Goal: Transaction & Acquisition: Purchase product/service

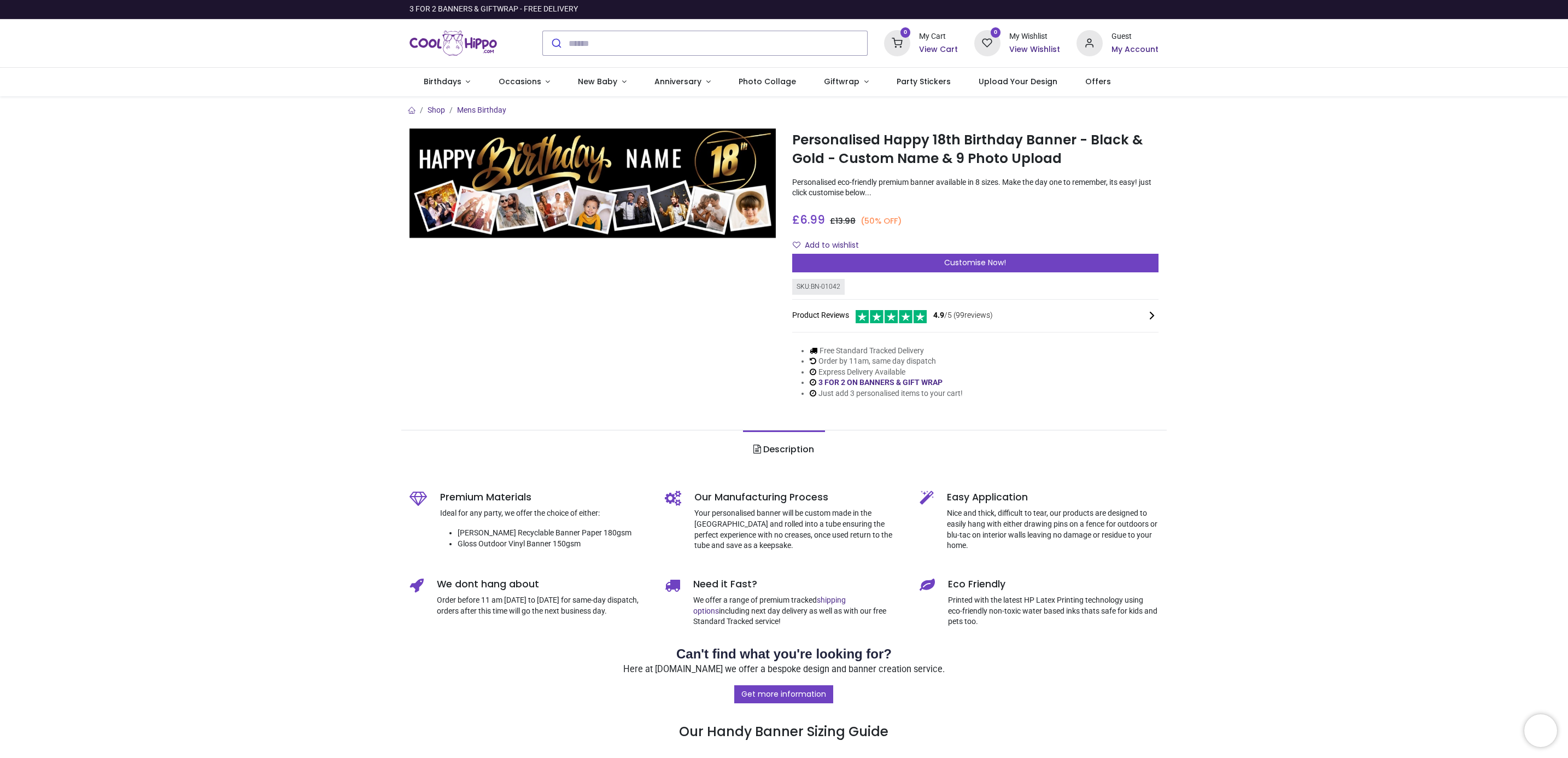
click at [589, 30] on form at bounding box center [705, 43] width 325 height 25
click at [618, 43] on input "search" at bounding box center [718, 43] width 298 height 24
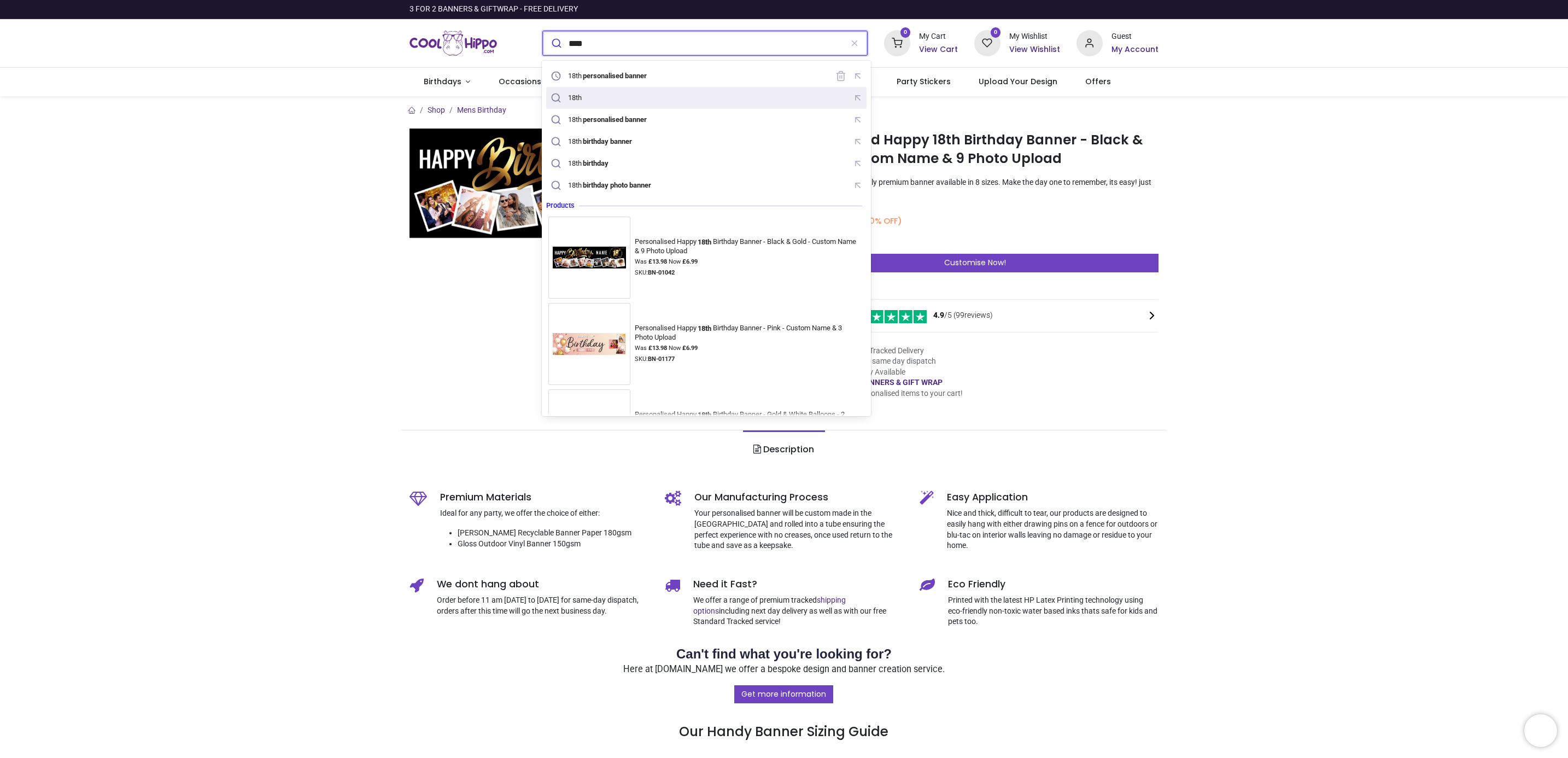
click at [615, 55] on input "****" at bounding box center [705, 43] width 273 height 24
click at [624, 79] on mark "personalised banner" at bounding box center [615, 75] width 67 height 11
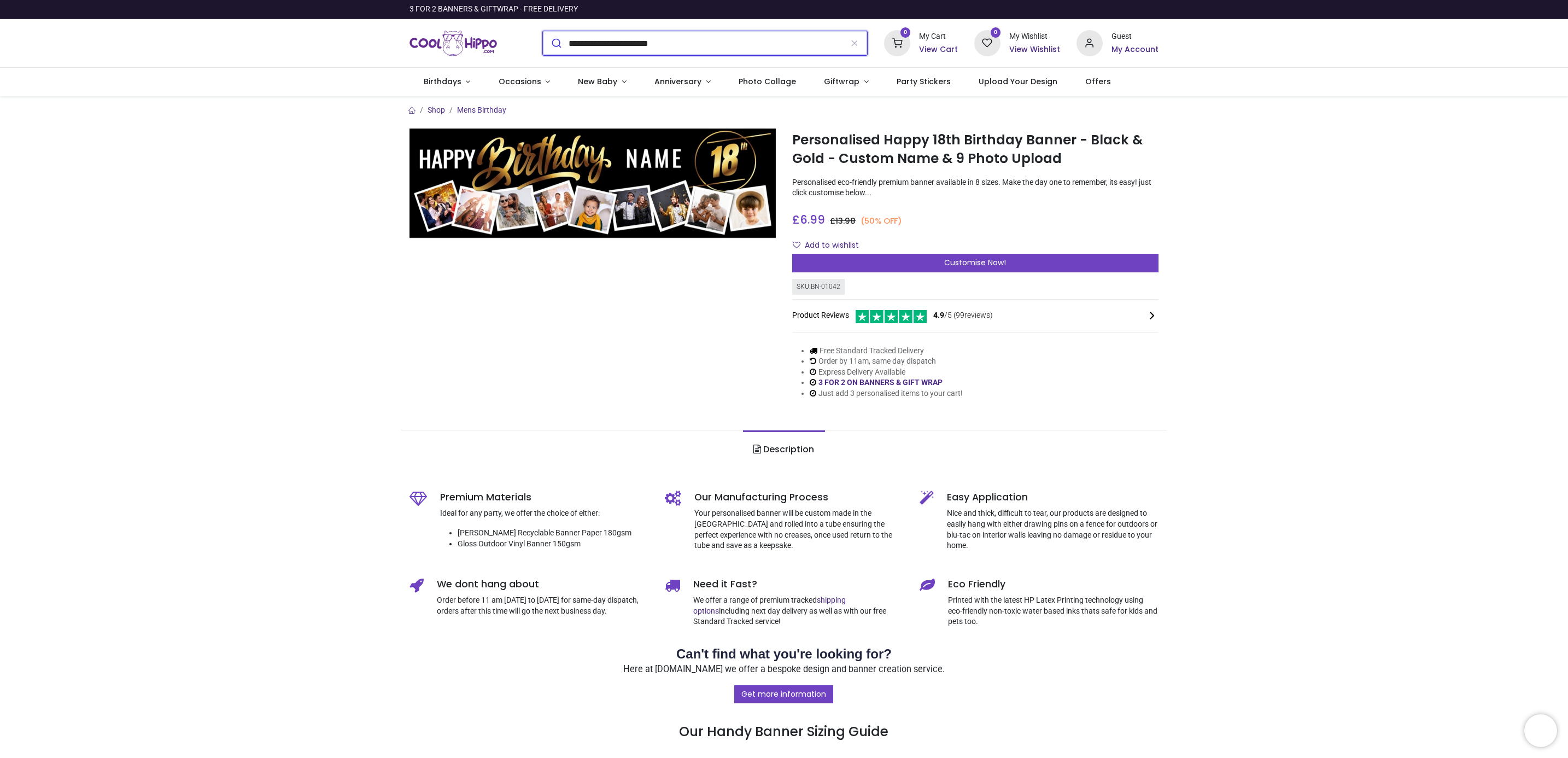
type input "**********"
click at [908, 258] on div "Customise Now!" at bounding box center [975, 263] width 366 height 19
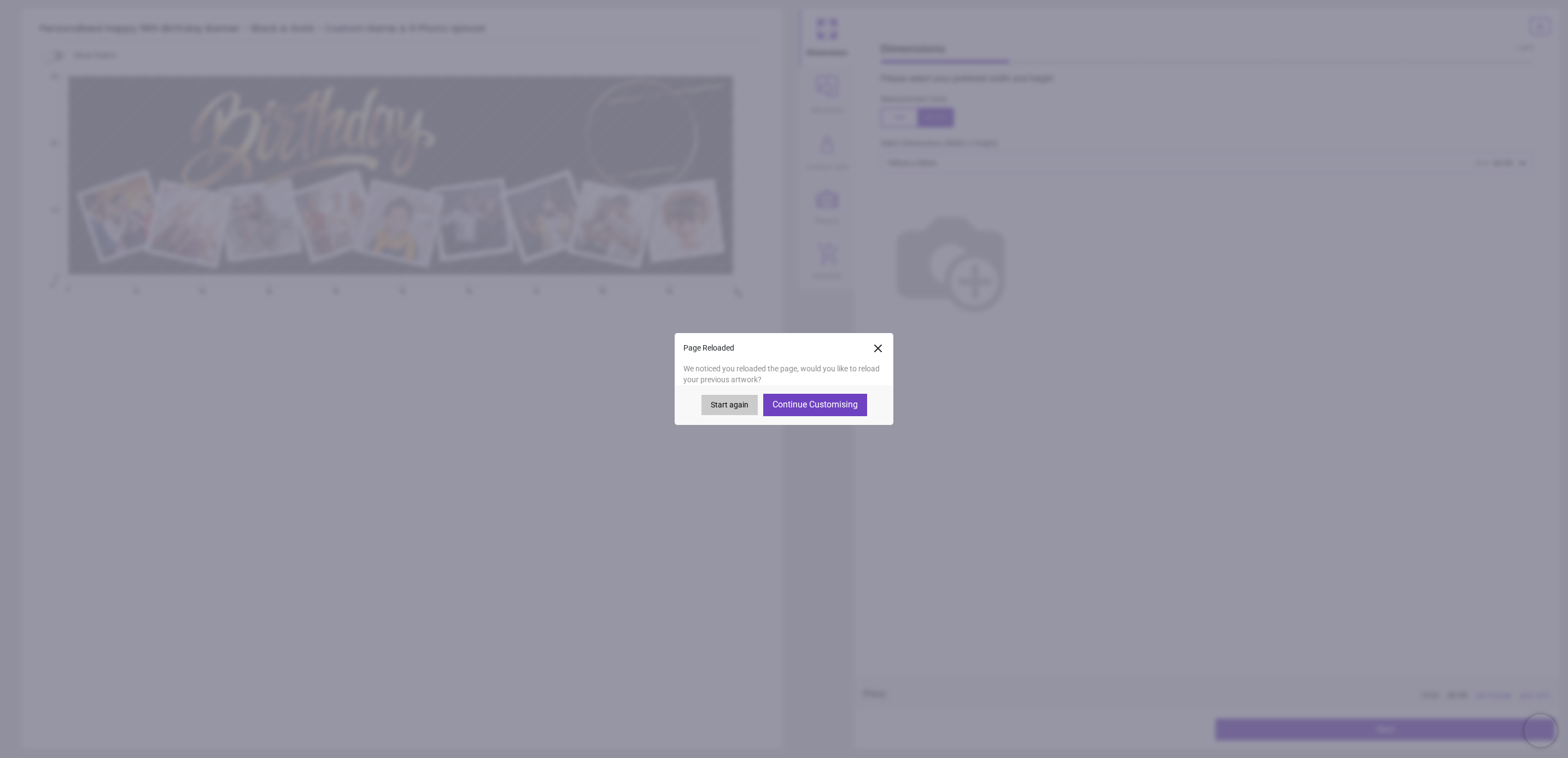
click at [828, 404] on button "Continue Customising" at bounding box center [815, 405] width 104 height 22
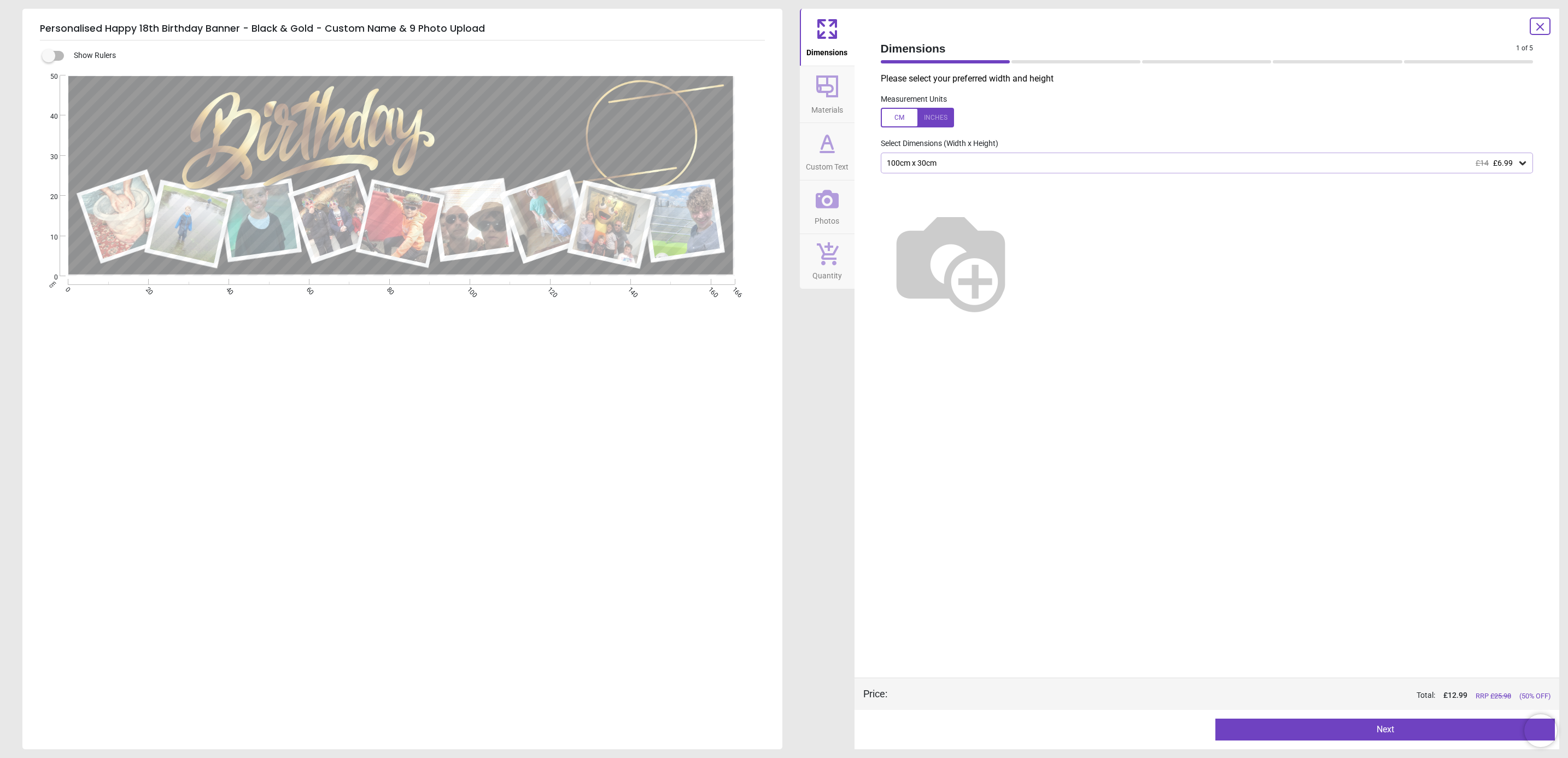
type textarea "*****"
type textarea "**"
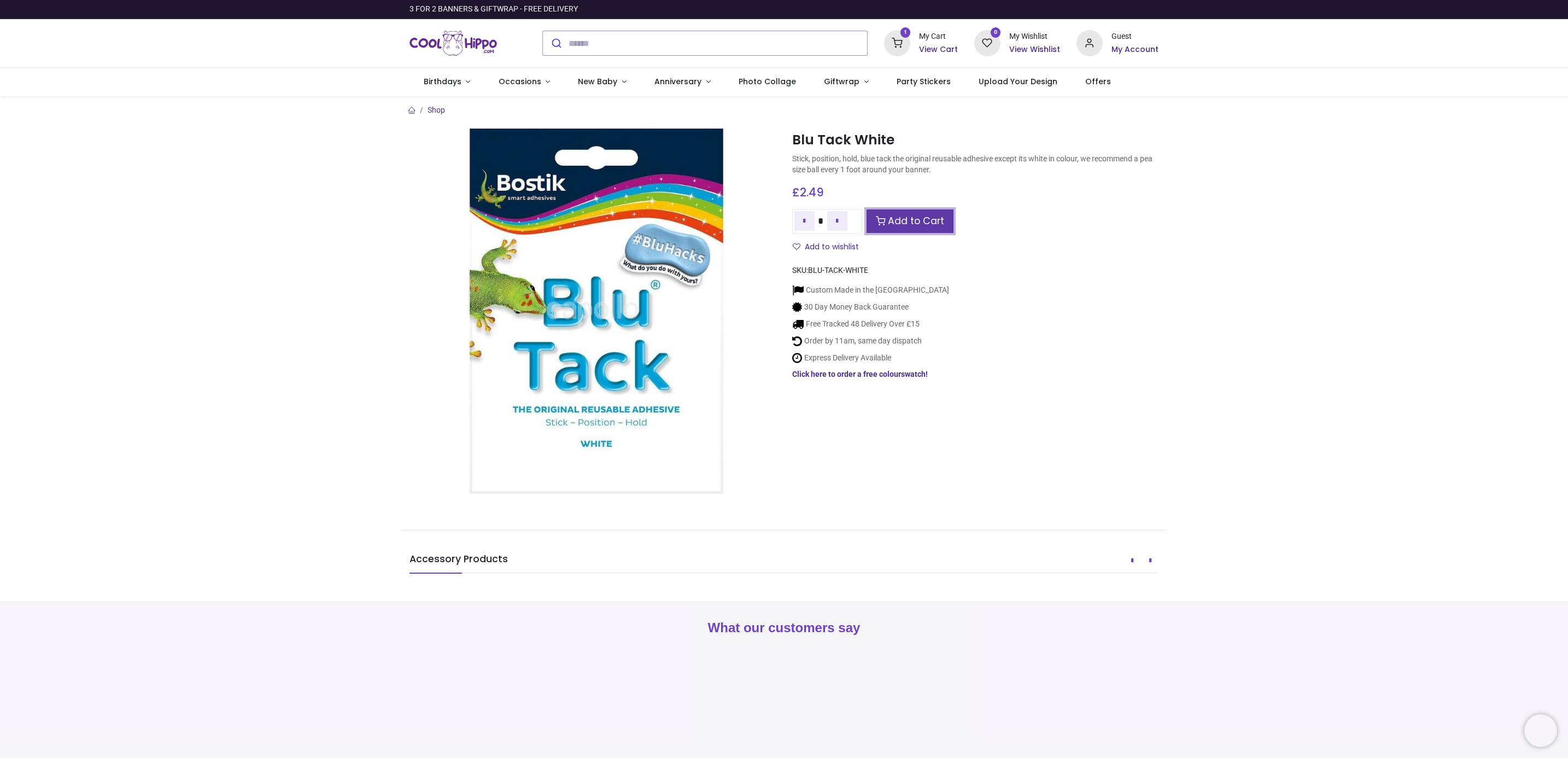
click at [925, 222] on link "Add to Cart" at bounding box center [910, 221] width 87 height 24
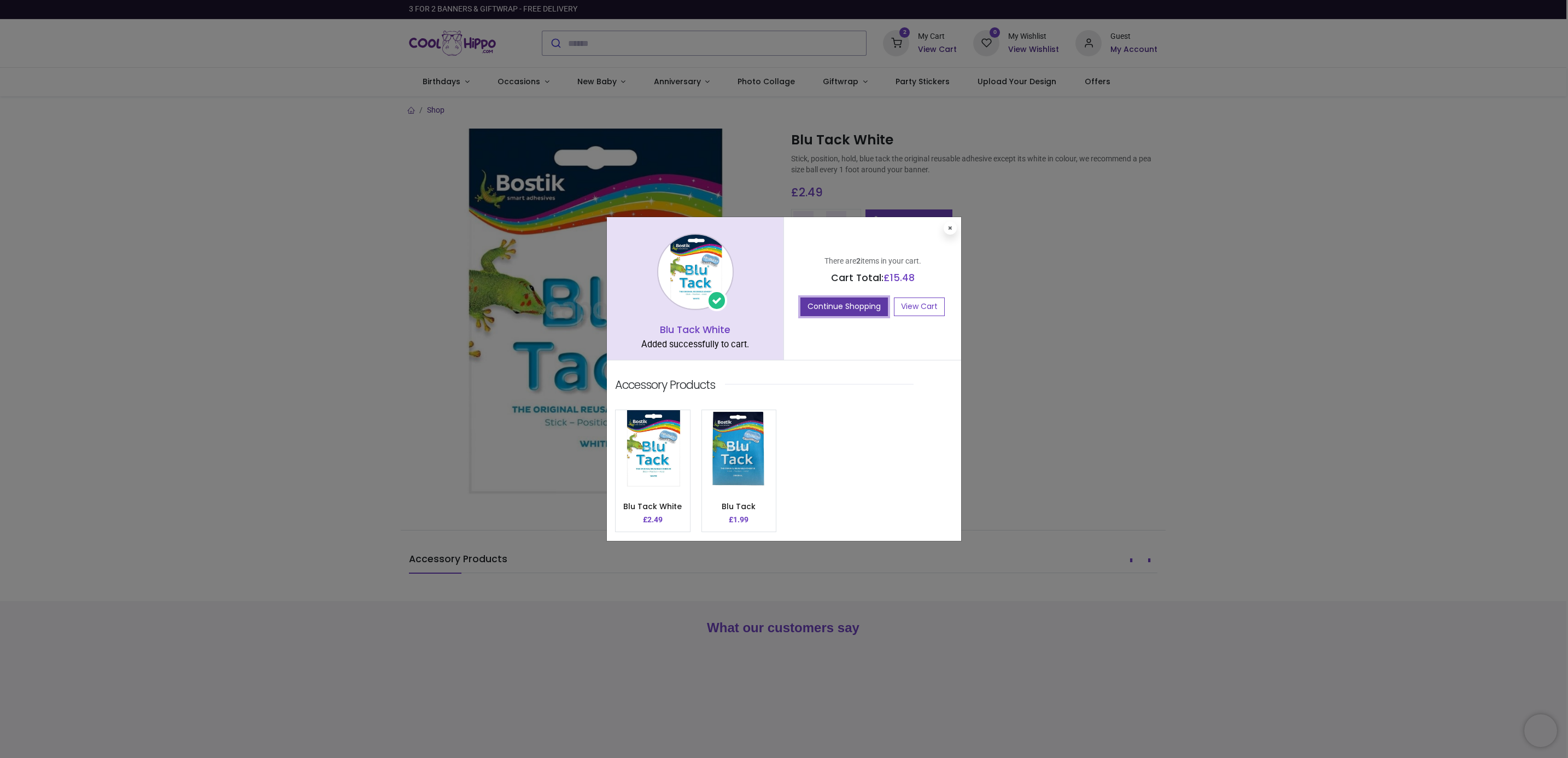
click at [860, 307] on button "Continue Shopping" at bounding box center [844, 307] width 88 height 19
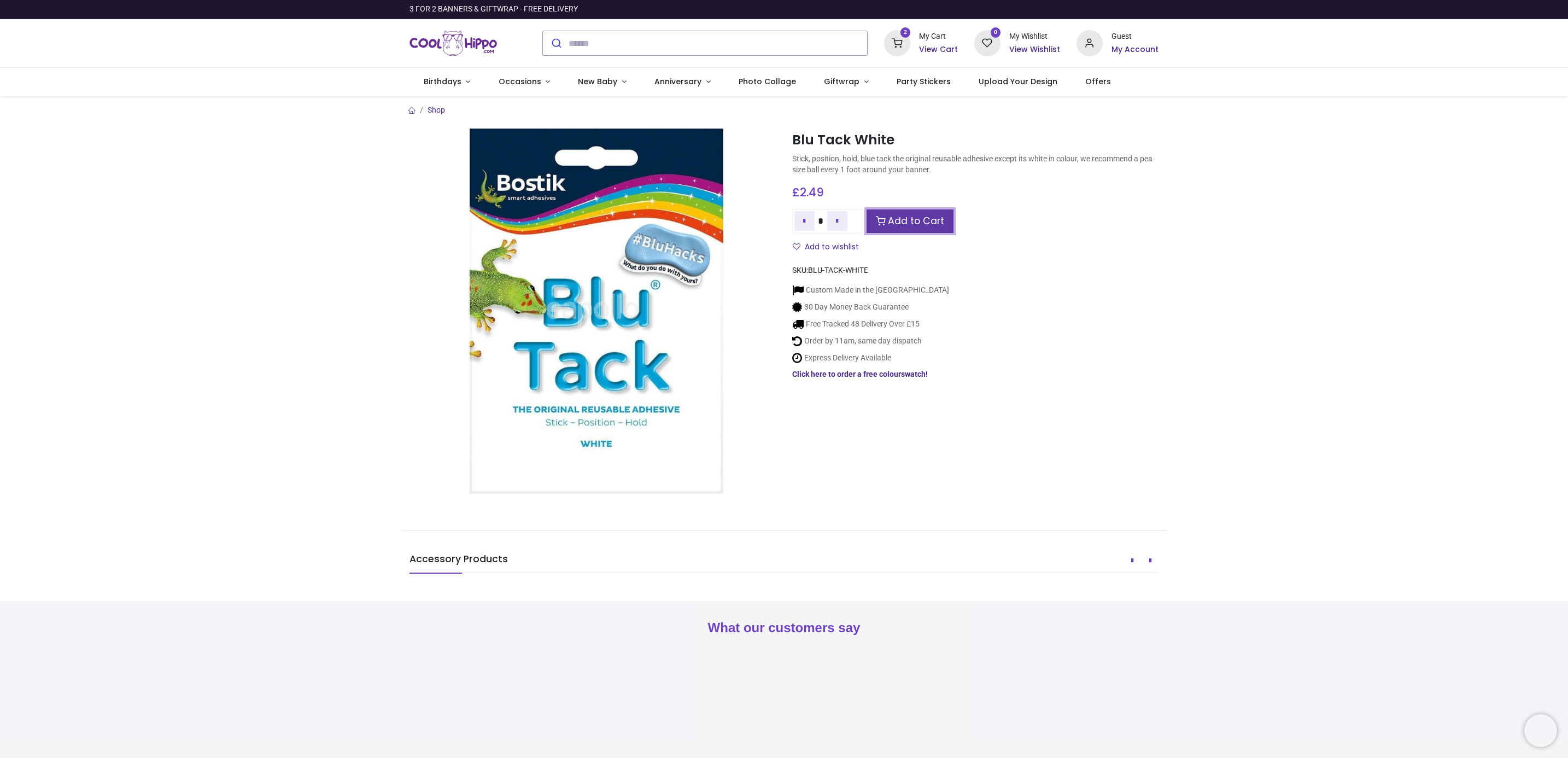
click at [914, 222] on link "Add to Cart" at bounding box center [910, 221] width 87 height 24
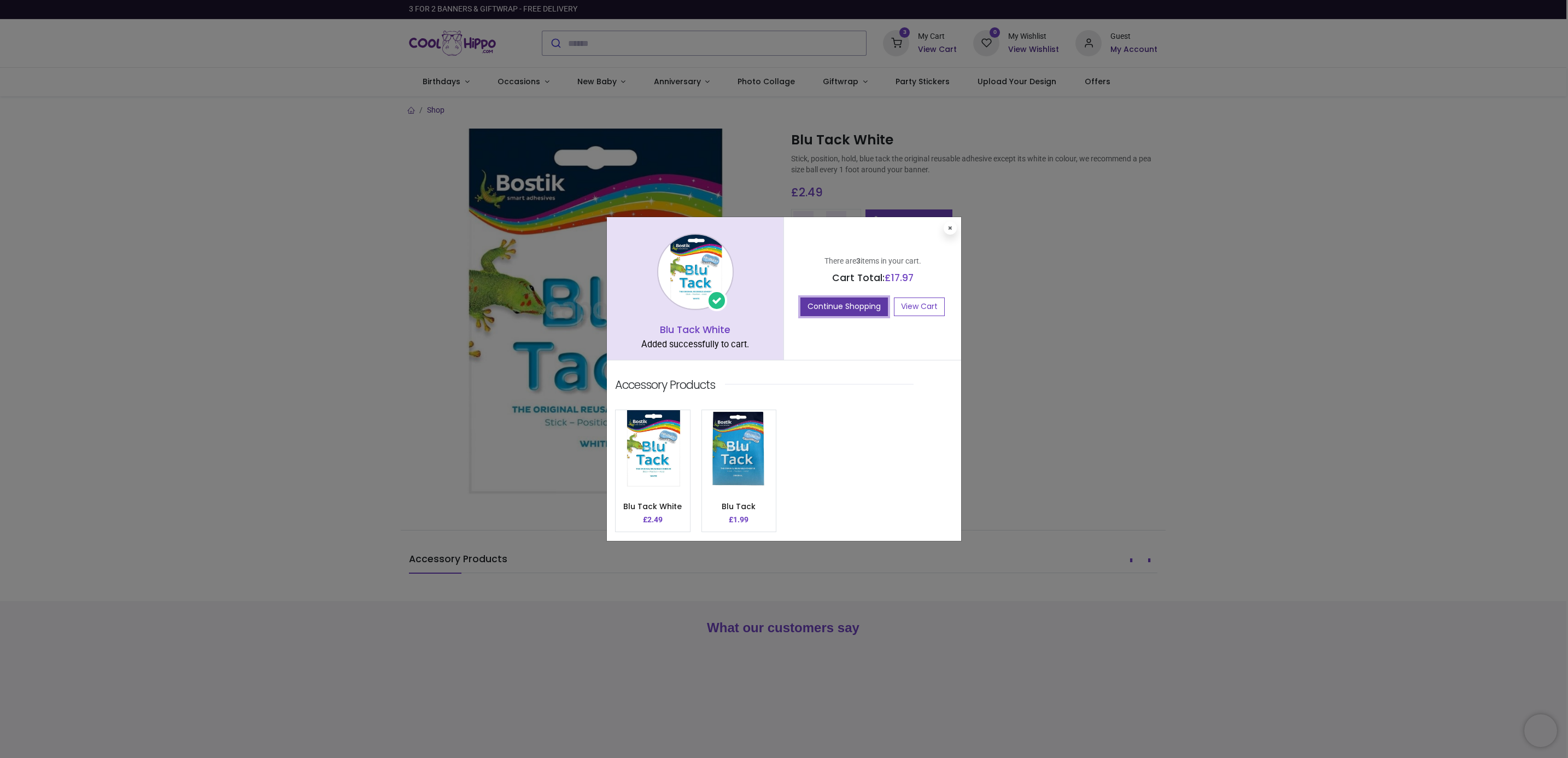
click at [842, 301] on button "Continue Shopping" at bounding box center [844, 307] width 88 height 19
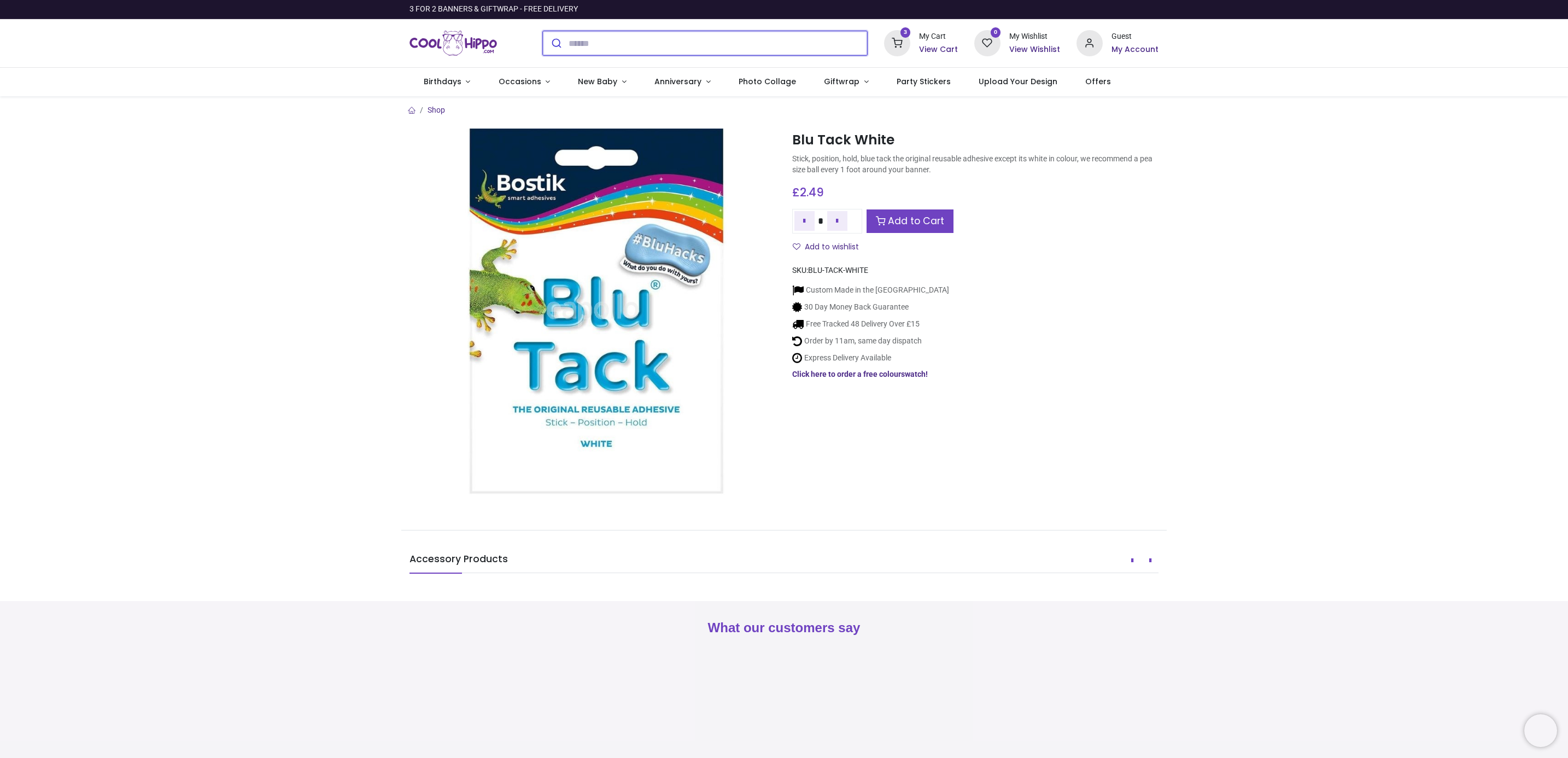
click at [612, 43] on input "search" at bounding box center [718, 43] width 298 height 24
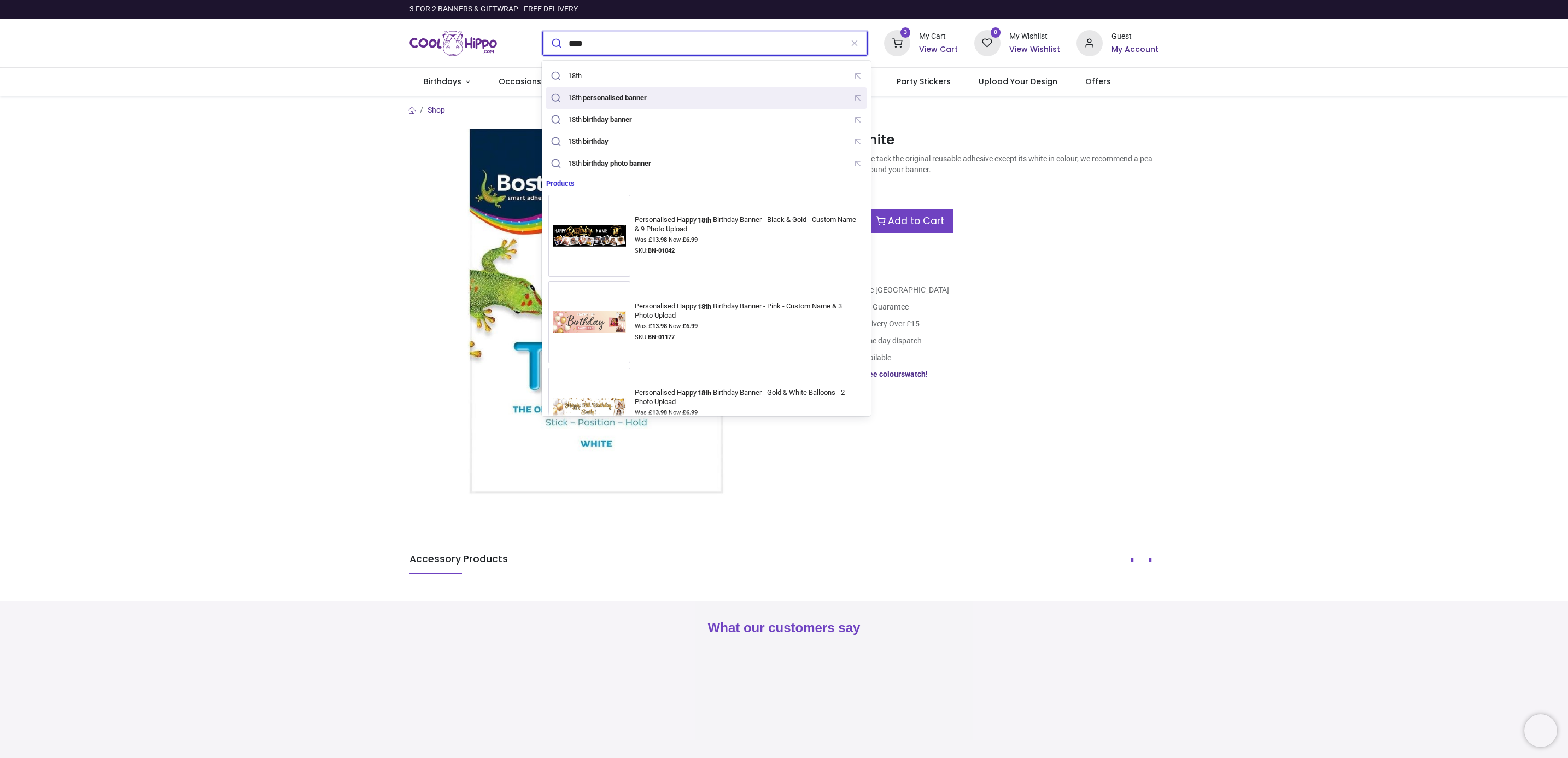
click at [648, 97] on mark "personalised banner" at bounding box center [615, 97] width 67 height 11
type input "**********"
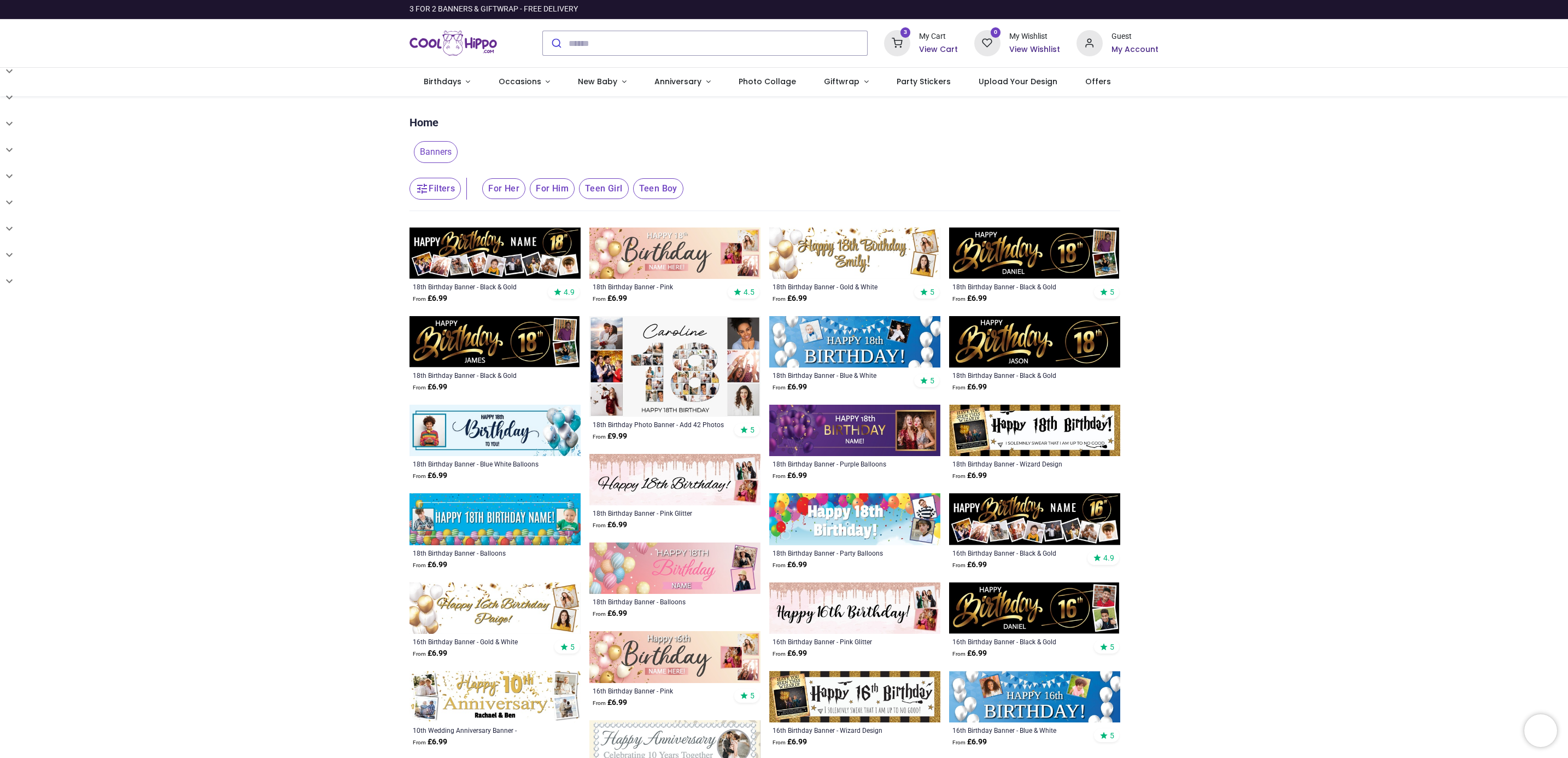
click at [502, 250] on img at bounding box center [495, 253] width 171 height 51
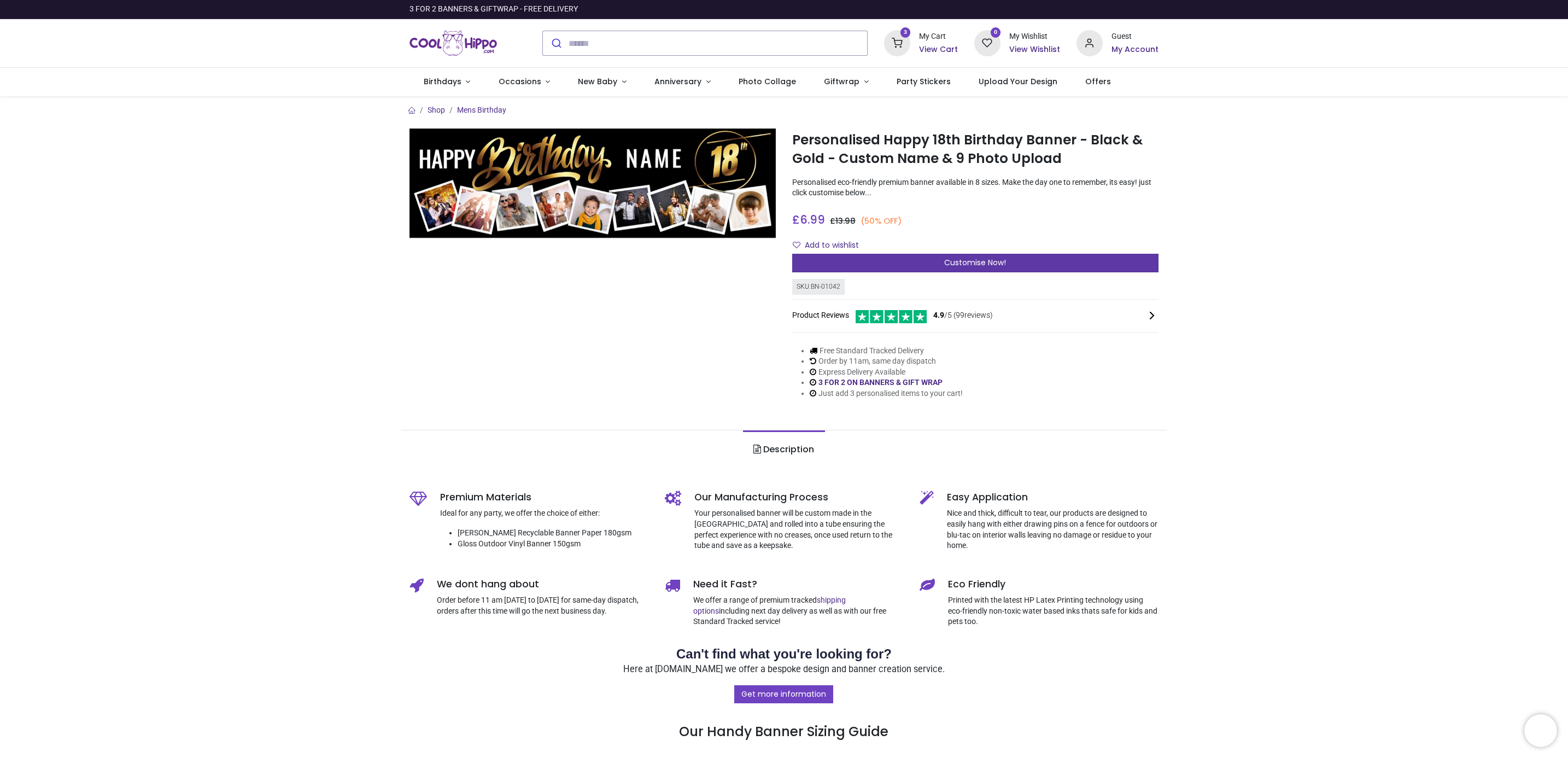
click at [905, 267] on div "Customise Now!" at bounding box center [975, 263] width 366 height 19
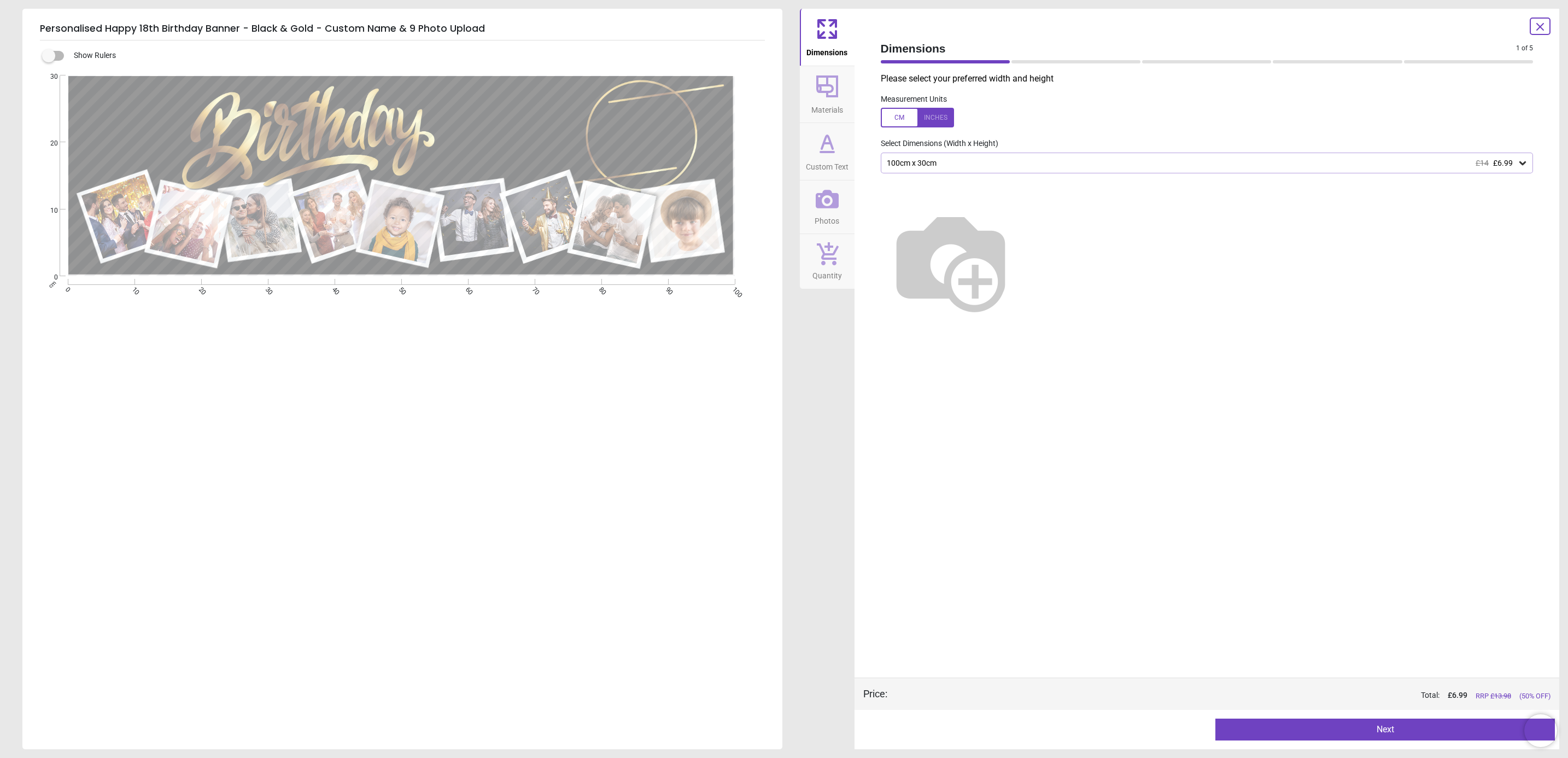
click at [1525, 156] on div "100cm x 30cm £14 £6.99" at bounding box center [1207, 163] width 653 height 21
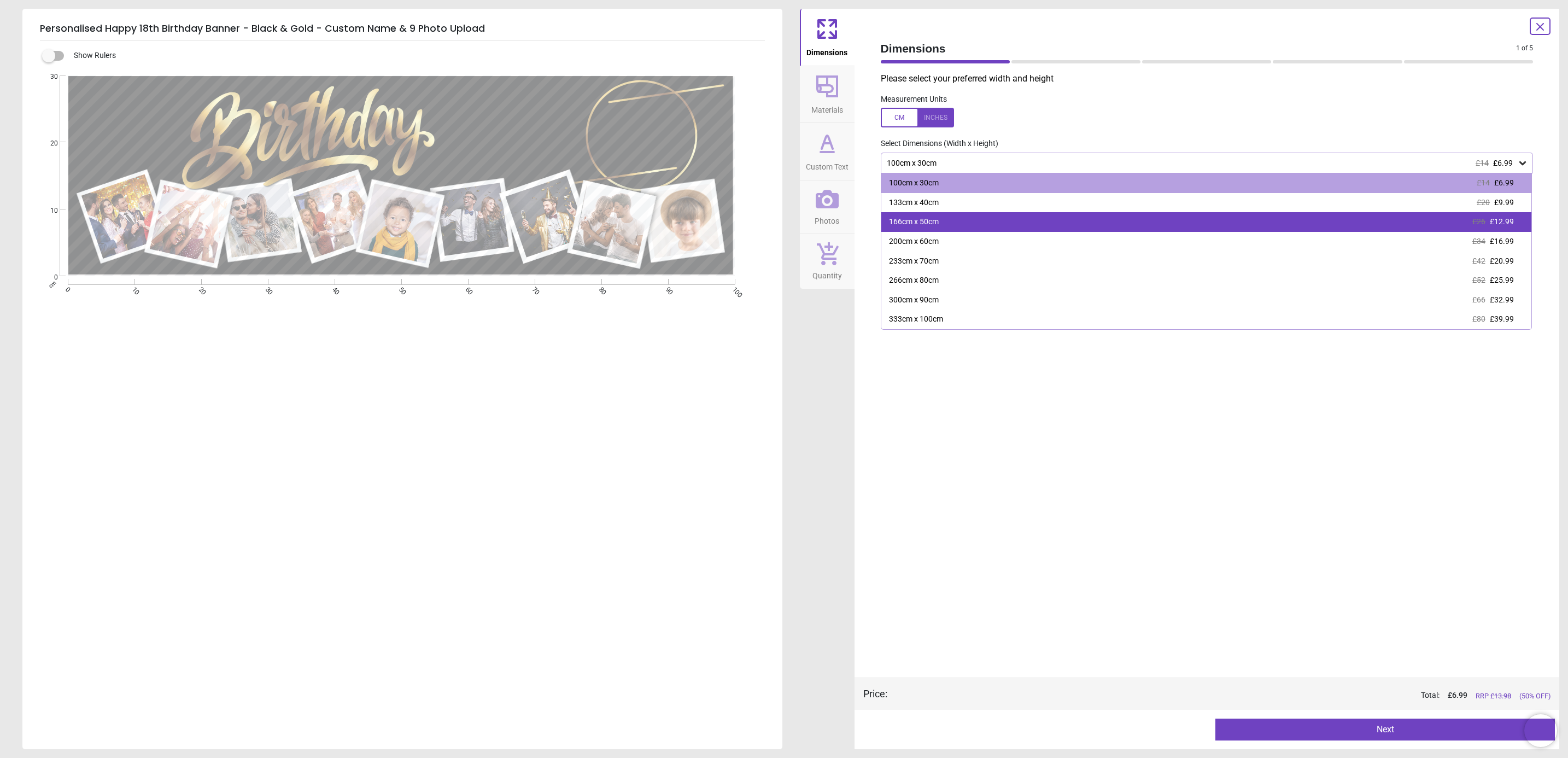
click at [1007, 226] on div "166cm x 50cm £26 £12.99" at bounding box center [1206, 222] width 651 height 19
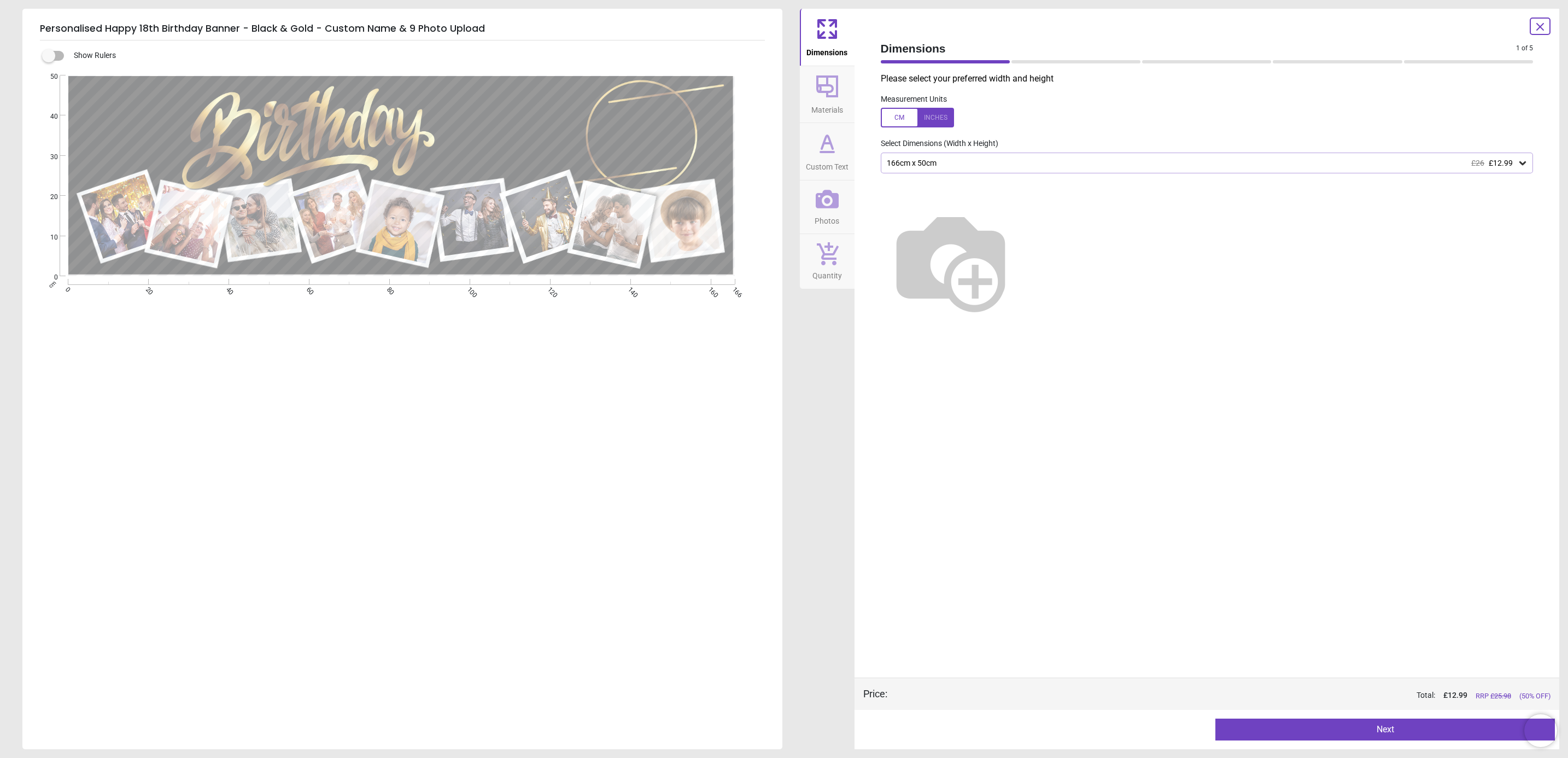
click at [831, 89] on icon at bounding box center [827, 86] width 22 height 22
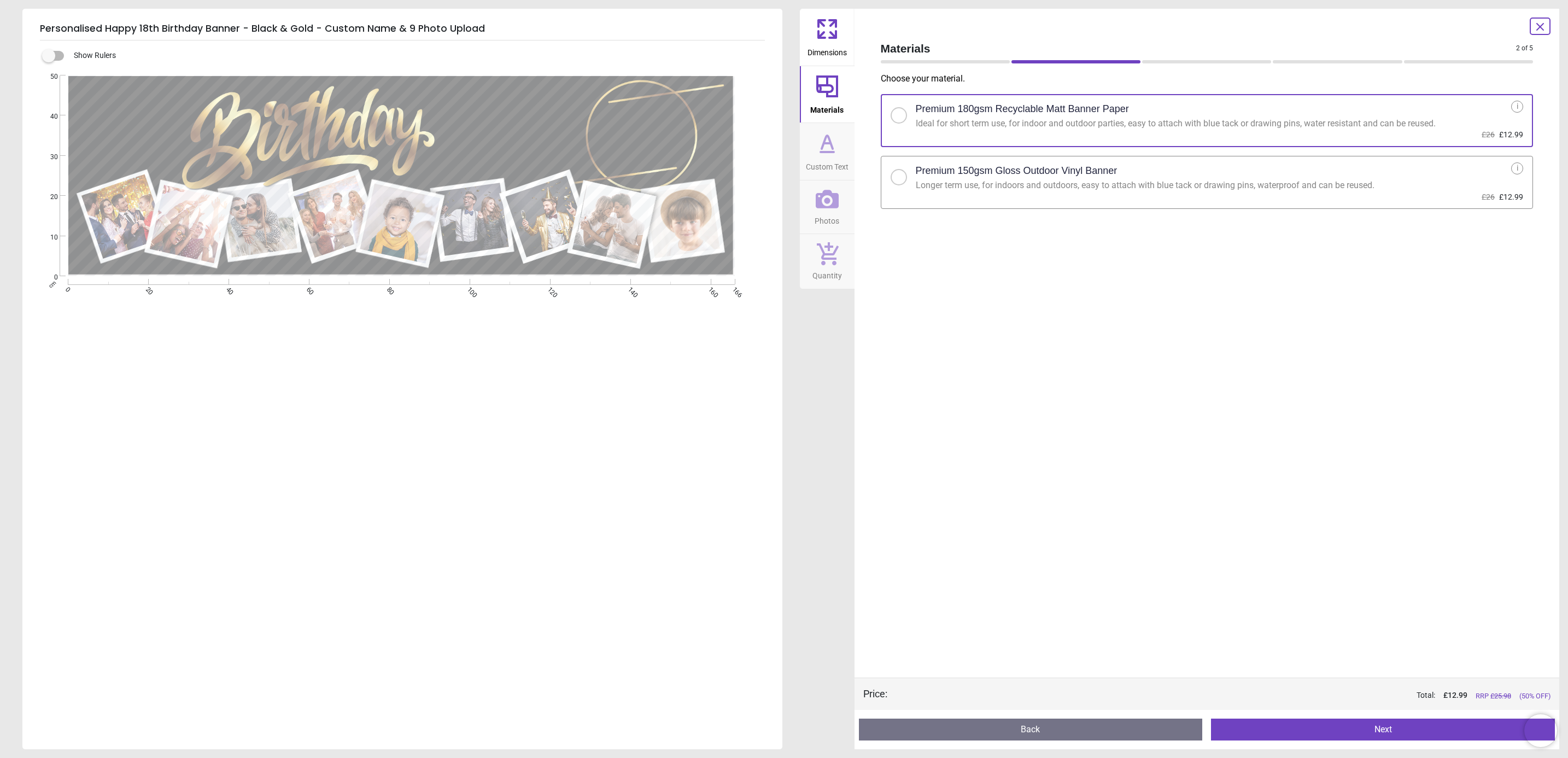
click at [831, 159] on span "Custom Text" at bounding box center [827, 164] width 43 height 16
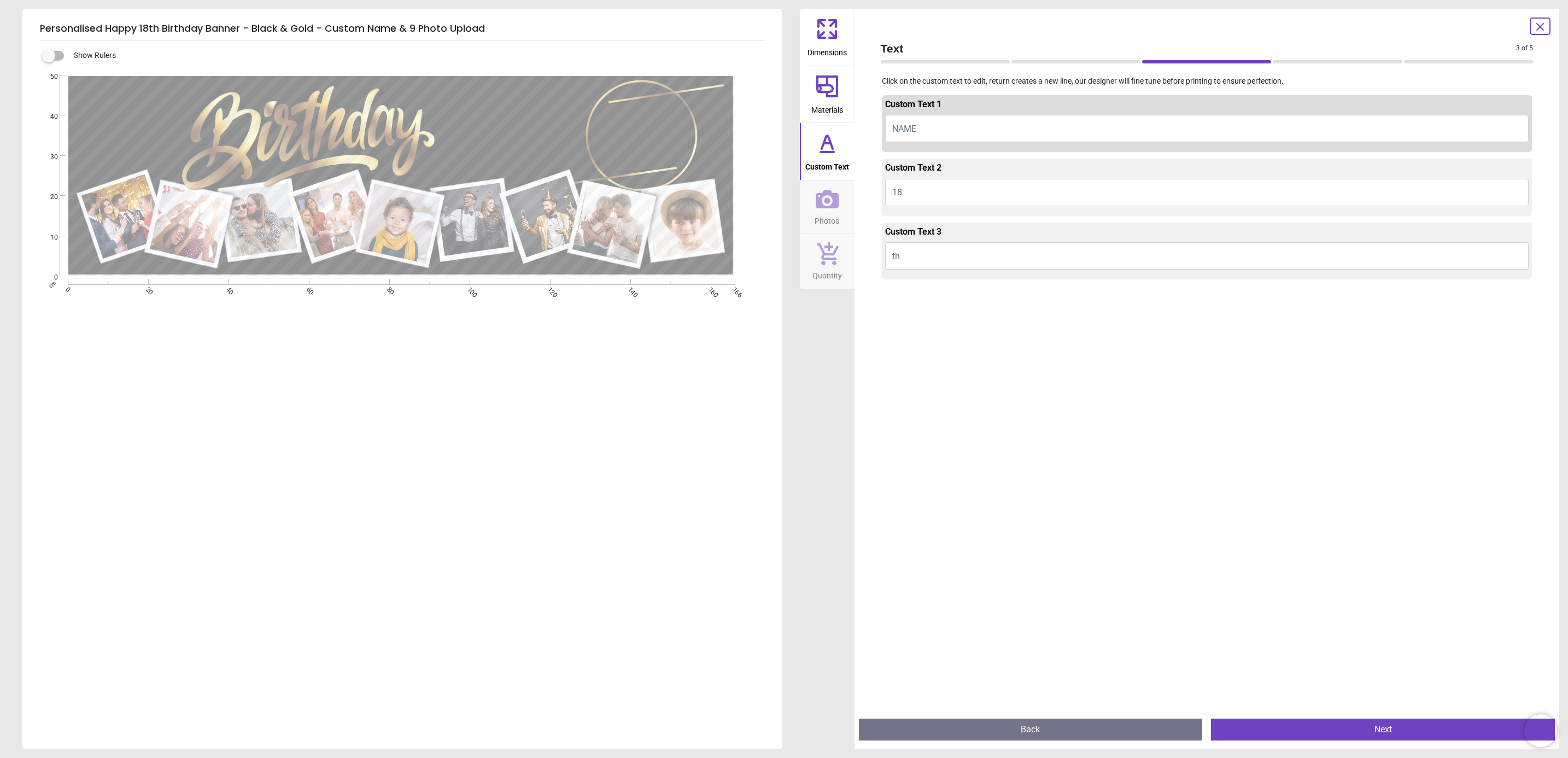
click at [834, 209] on icon at bounding box center [827, 199] width 23 height 23
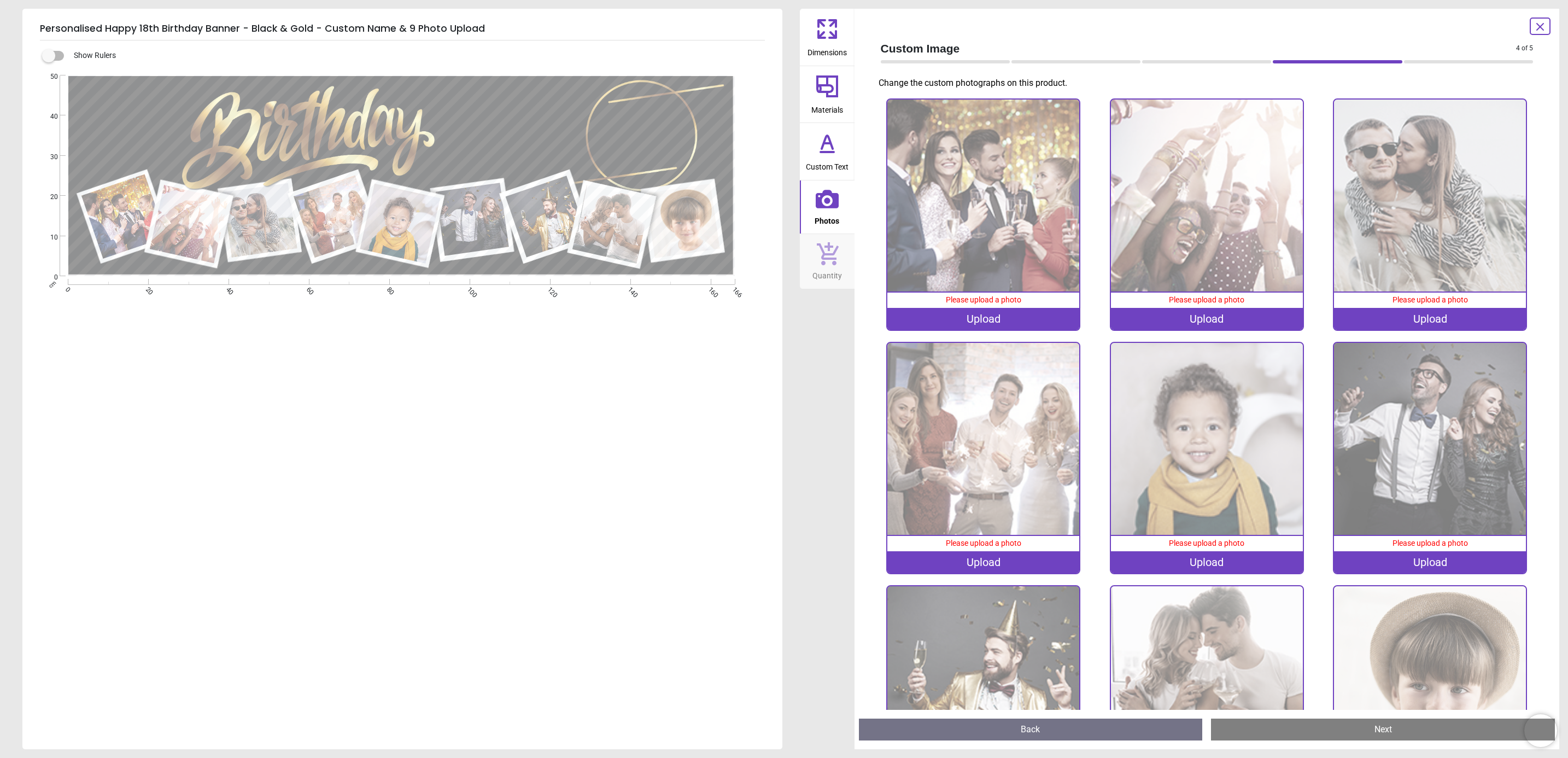
click at [989, 312] on div "Upload" at bounding box center [983, 319] width 192 height 22
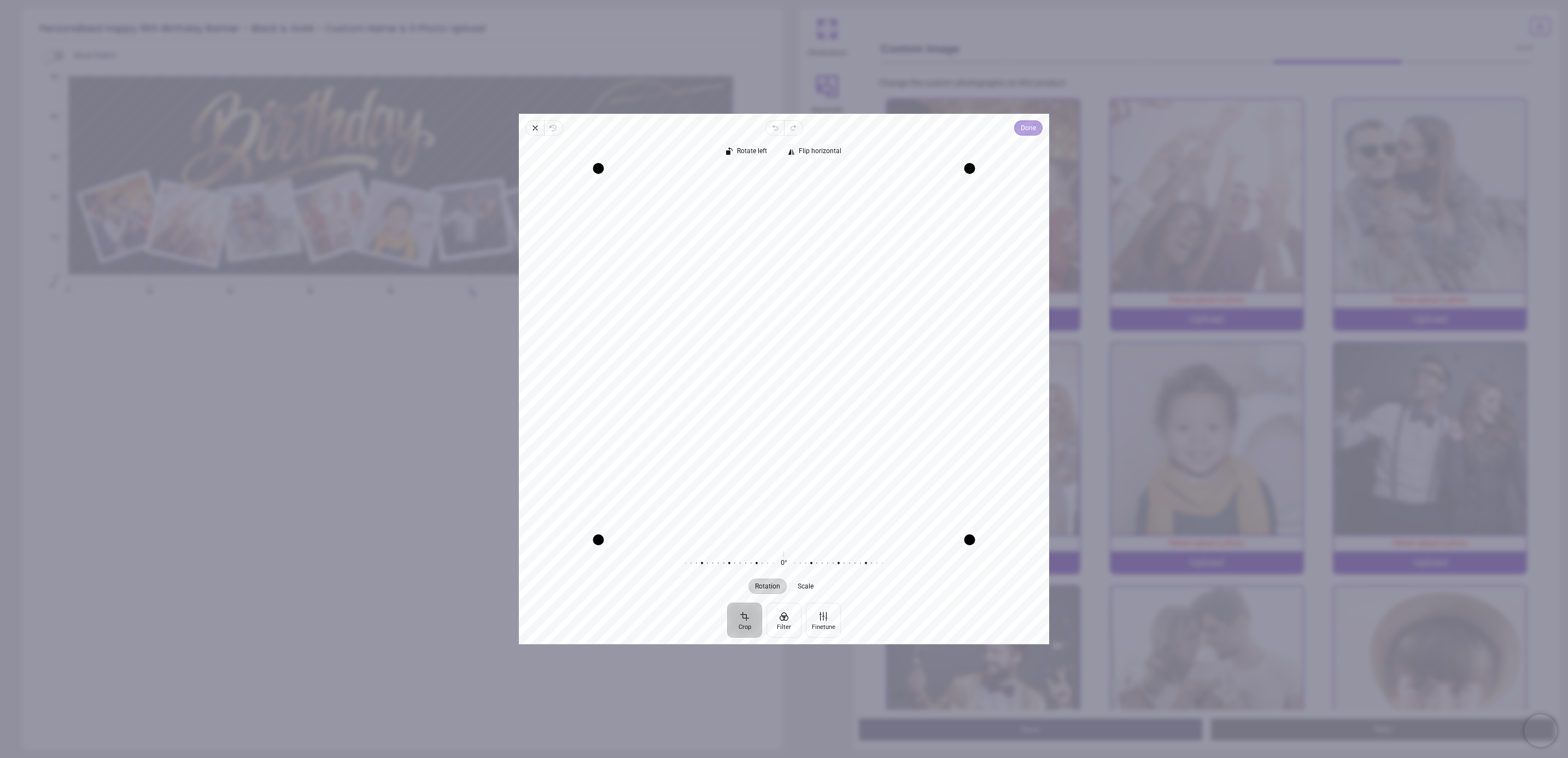
click at [1031, 125] on span "Done" at bounding box center [1028, 128] width 15 height 13
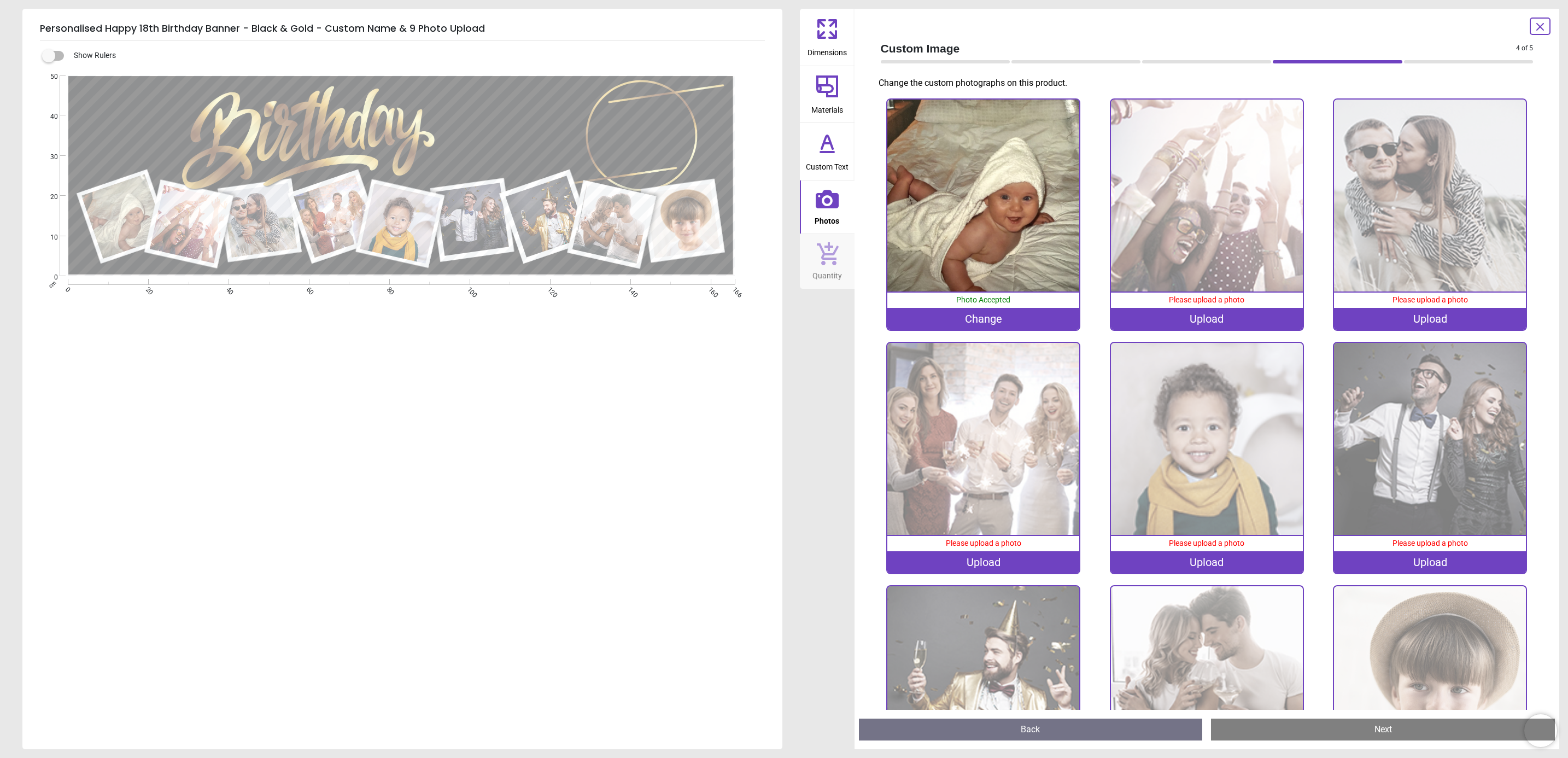
click at [1223, 317] on div "Upload" at bounding box center [1206, 319] width 192 height 22
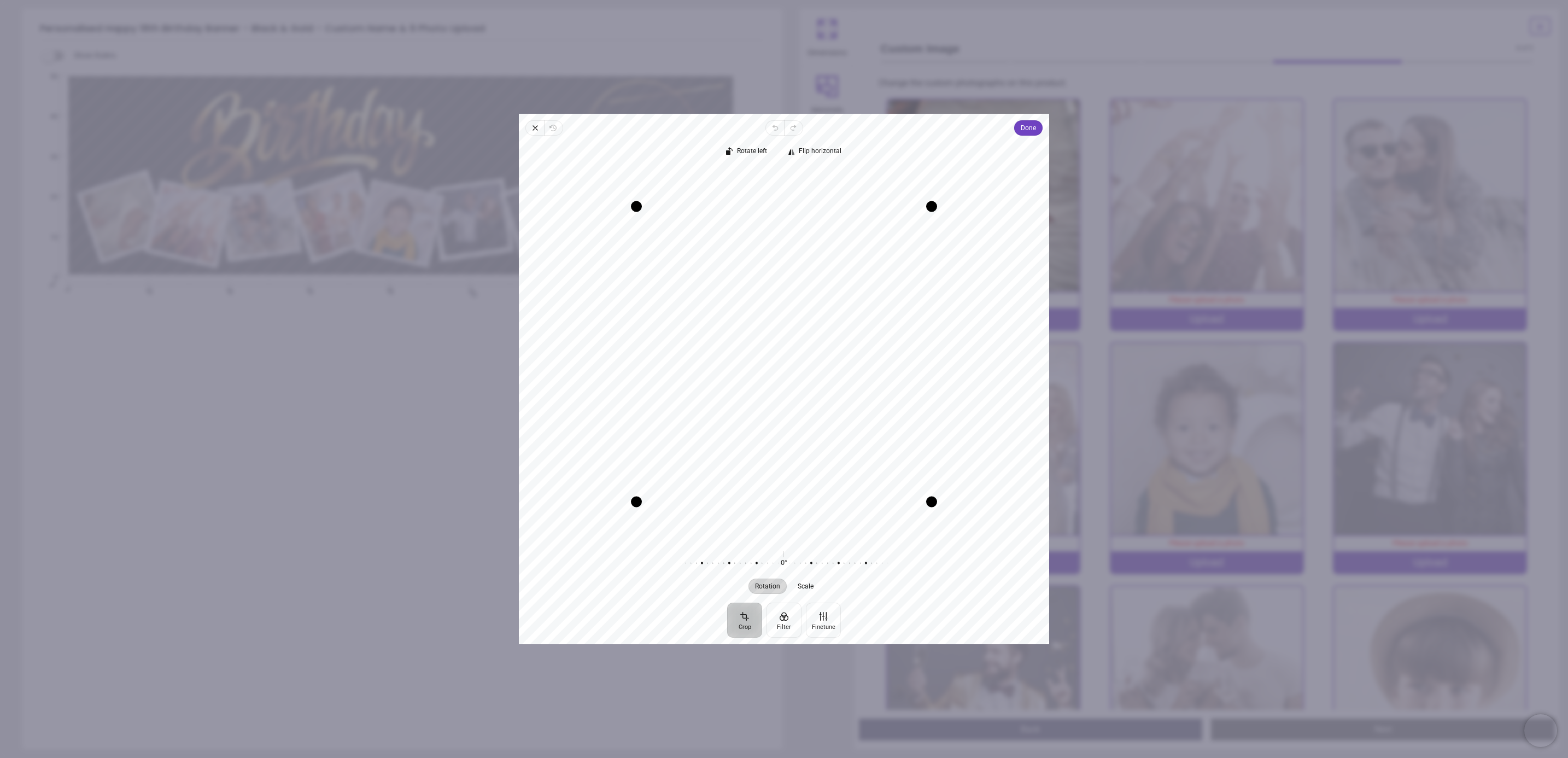
drag, startPoint x: 746, startPoint y: 267, endPoint x: 738, endPoint y: 312, distance: 45.7
click at [738, 312] on div "Recenter" at bounding box center [784, 354] width 513 height 371
click at [1029, 130] on span "Done" at bounding box center [1028, 128] width 15 height 13
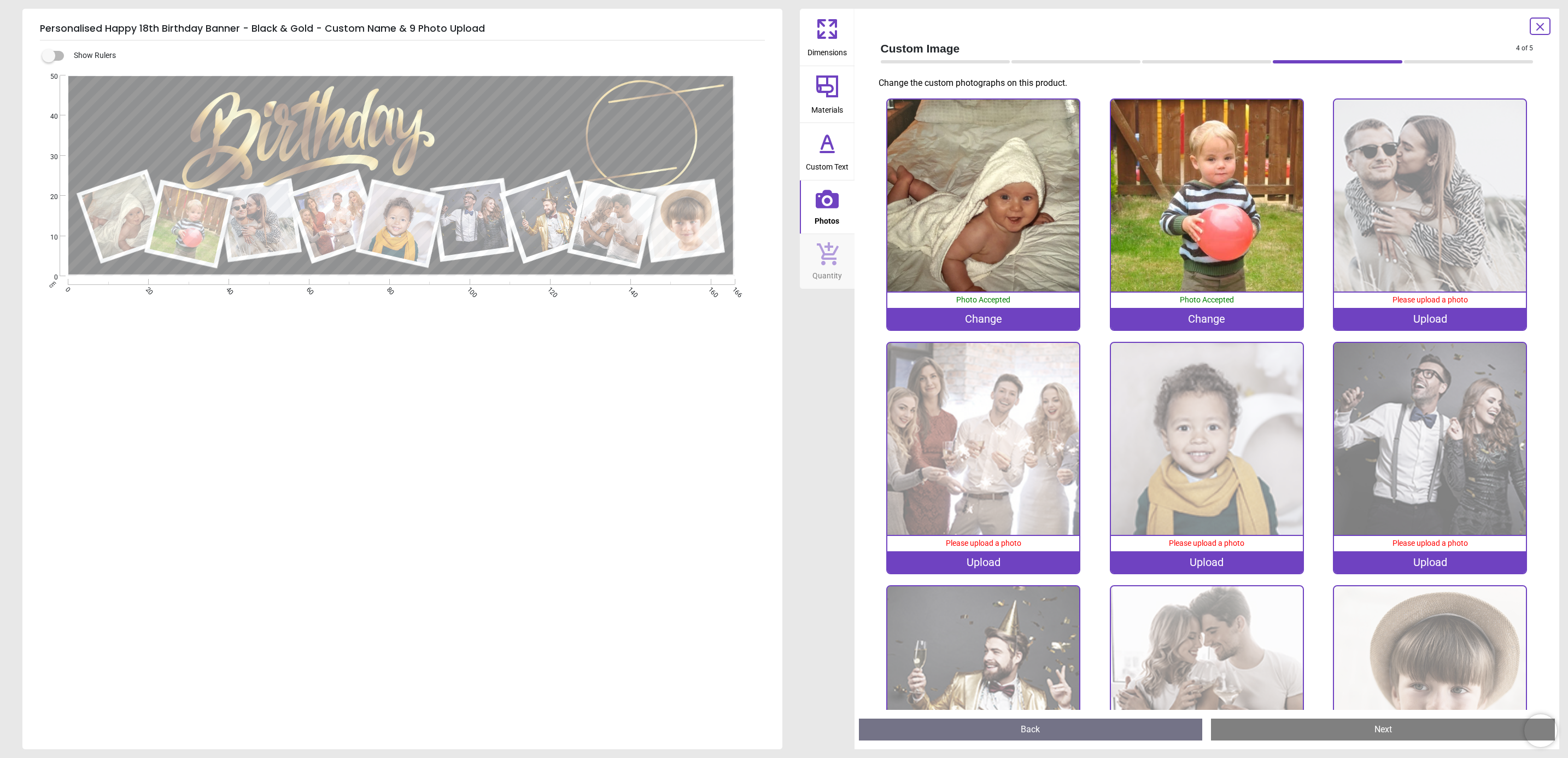
click at [1430, 314] on div "Upload" at bounding box center [1430, 319] width 192 height 22
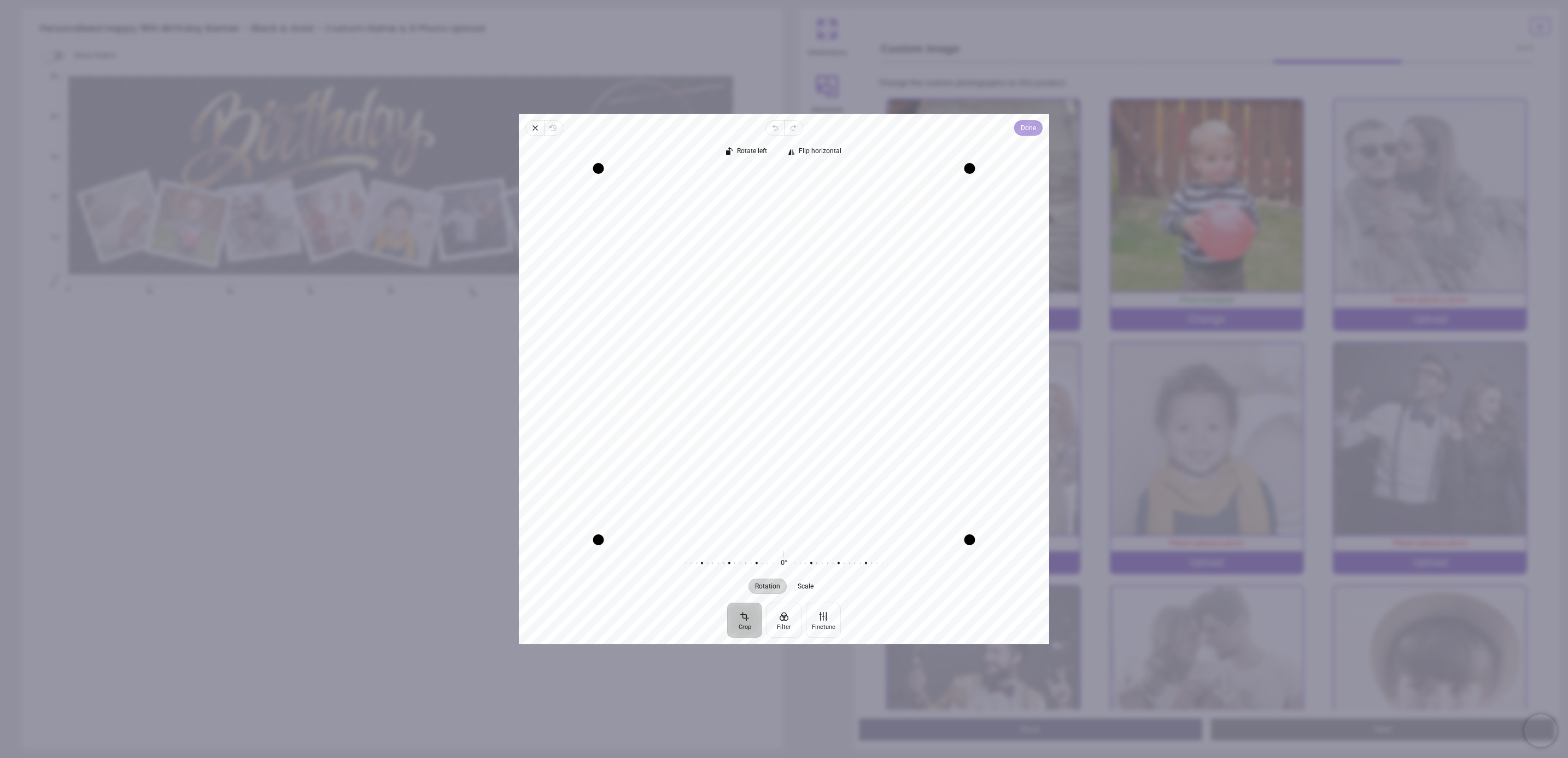
click at [1031, 130] on span "Done" at bounding box center [1028, 128] width 15 height 13
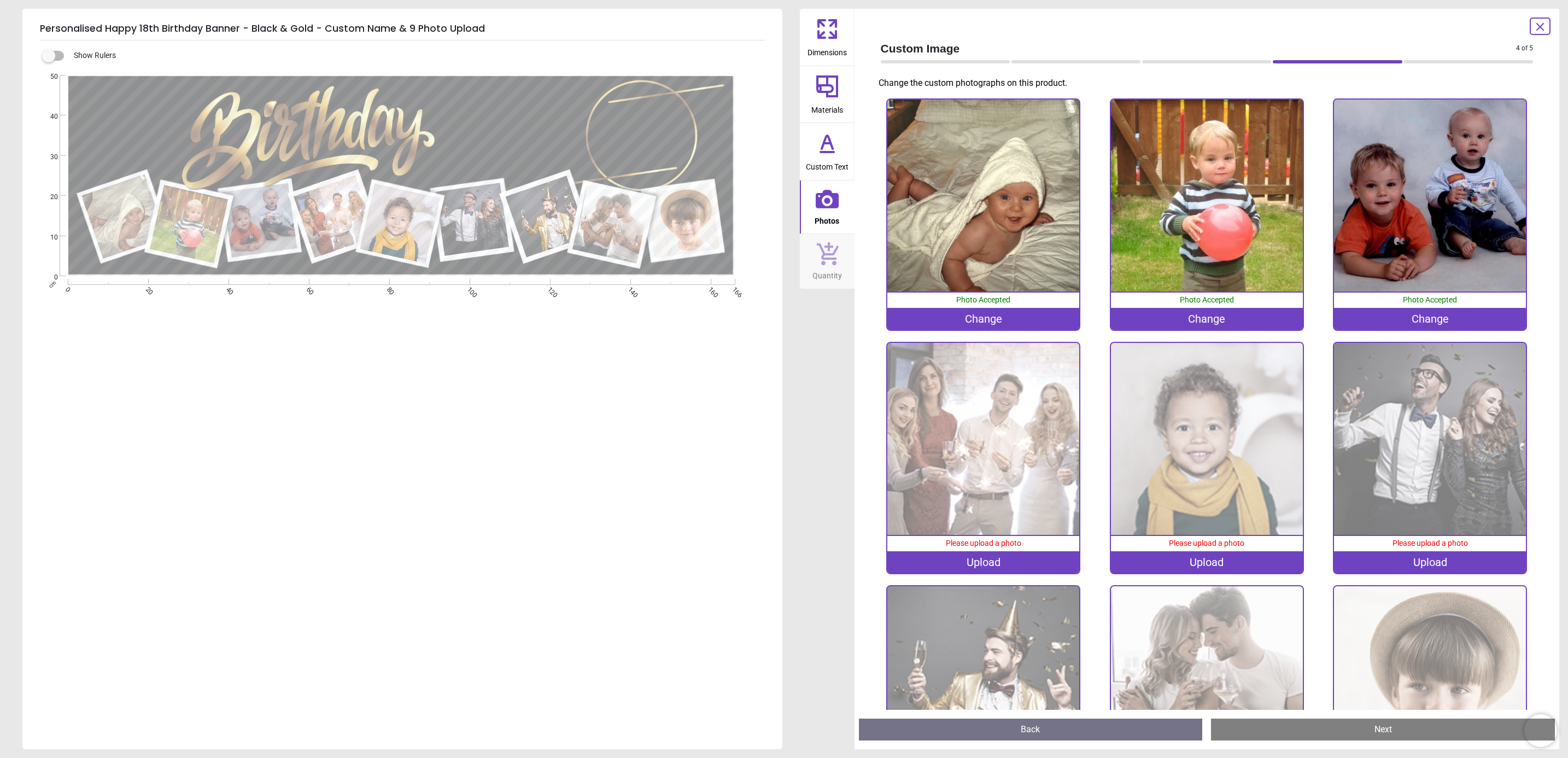
click at [997, 560] on div "Upload" at bounding box center [983, 562] width 192 height 22
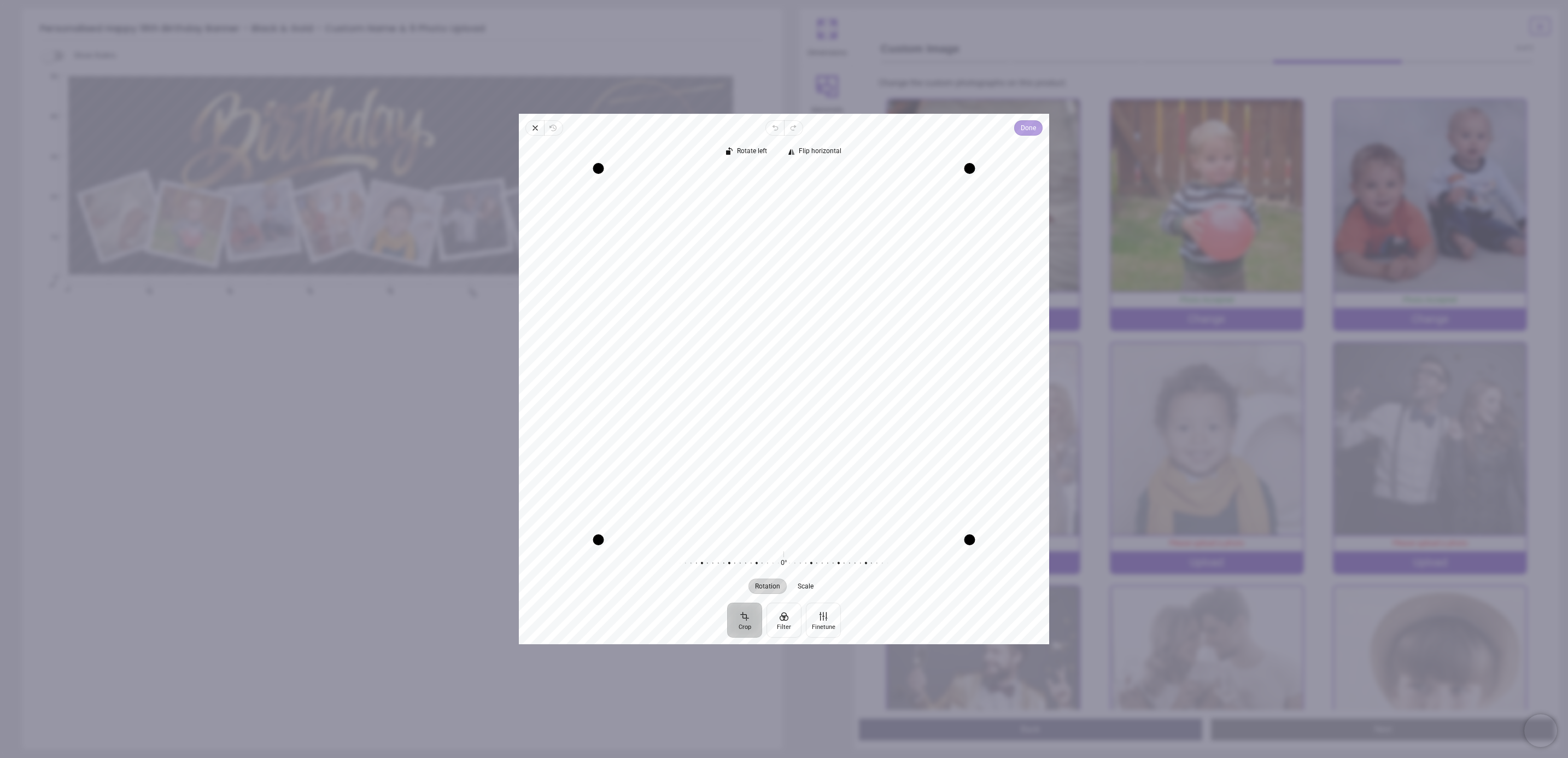
click at [1024, 124] on span "Done" at bounding box center [1028, 128] width 15 height 13
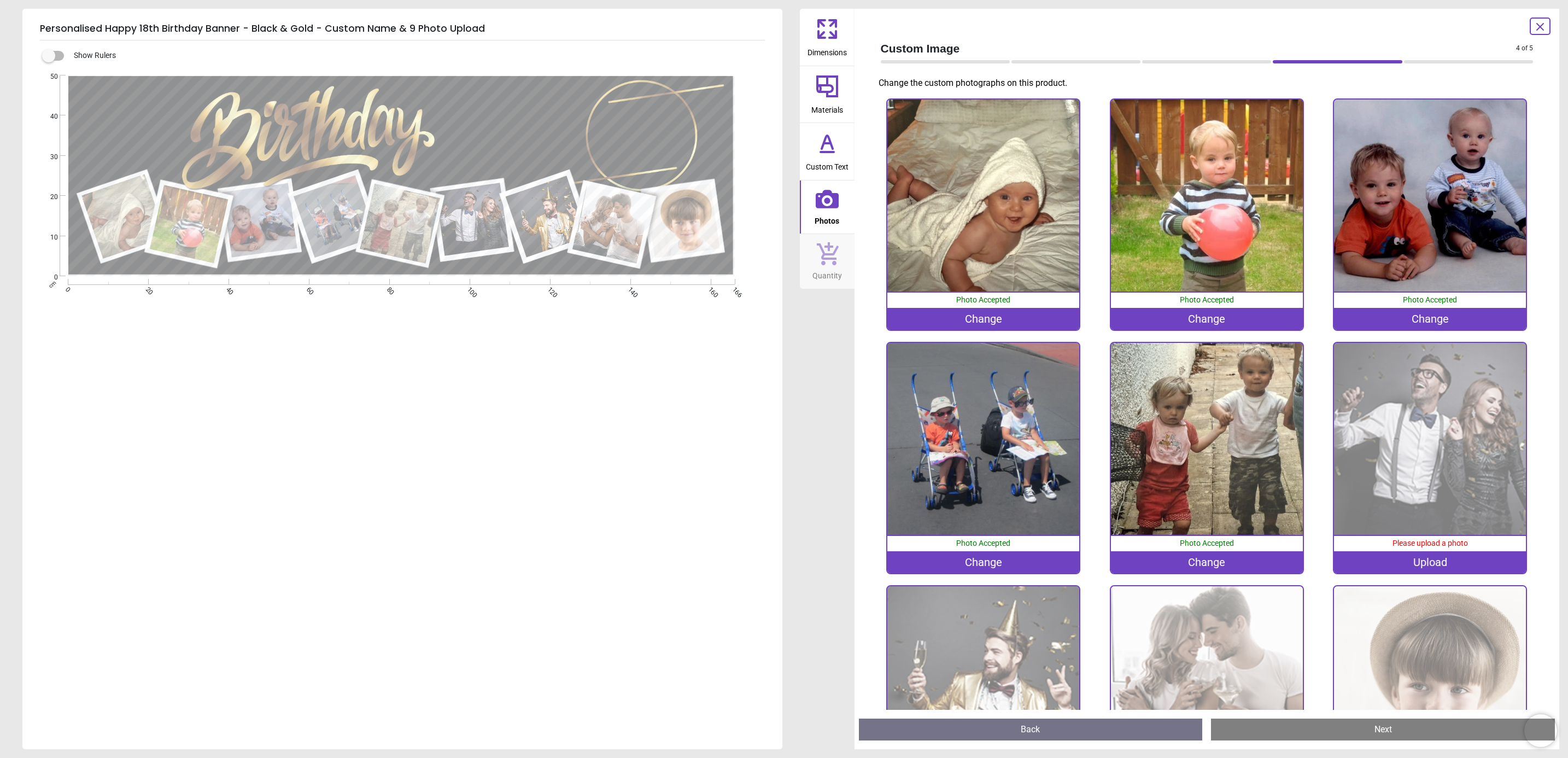
click at [994, 556] on div "Change" at bounding box center [983, 562] width 192 height 22
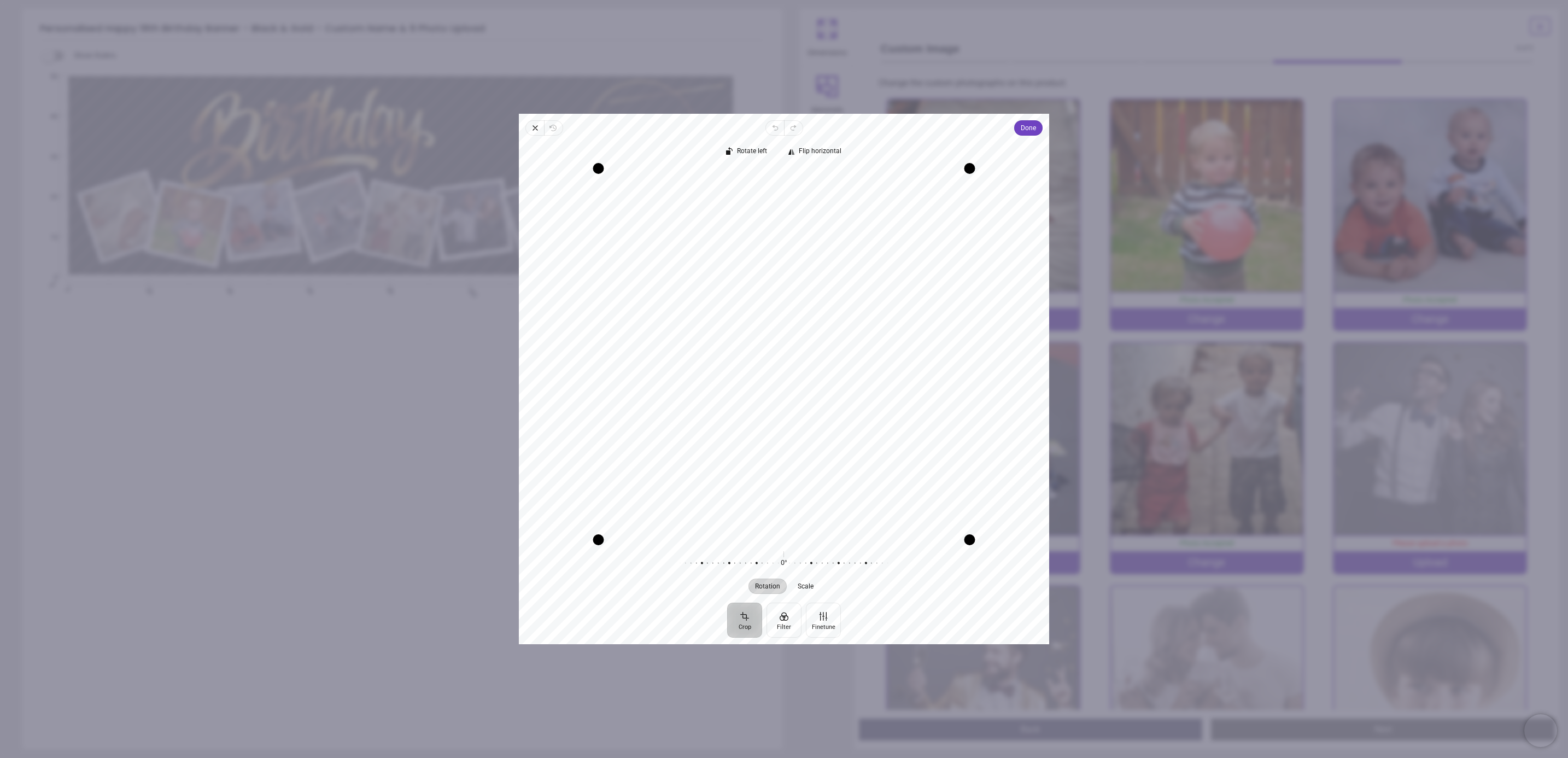
drag, startPoint x: 791, startPoint y: 243, endPoint x: 796, endPoint y: 286, distance: 43.3
click at [784, 292] on div "Recenter" at bounding box center [784, 354] width 513 height 371
click at [1021, 135] on span "Done" at bounding box center [1028, 128] width 15 height 13
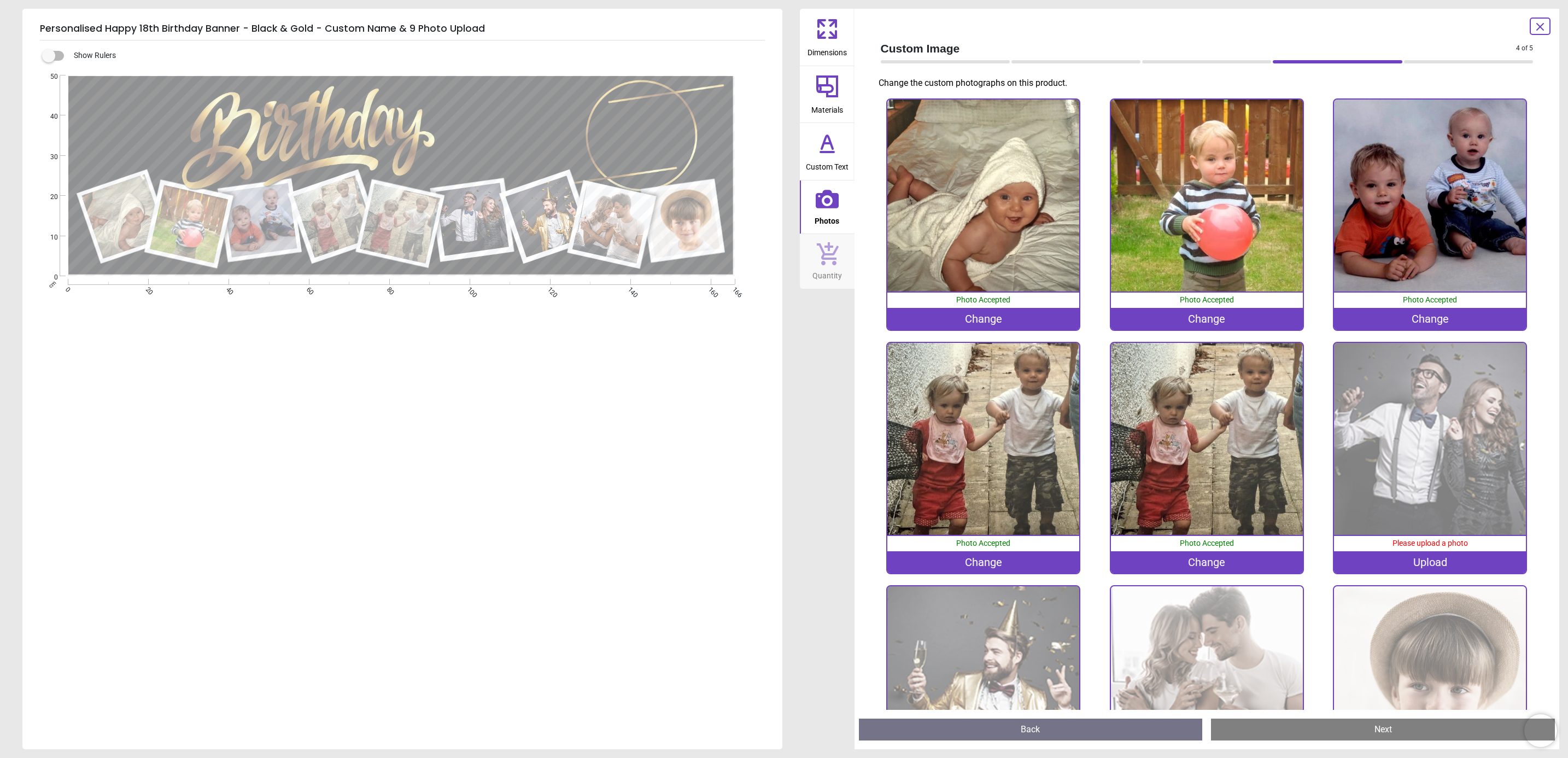
click at [1202, 558] on div "Change" at bounding box center [1206, 562] width 192 height 22
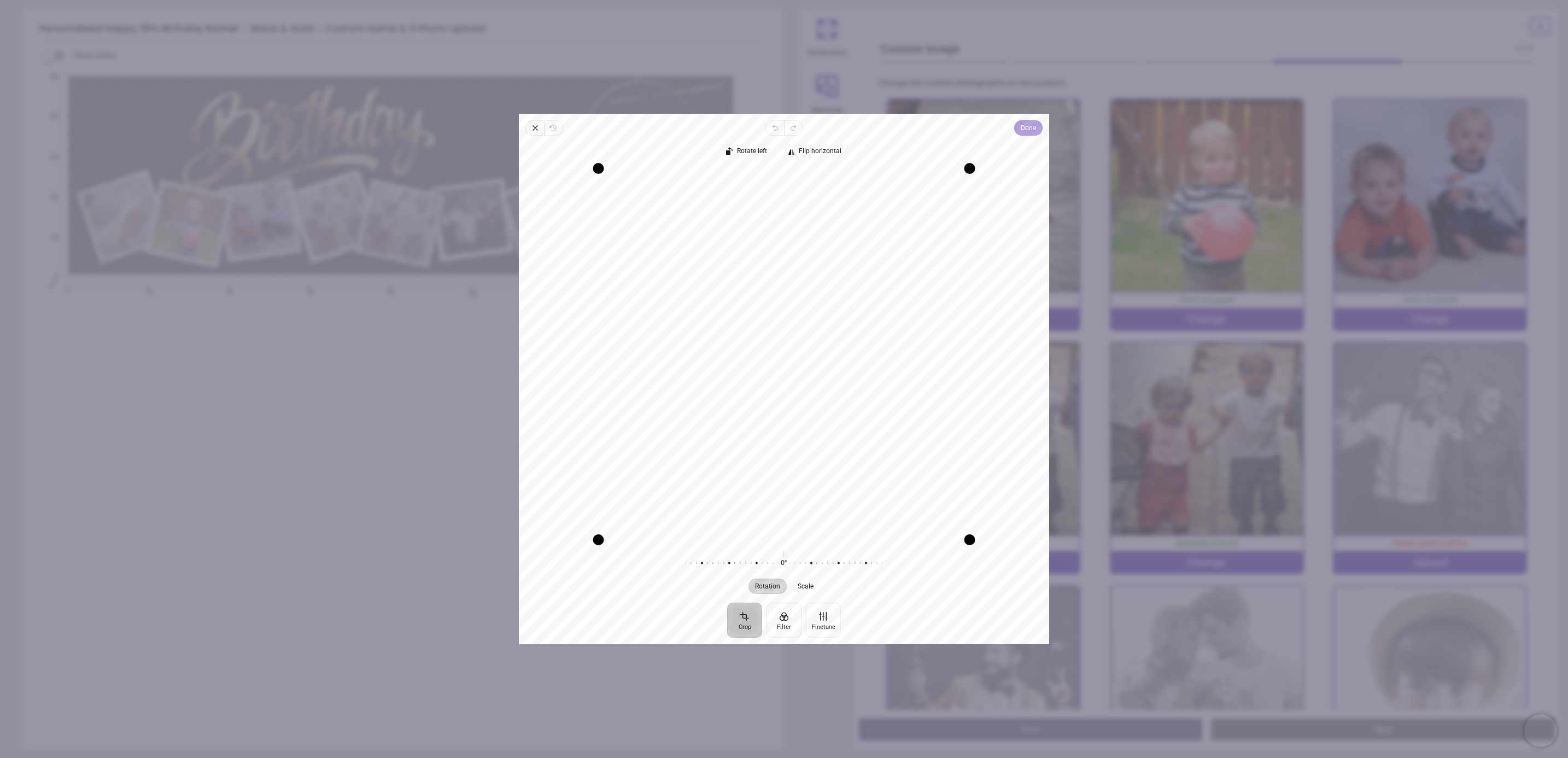
click at [1031, 121] on span "Done" at bounding box center [1028, 128] width 15 height 13
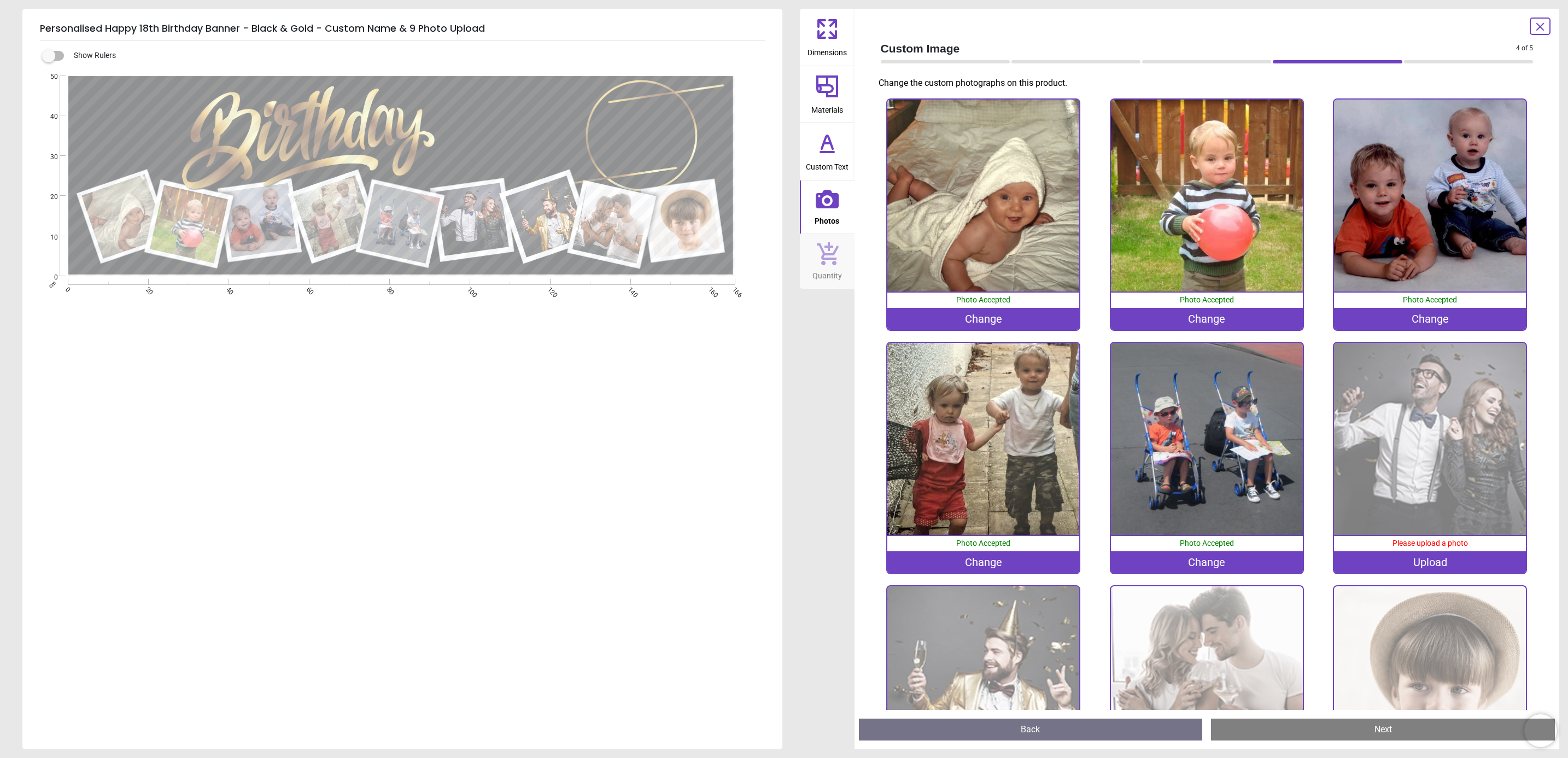
click at [1411, 555] on div "Upload" at bounding box center [1430, 562] width 192 height 22
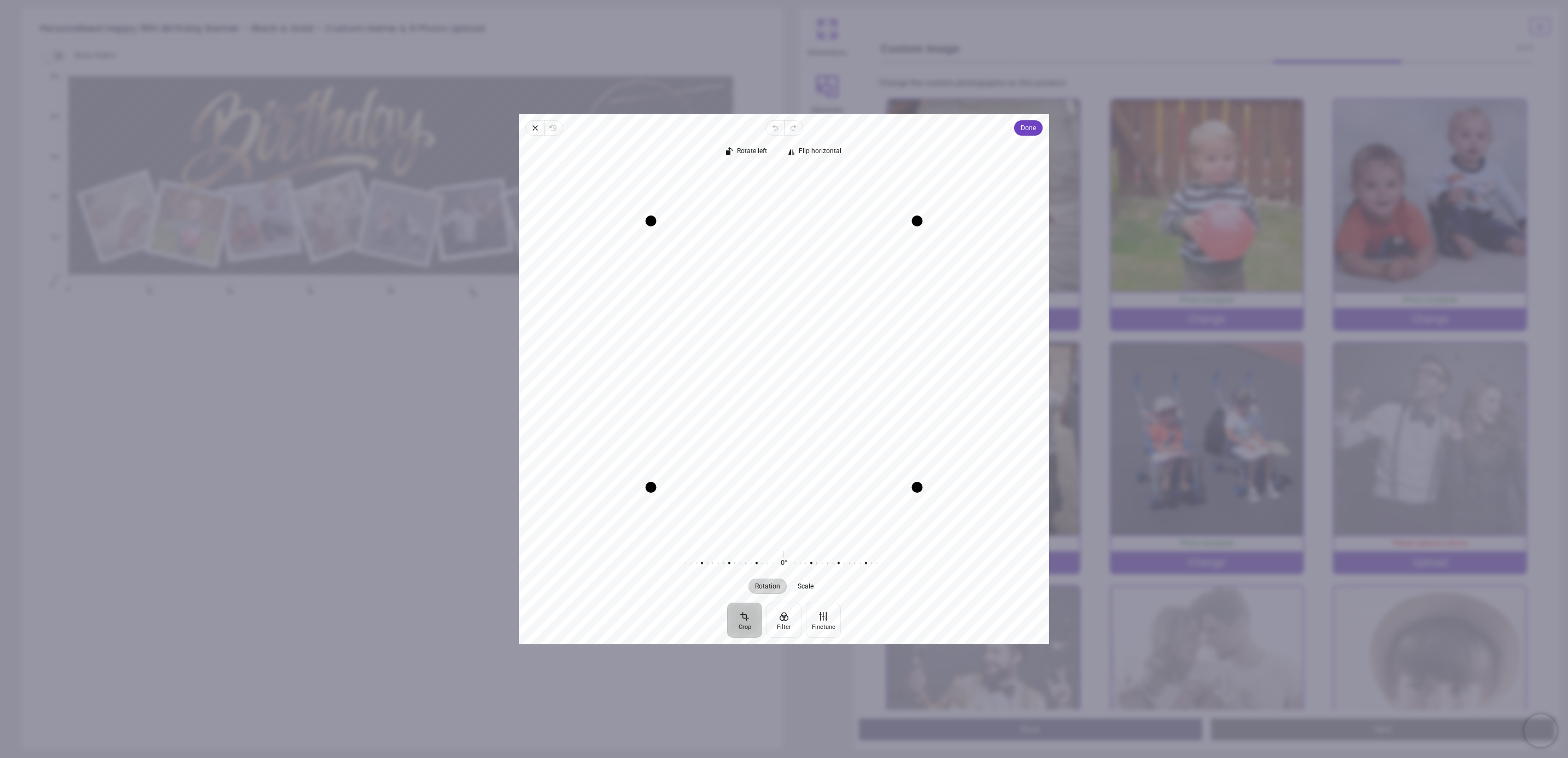
drag, startPoint x: 876, startPoint y: 277, endPoint x: 873, endPoint y: 312, distance: 35.1
click at [873, 312] on div "Recenter" at bounding box center [784, 354] width 513 height 371
click at [1027, 130] on span "Done" at bounding box center [1028, 128] width 15 height 13
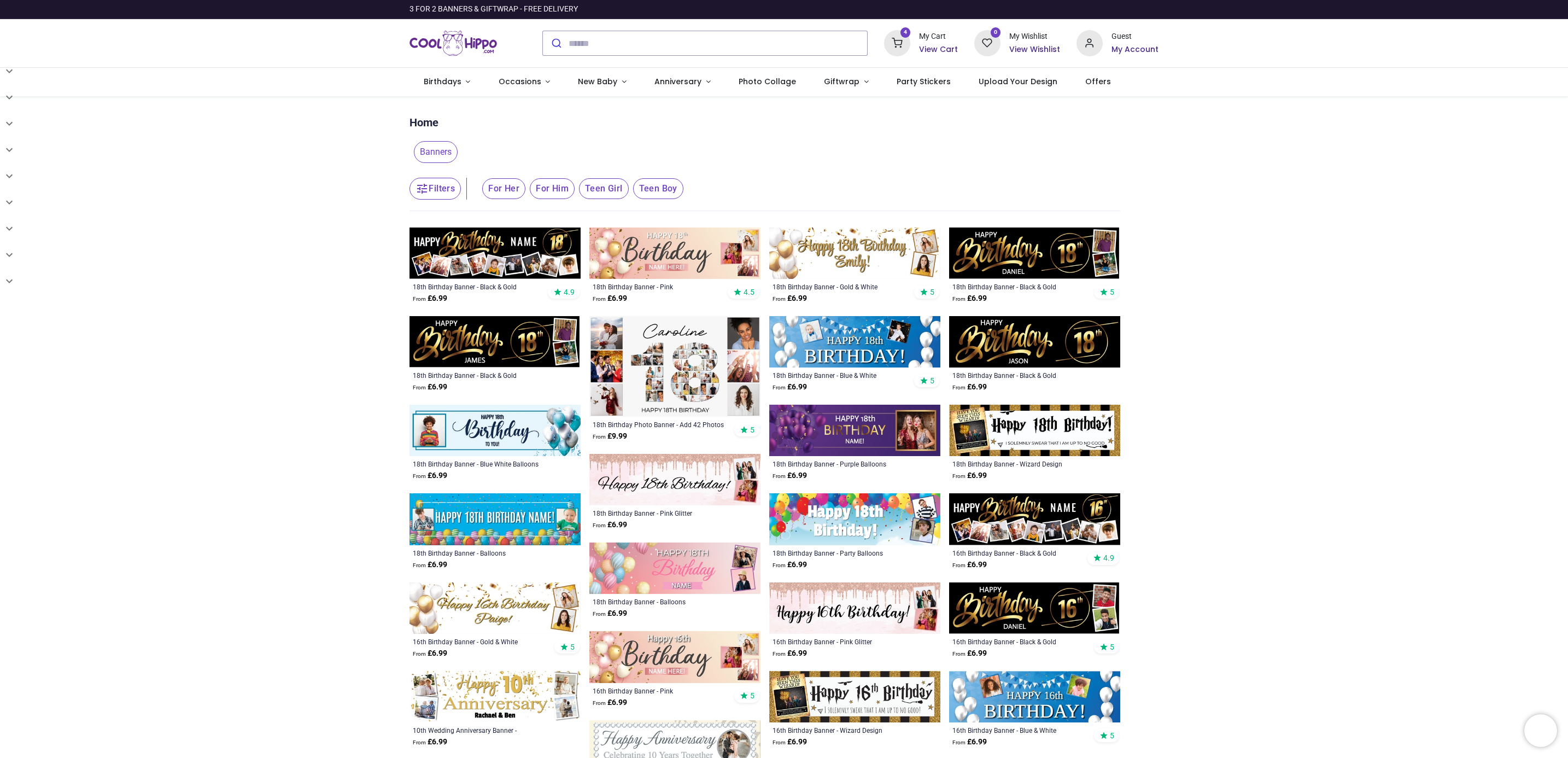
click at [487, 268] on img at bounding box center [495, 253] width 171 height 51
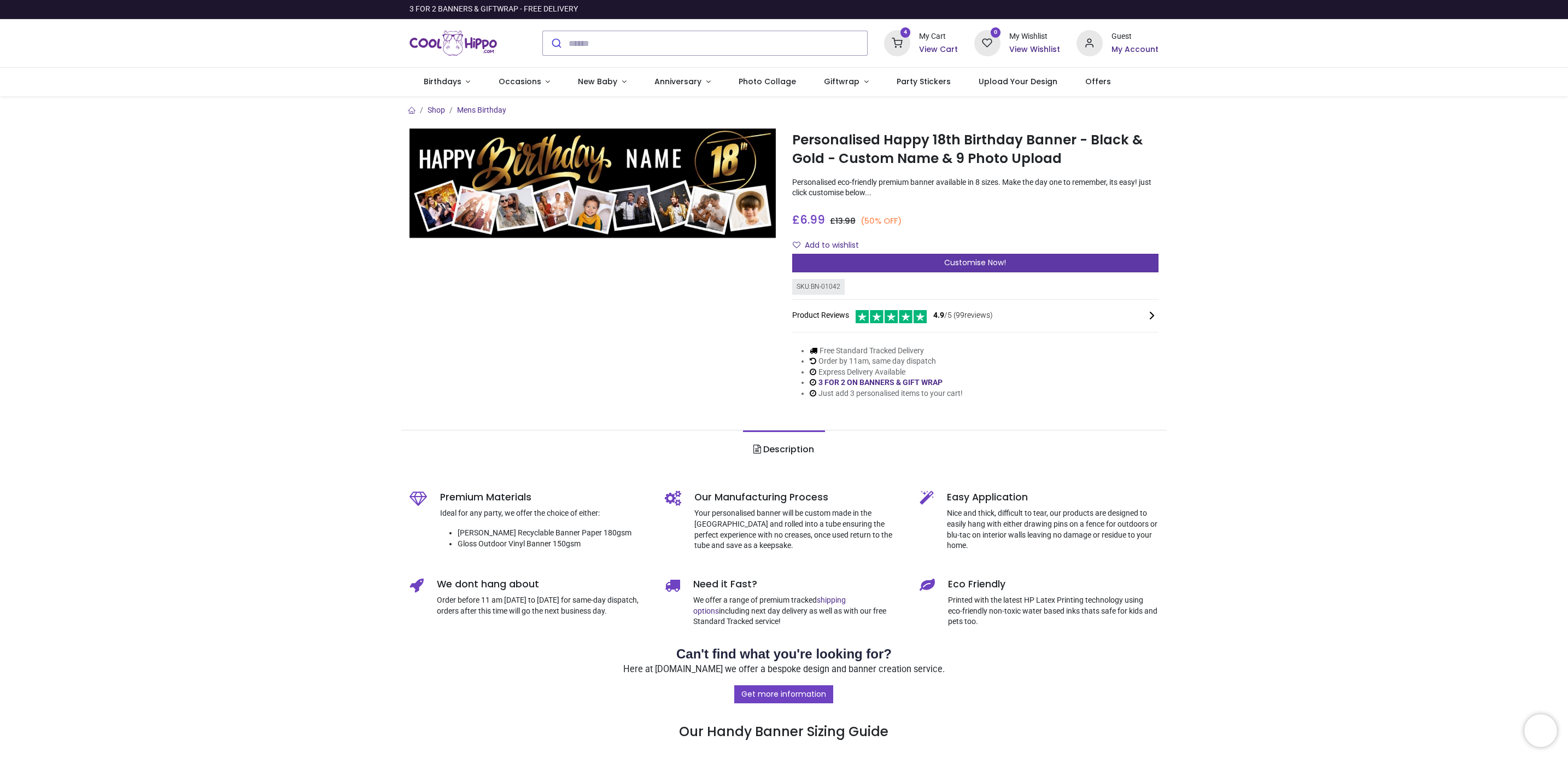
click at [937, 260] on div "Customise Now!" at bounding box center [975, 263] width 366 height 19
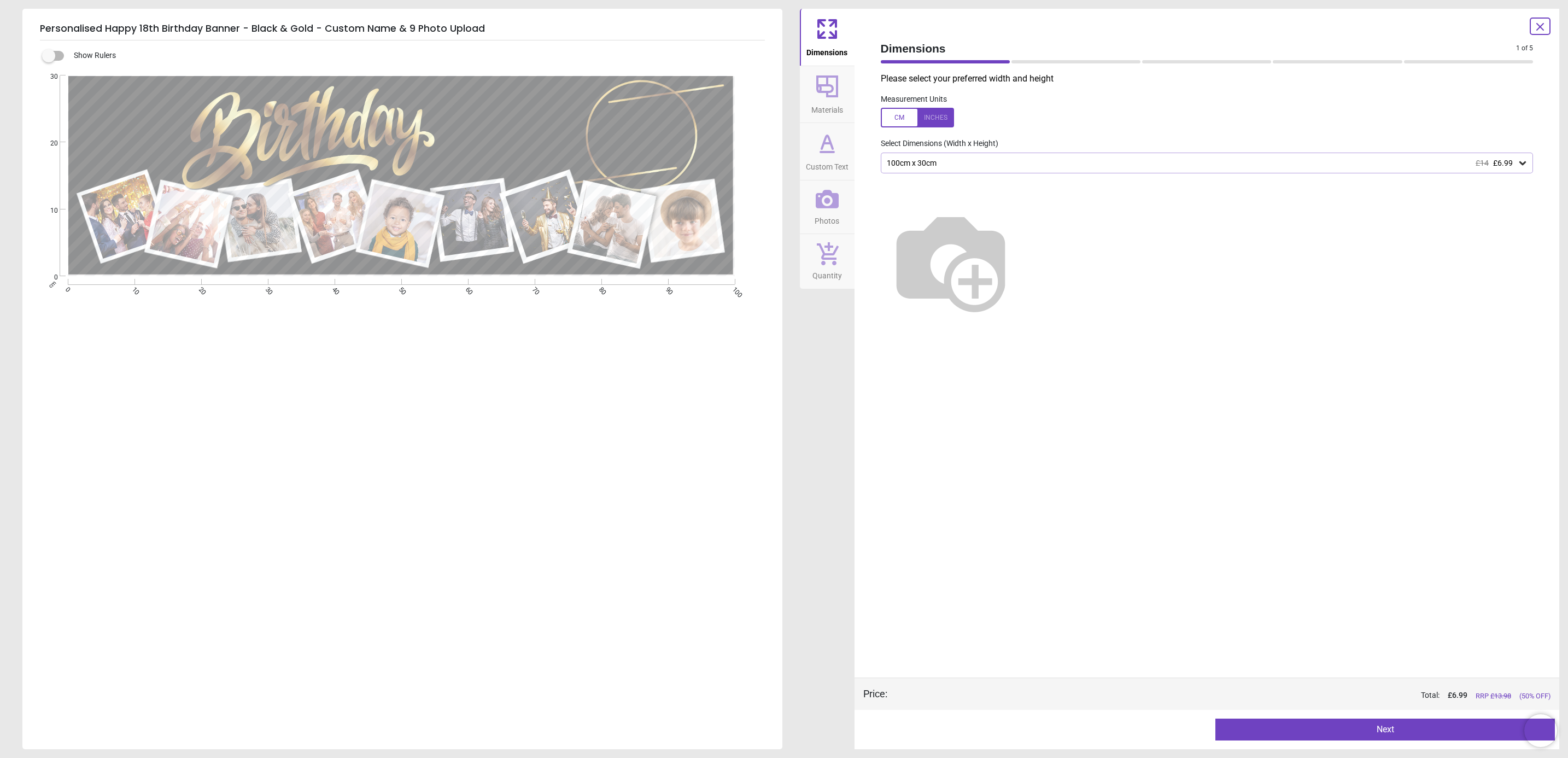
click at [1021, 260] on img at bounding box center [951, 261] width 140 height 140
click at [1525, 164] on icon at bounding box center [1522, 163] width 11 height 11
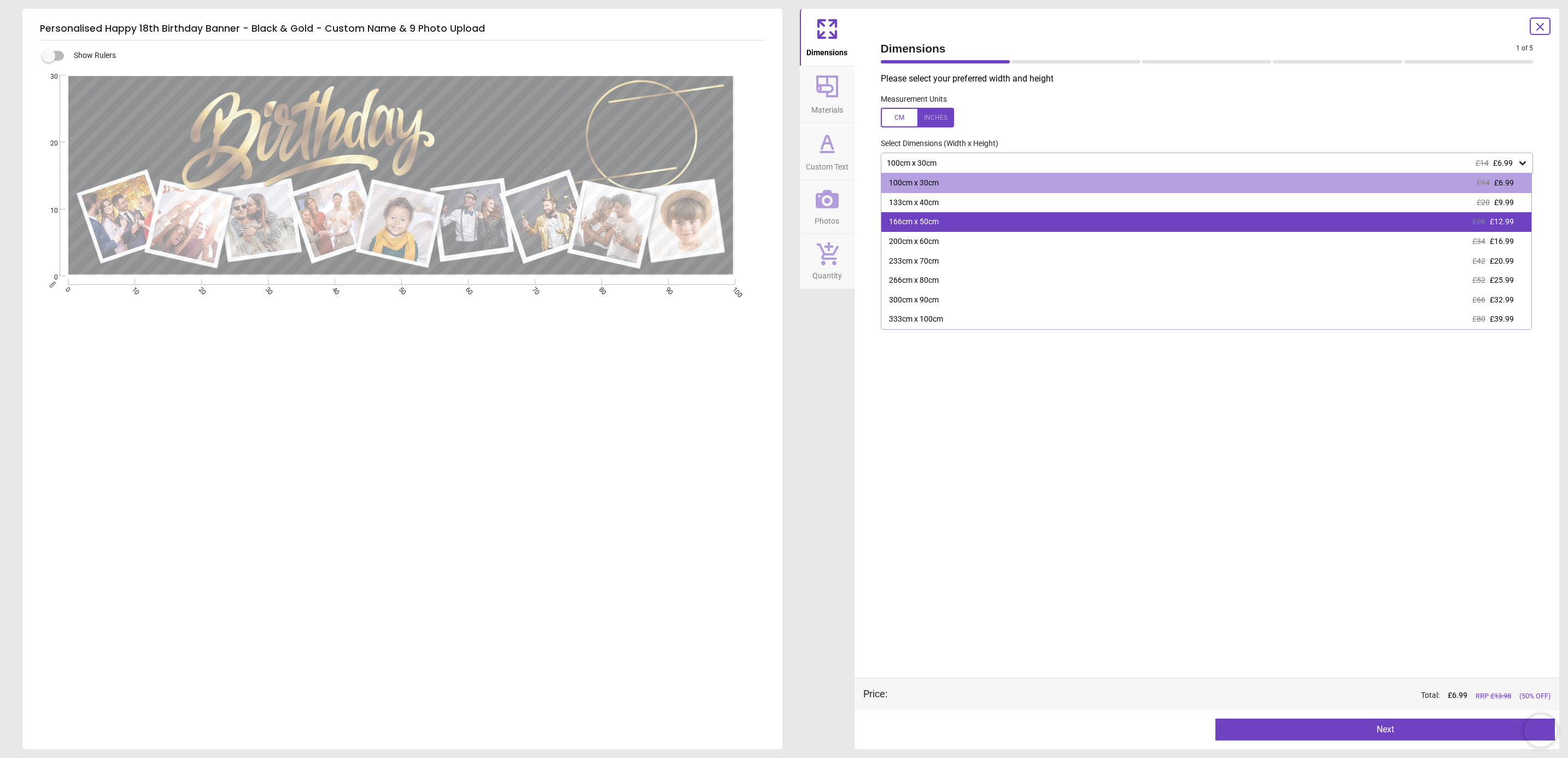
click at [1077, 225] on div "166cm x 50cm £26 £12.99" at bounding box center [1206, 222] width 651 height 19
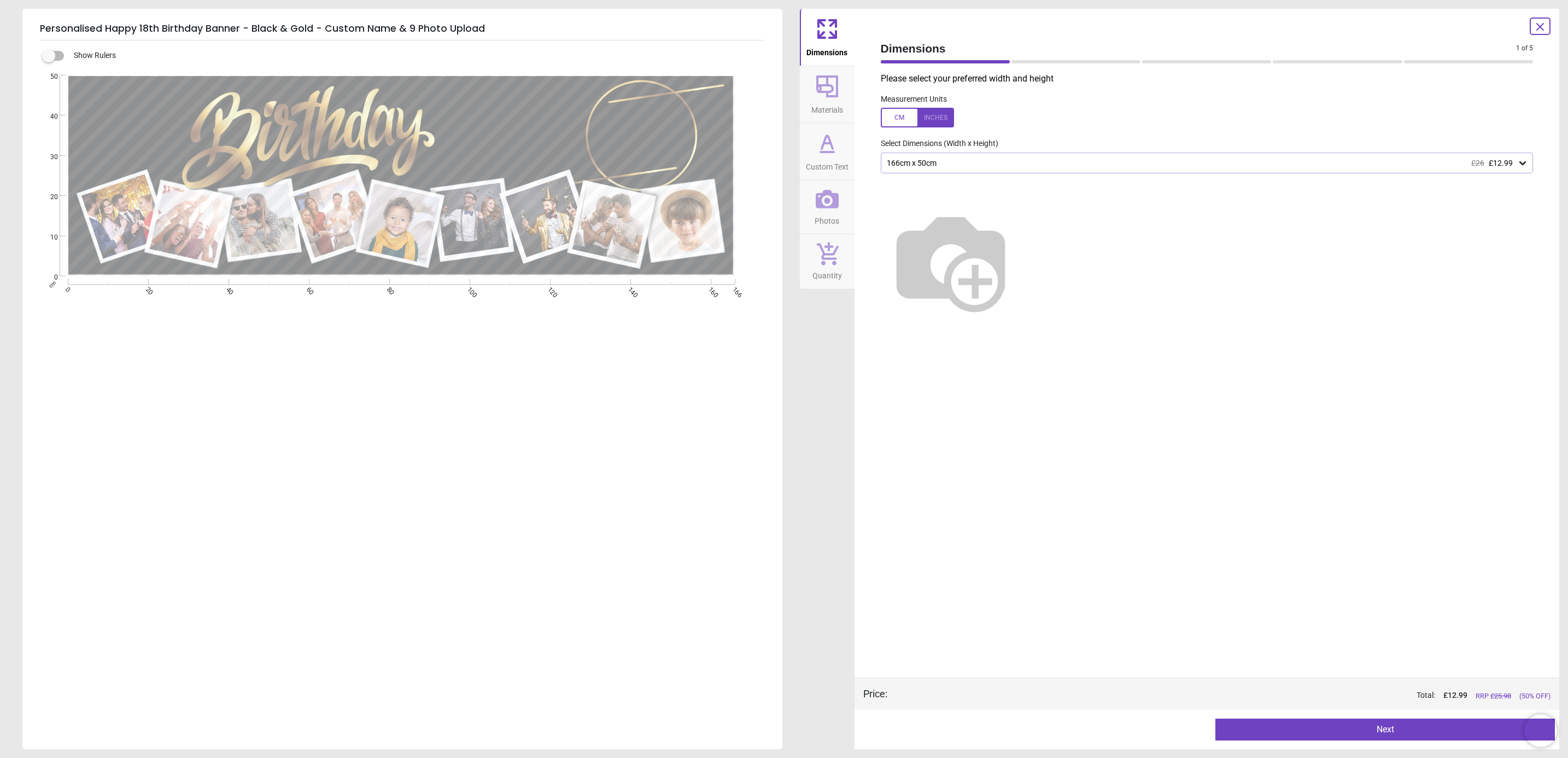
click at [836, 93] on icon at bounding box center [827, 86] width 22 height 22
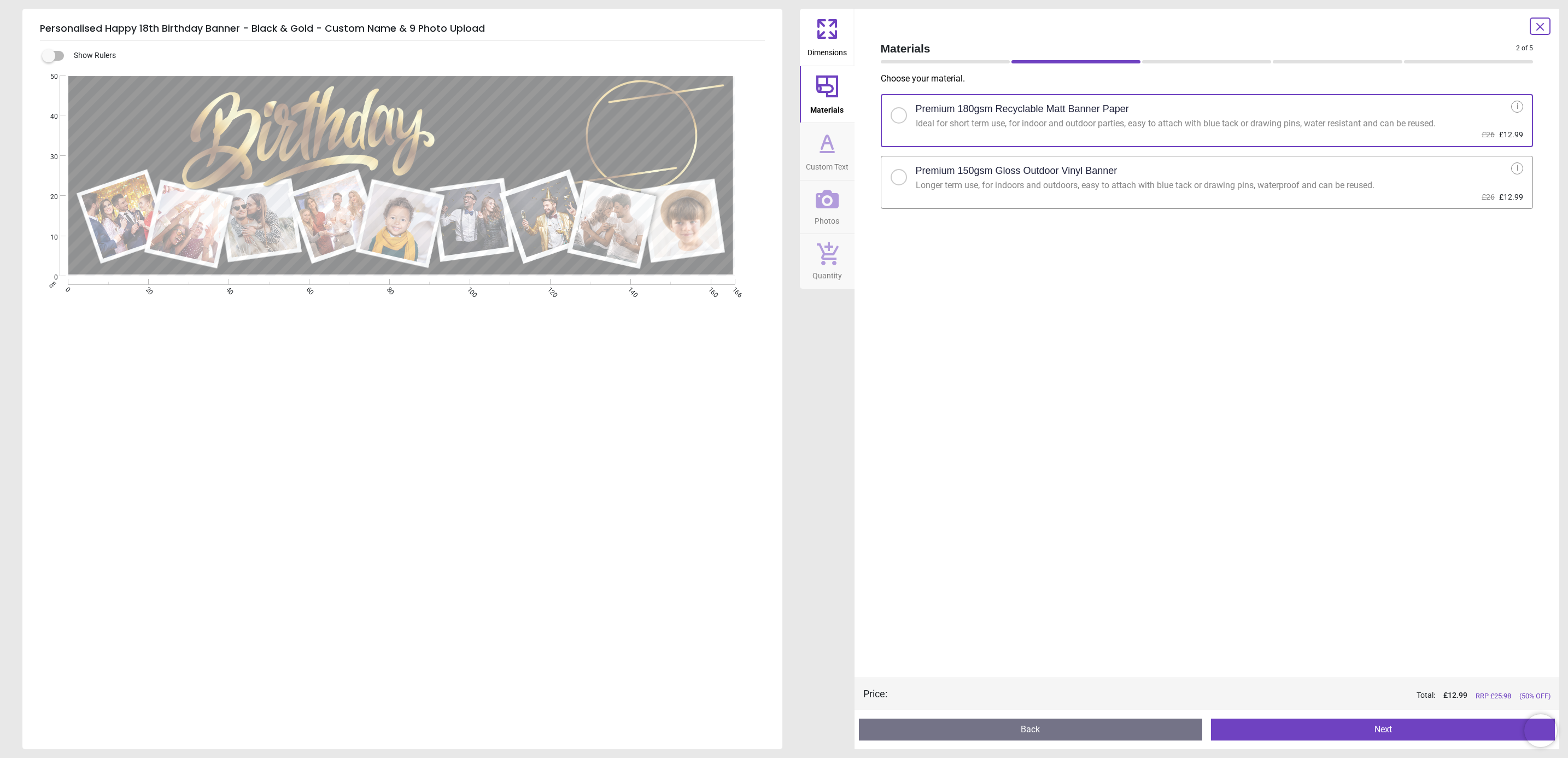
click at [833, 142] on icon at bounding box center [827, 143] width 26 height 26
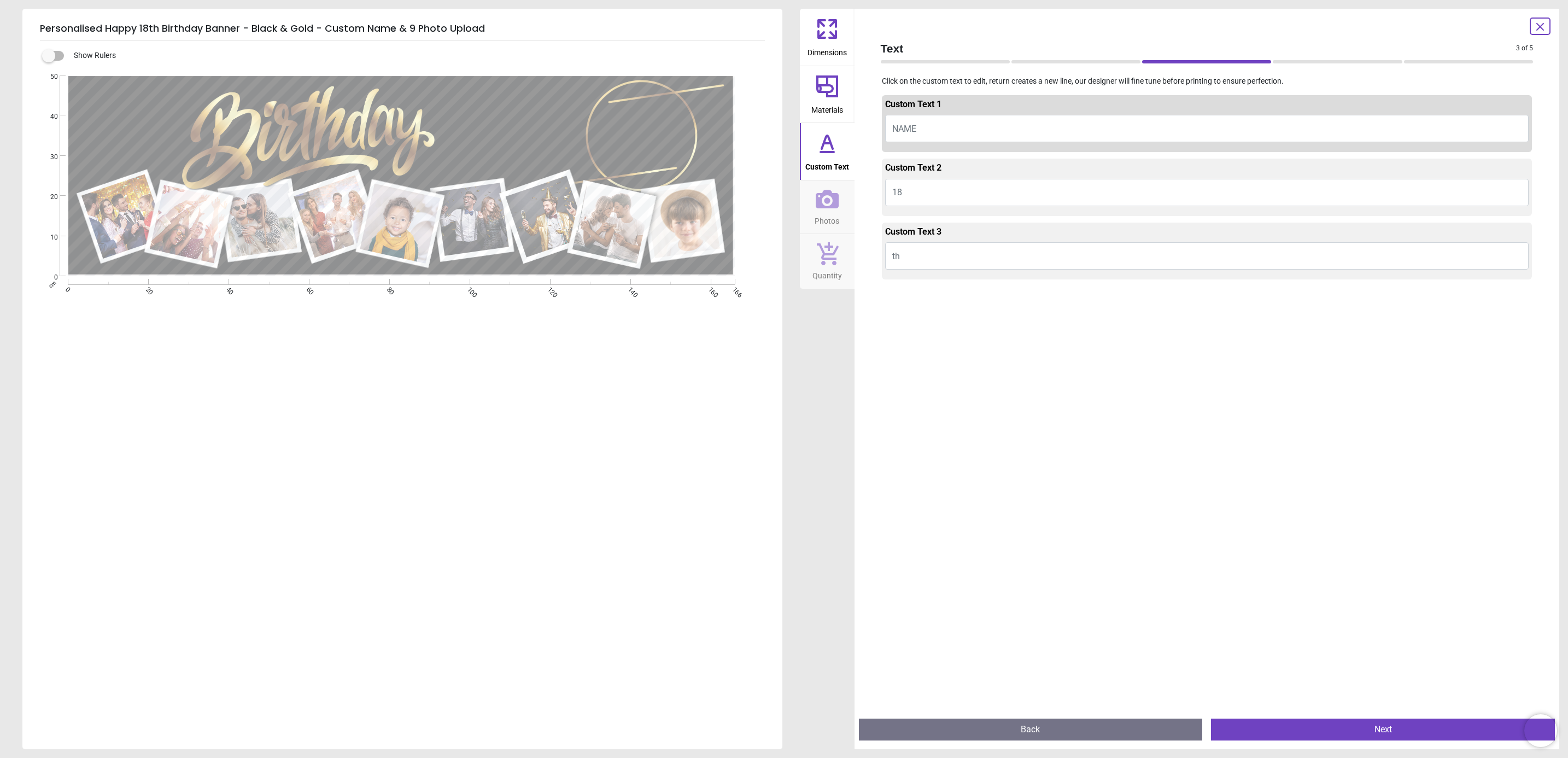
click at [923, 125] on button "NAME" at bounding box center [1207, 128] width 644 height 27
type textarea "*****"
click at [836, 208] on icon at bounding box center [827, 199] width 23 height 23
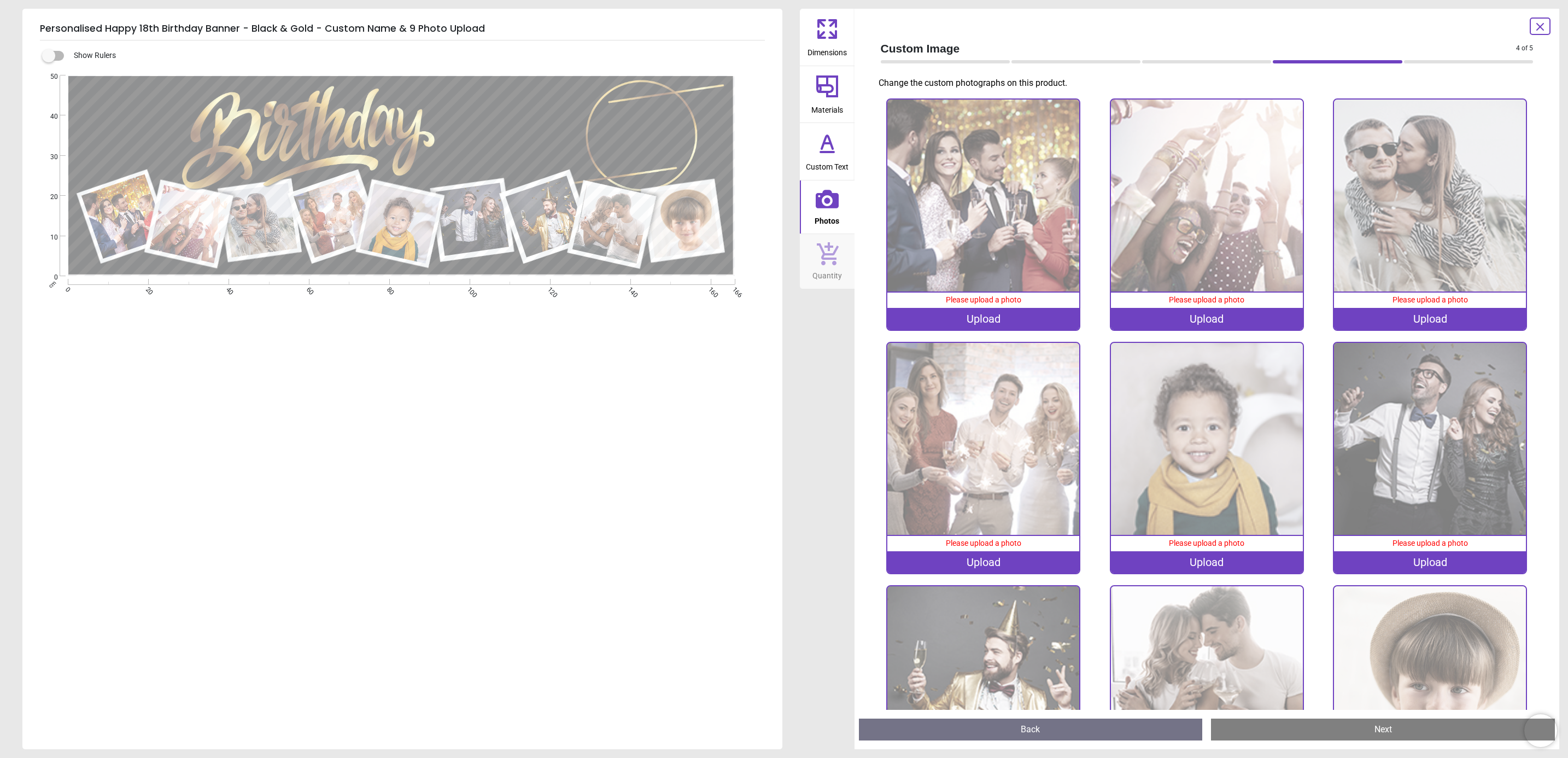
click at [1026, 308] on div "Upload" at bounding box center [983, 319] width 192 height 22
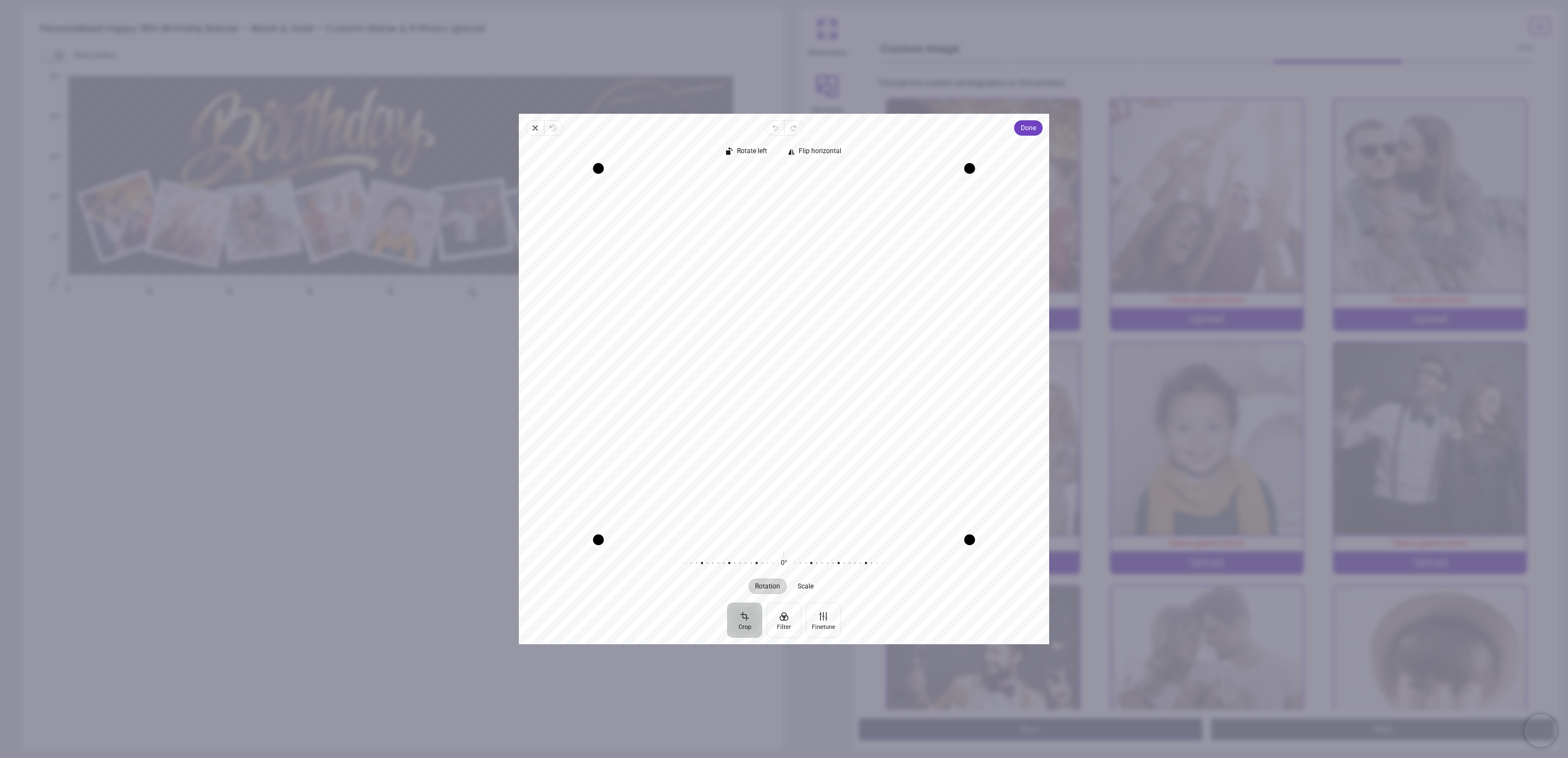
drag, startPoint x: 730, startPoint y: 222, endPoint x: 743, endPoint y: 276, distance: 55.5
click at [743, 276] on div "Recenter" at bounding box center [784, 354] width 513 height 371
click at [1032, 132] on span "Done" at bounding box center [1028, 128] width 15 height 13
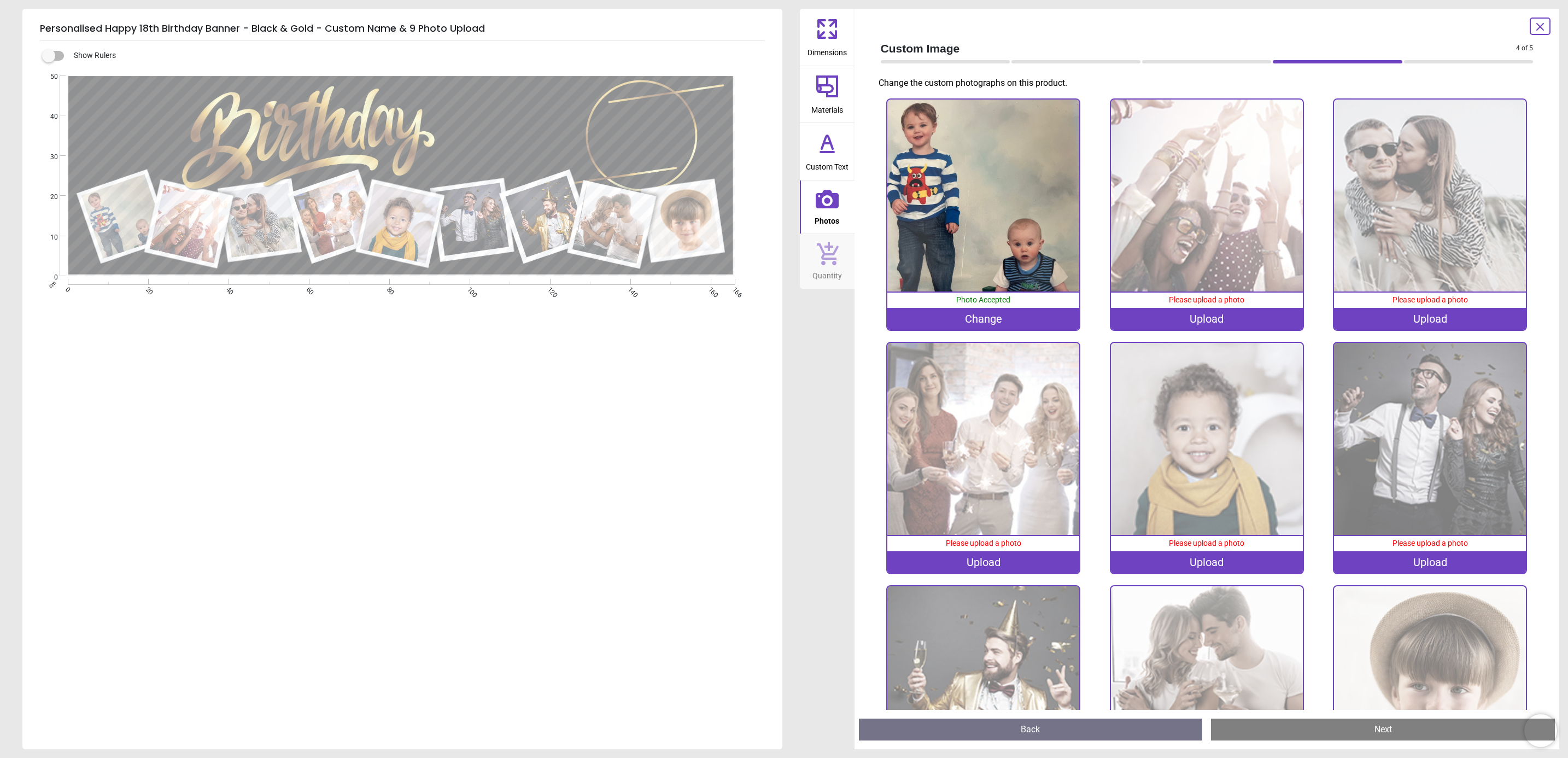
click at [1204, 314] on div "Upload" at bounding box center [1206, 319] width 192 height 22
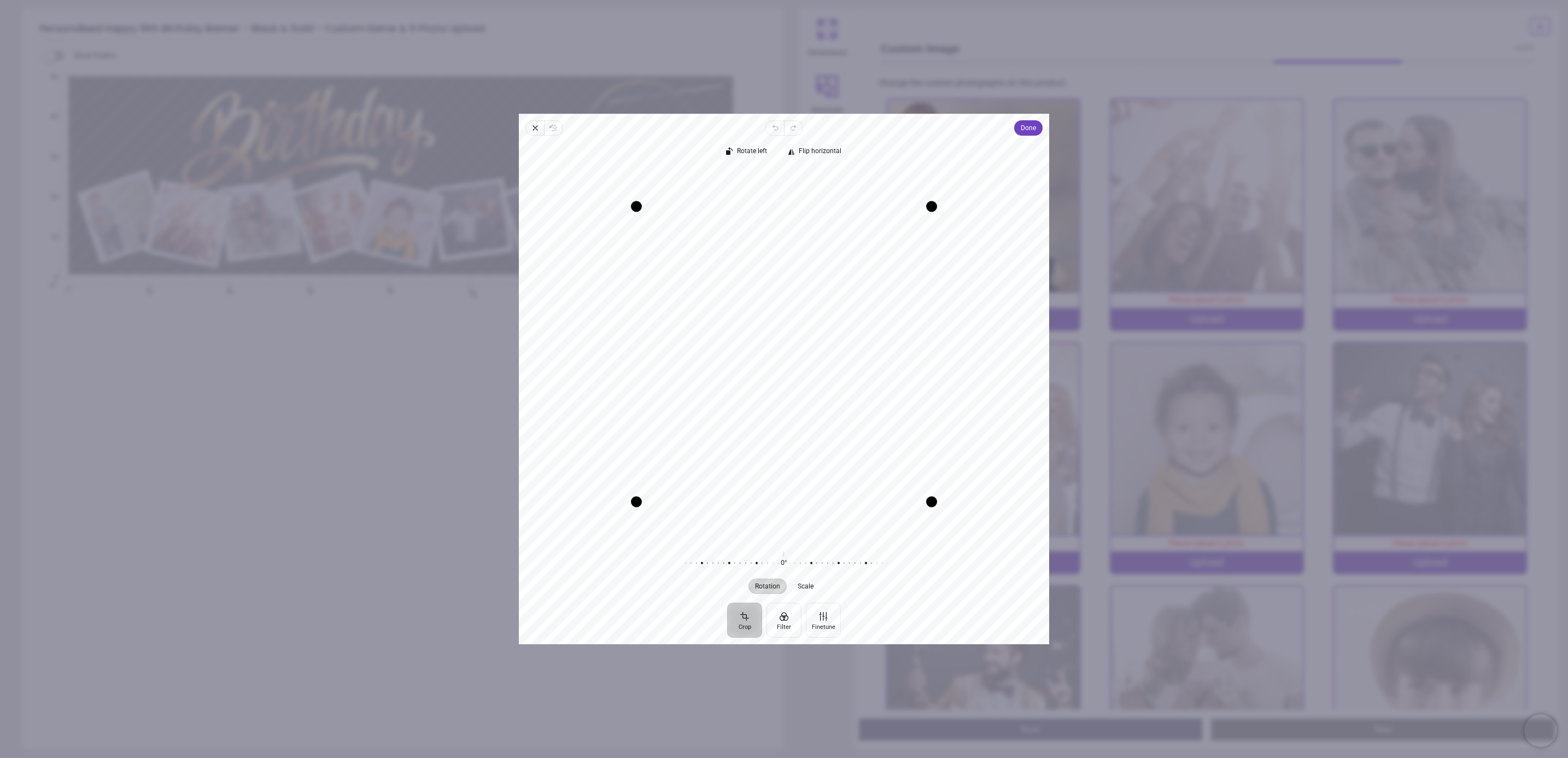
drag, startPoint x: 855, startPoint y: 299, endPoint x: 845, endPoint y: 323, distance: 26.0
click at [845, 323] on div "Recenter" at bounding box center [784, 354] width 513 height 371
click at [1034, 135] on span "Done" at bounding box center [1028, 128] width 15 height 13
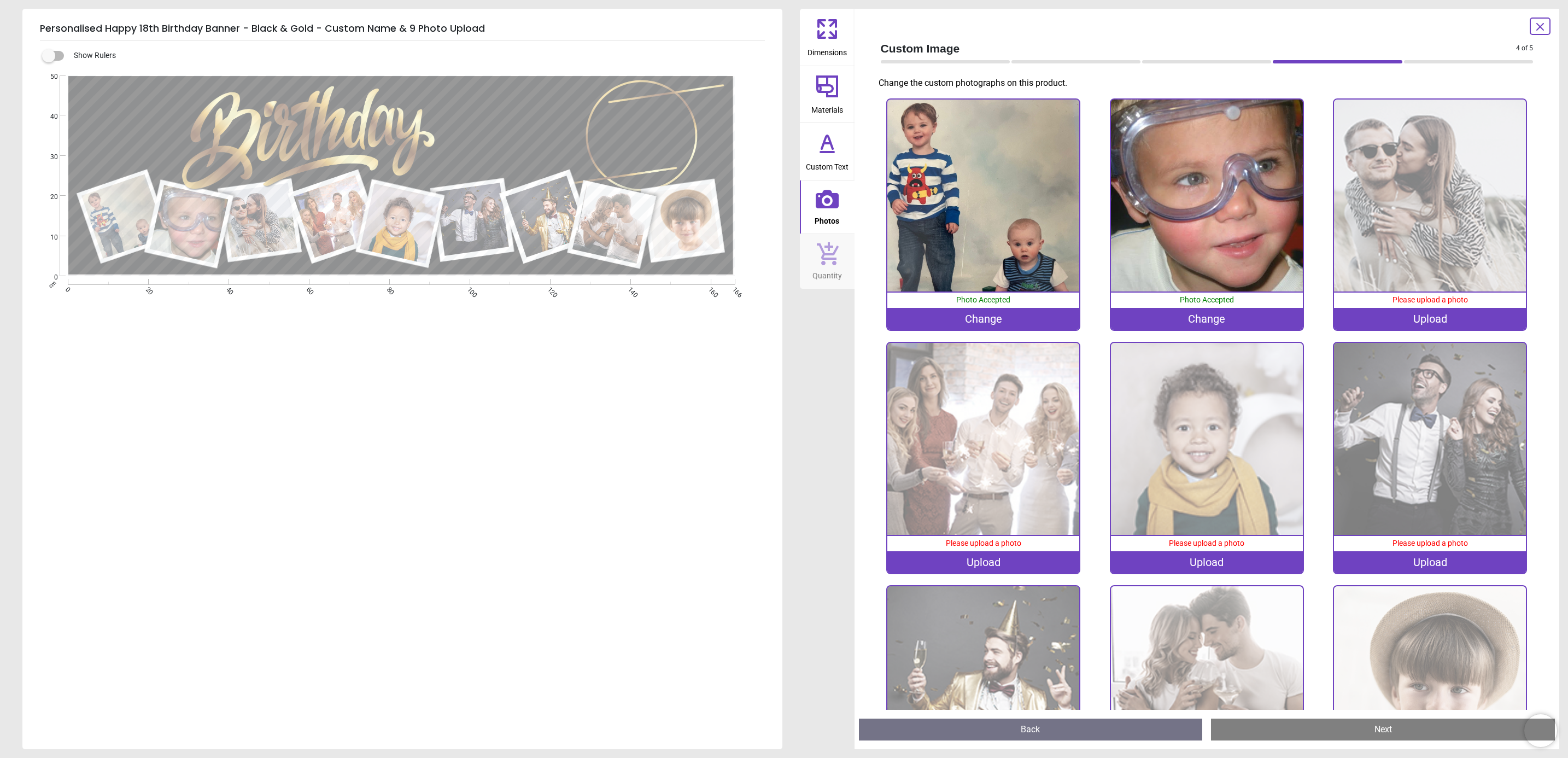
click at [989, 318] on div "Change" at bounding box center [983, 319] width 192 height 22
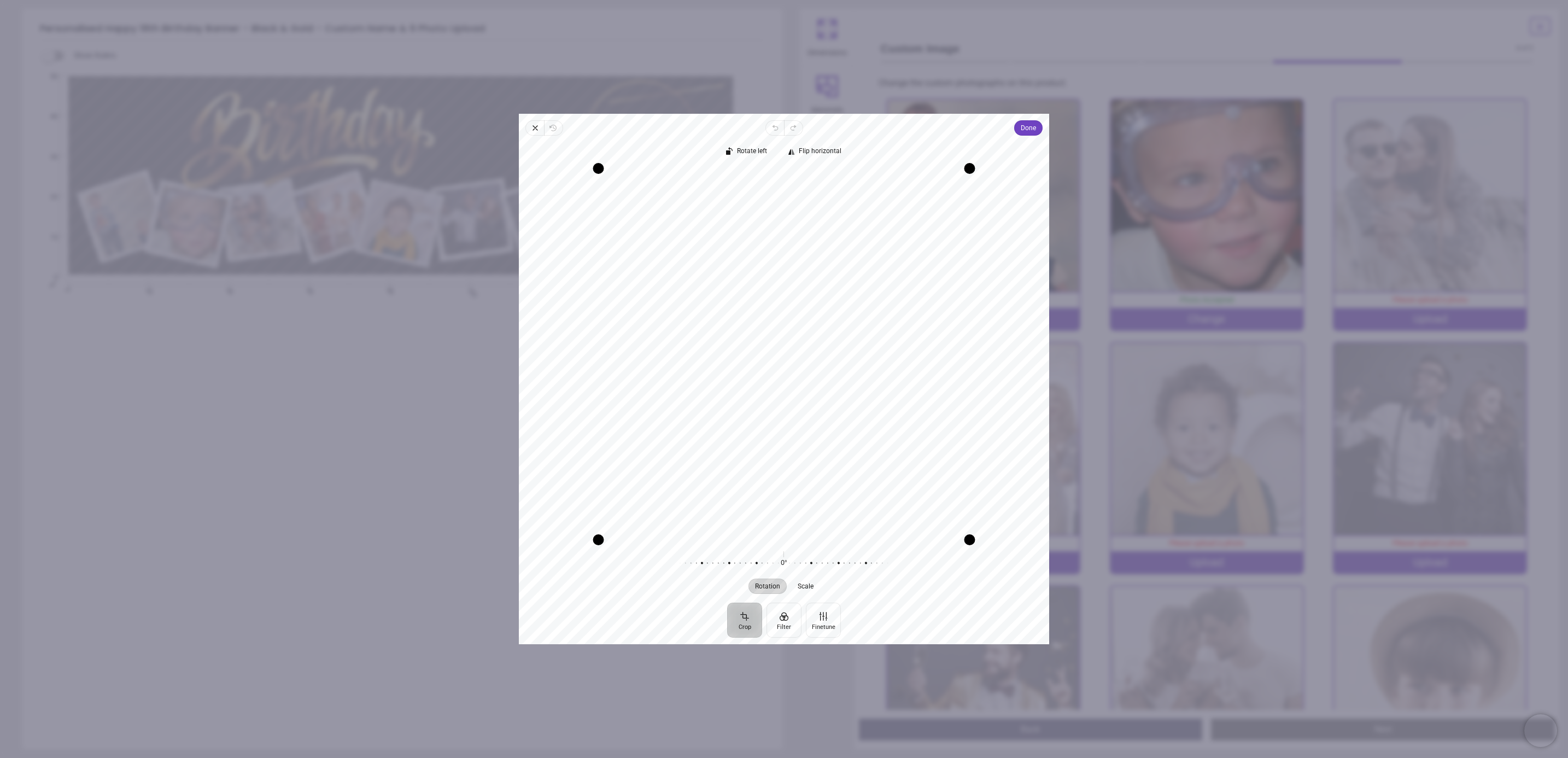
drag, startPoint x: 814, startPoint y: 233, endPoint x: 807, endPoint y: 307, distance: 74.3
click at [807, 307] on div "Recenter" at bounding box center [784, 354] width 513 height 371
click at [1030, 125] on span "Done" at bounding box center [1028, 128] width 15 height 13
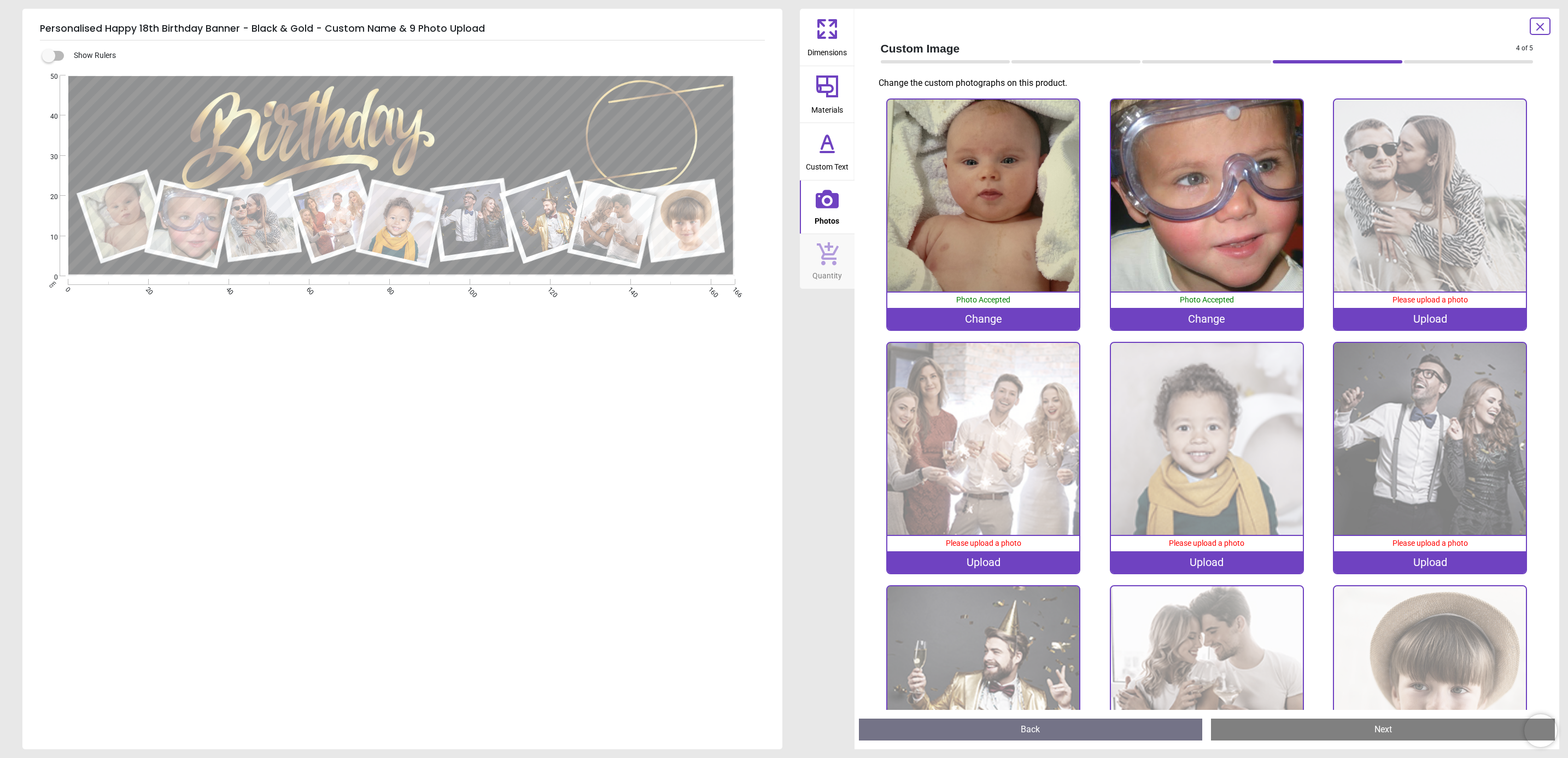
click at [1198, 317] on div "Change" at bounding box center [1206, 319] width 192 height 22
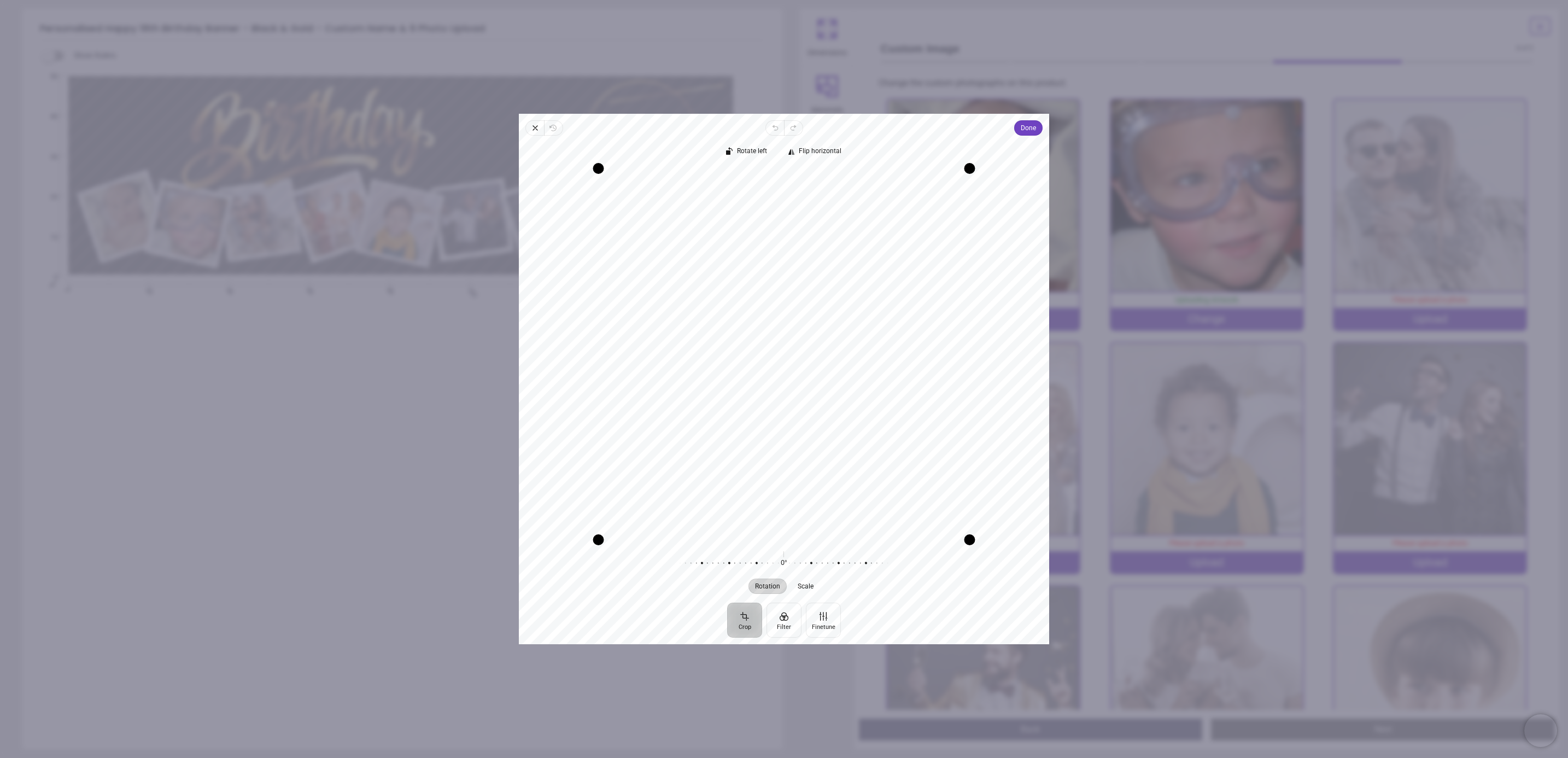
drag, startPoint x: 841, startPoint y: 248, endPoint x: 849, endPoint y: 311, distance: 63.5
click at [849, 311] on div "Recenter" at bounding box center [784, 354] width 513 height 371
click at [1027, 130] on span "Done" at bounding box center [1028, 128] width 15 height 13
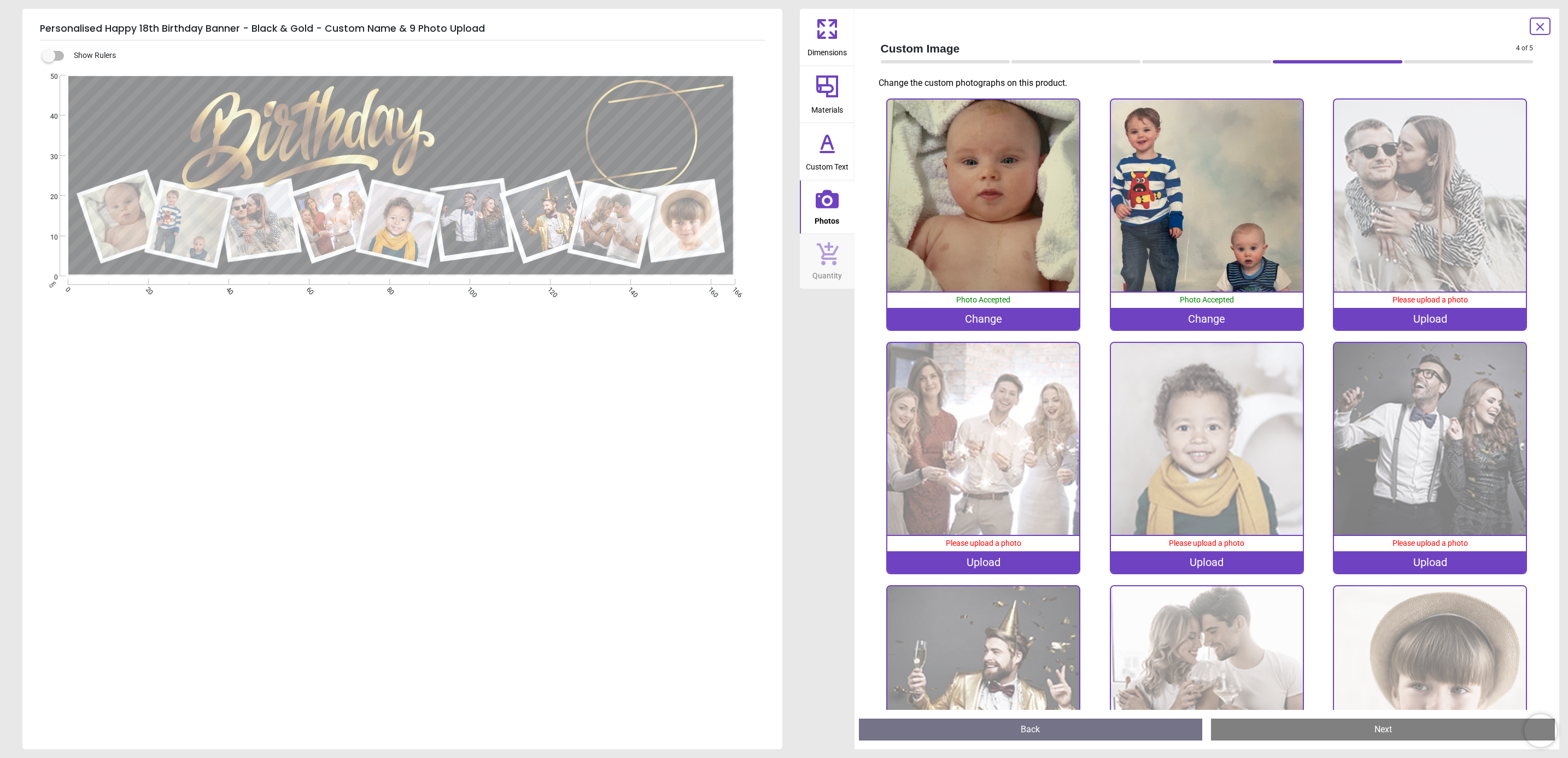
click at [1396, 321] on div "Upload" at bounding box center [1430, 319] width 192 height 22
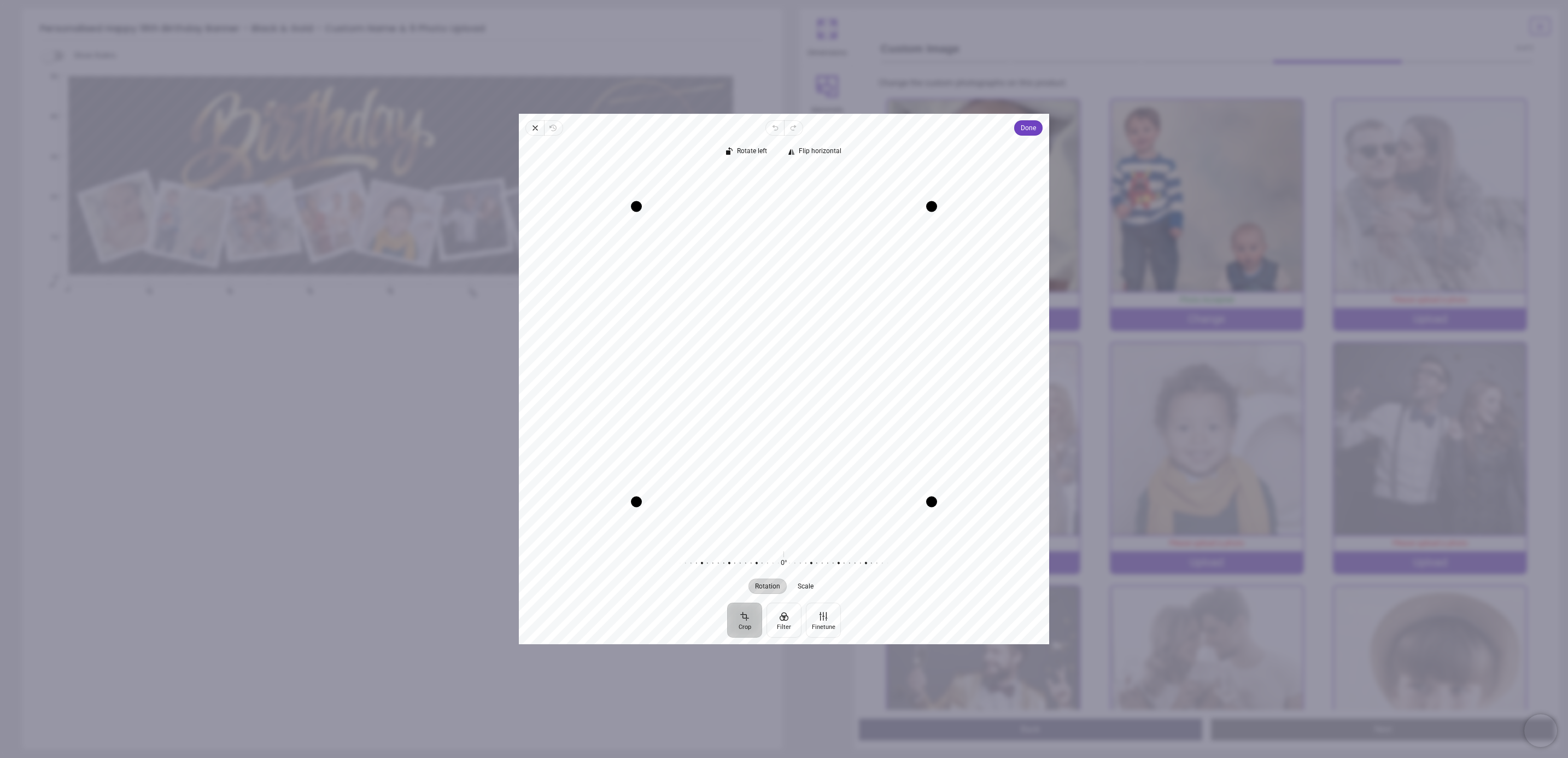
drag, startPoint x: 822, startPoint y: 235, endPoint x: 814, endPoint y: 260, distance: 26.2
click at [814, 260] on div "Recenter" at bounding box center [784, 354] width 513 height 371
click at [1023, 130] on span "Done" at bounding box center [1028, 128] width 15 height 13
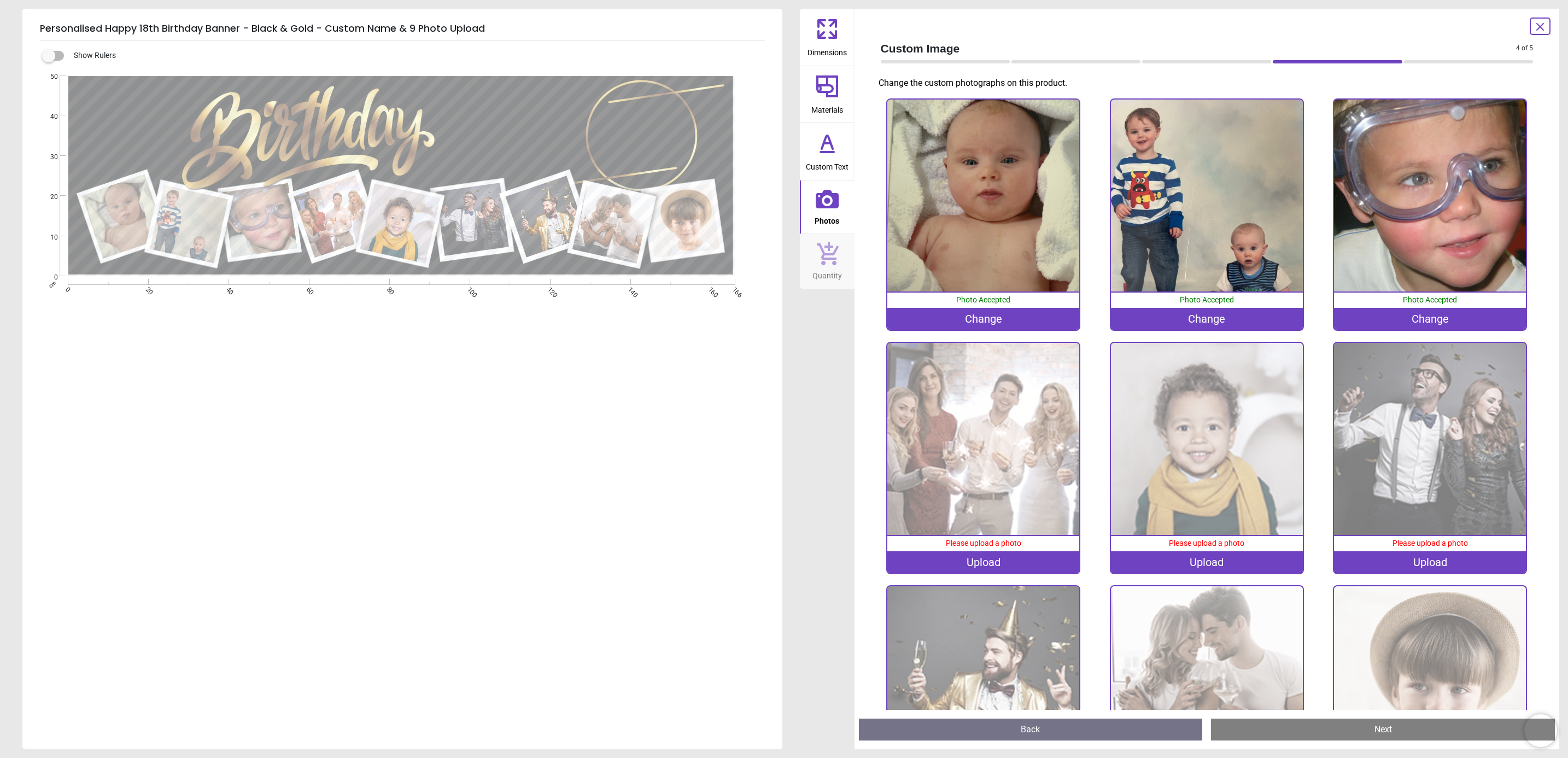
click at [1423, 317] on div "Change" at bounding box center [1430, 319] width 192 height 22
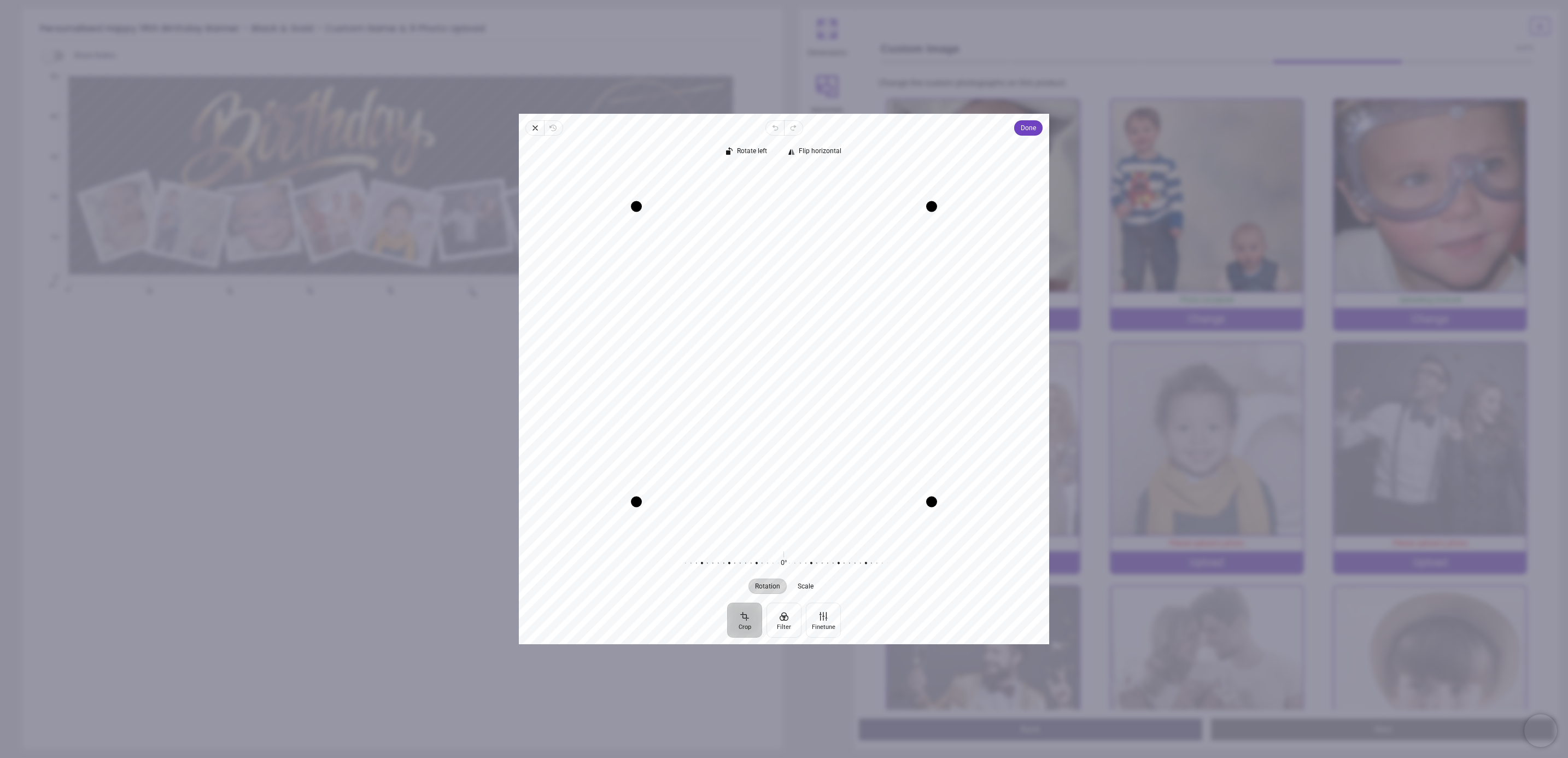
drag, startPoint x: 858, startPoint y: 271, endPoint x: 843, endPoint y: 281, distance: 18.0
click at [843, 281] on div "Recenter" at bounding box center [784, 354] width 513 height 371
click at [1025, 130] on span "Done" at bounding box center [1028, 128] width 15 height 13
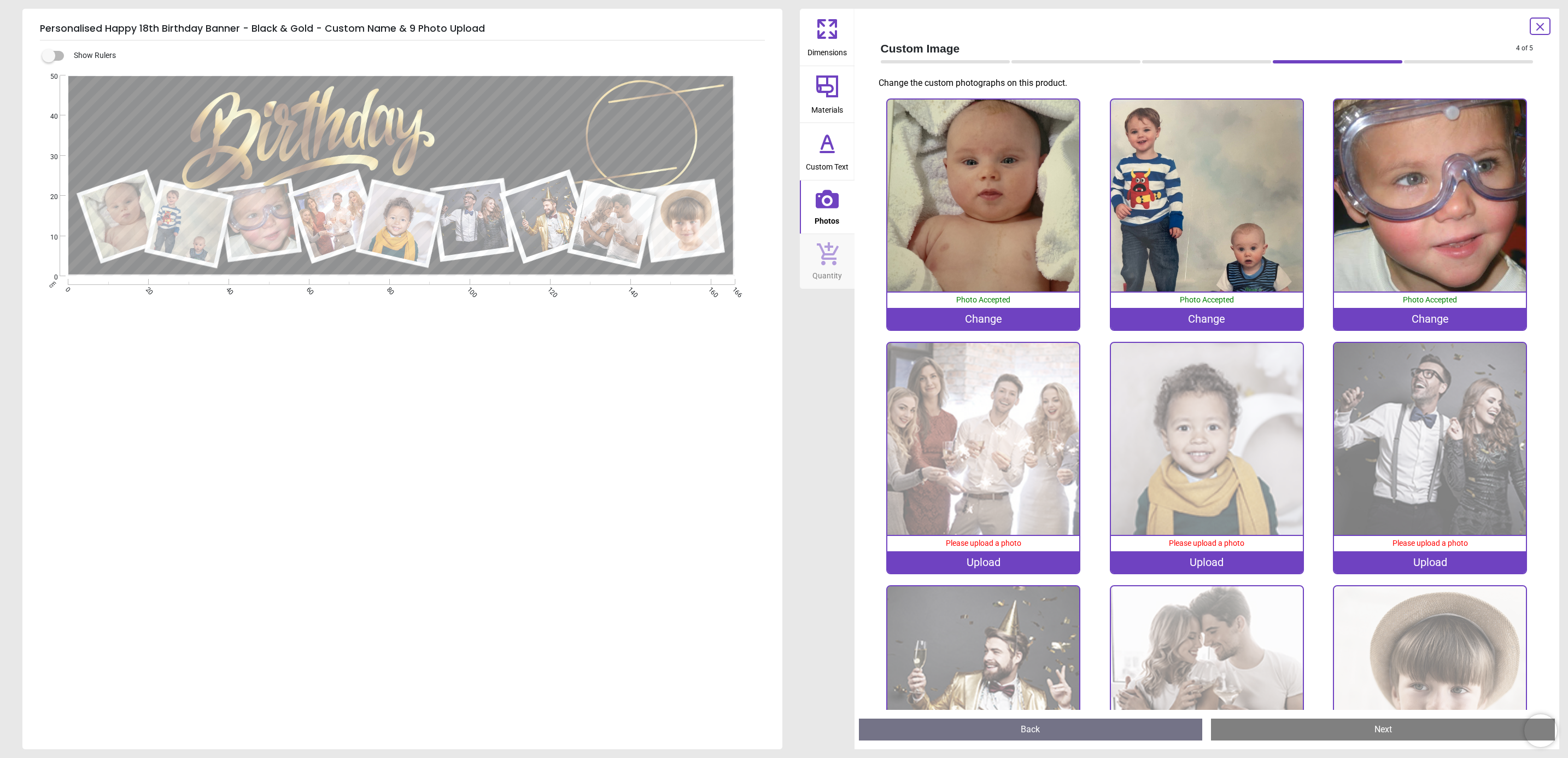
click at [1003, 556] on div "Upload" at bounding box center [983, 562] width 192 height 22
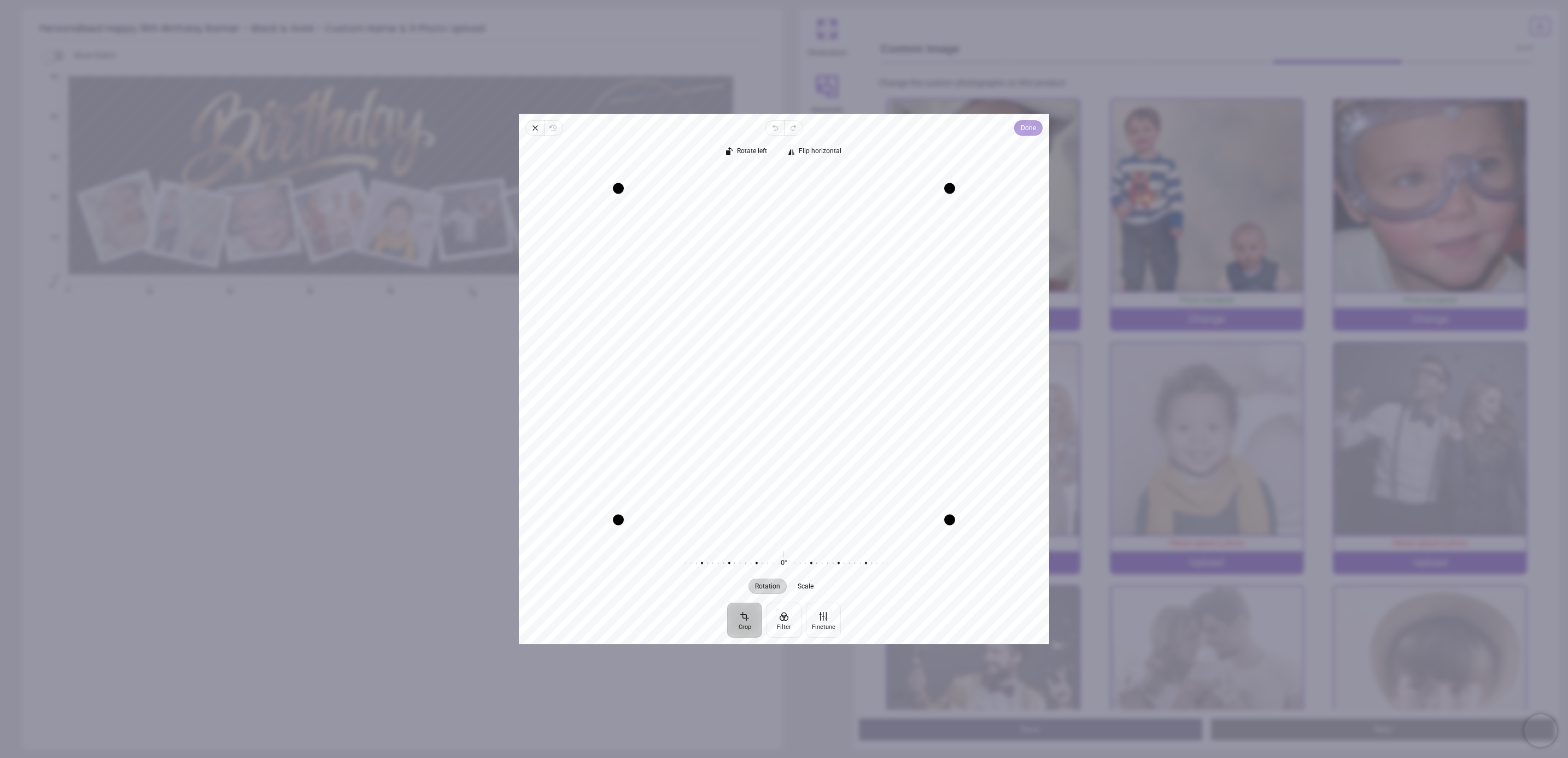
click at [1025, 133] on span "Done" at bounding box center [1028, 128] width 15 height 13
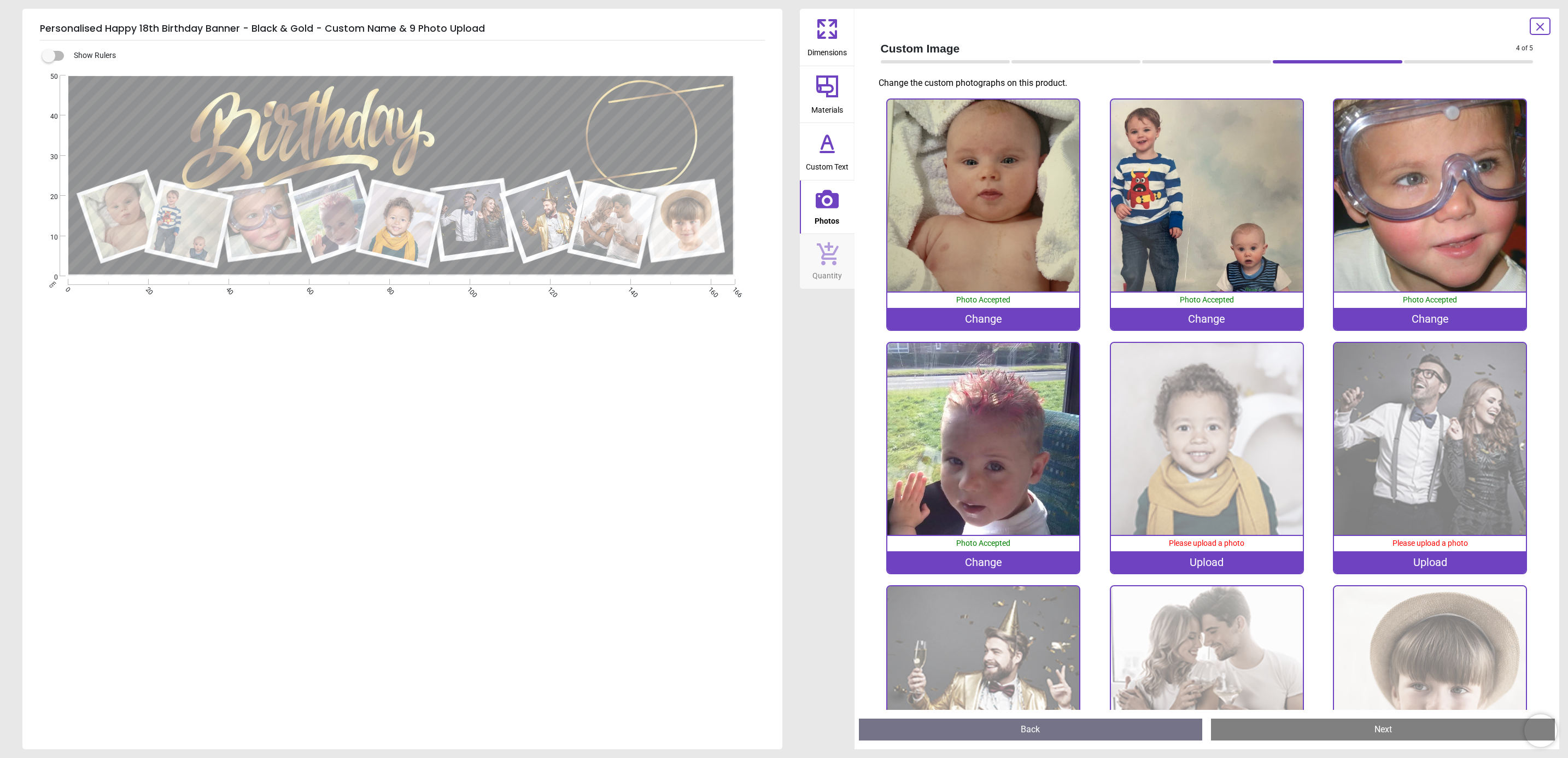
click at [1186, 551] on div "Upload" at bounding box center [1206, 562] width 192 height 22
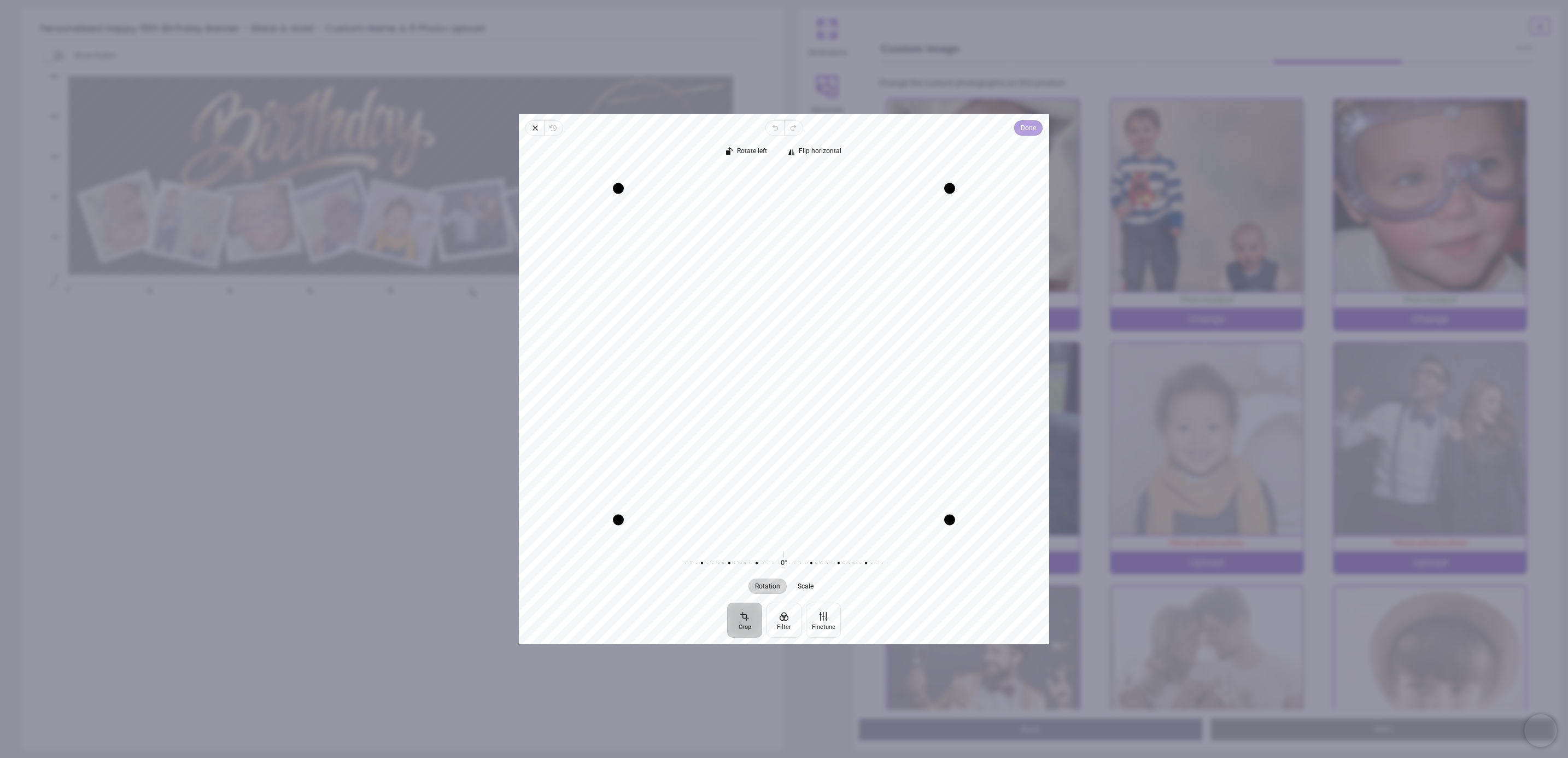
click at [1027, 128] on span "Done" at bounding box center [1028, 128] width 15 height 13
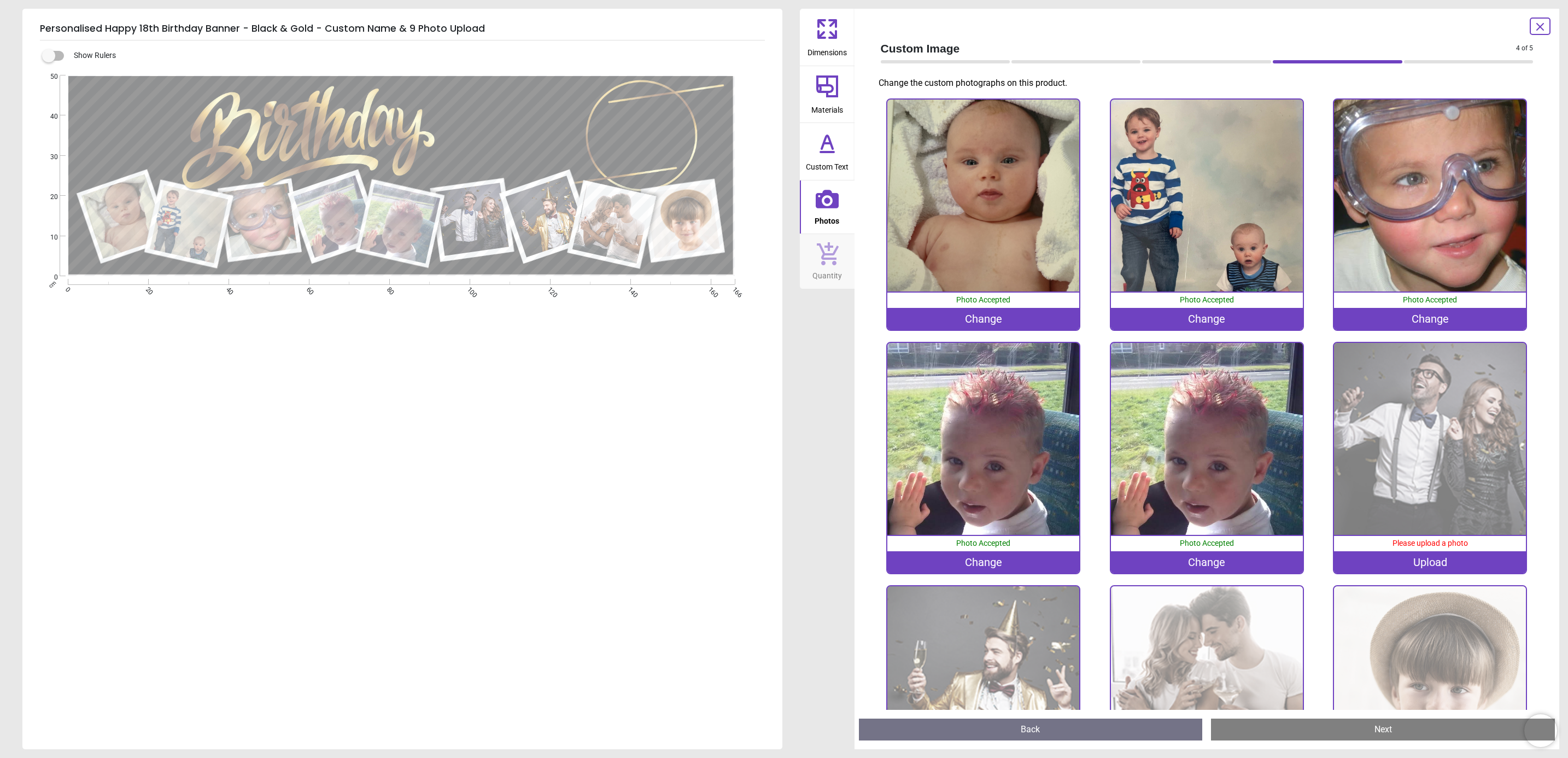
click at [1216, 558] on div "Change" at bounding box center [1206, 562] width 192 height 22
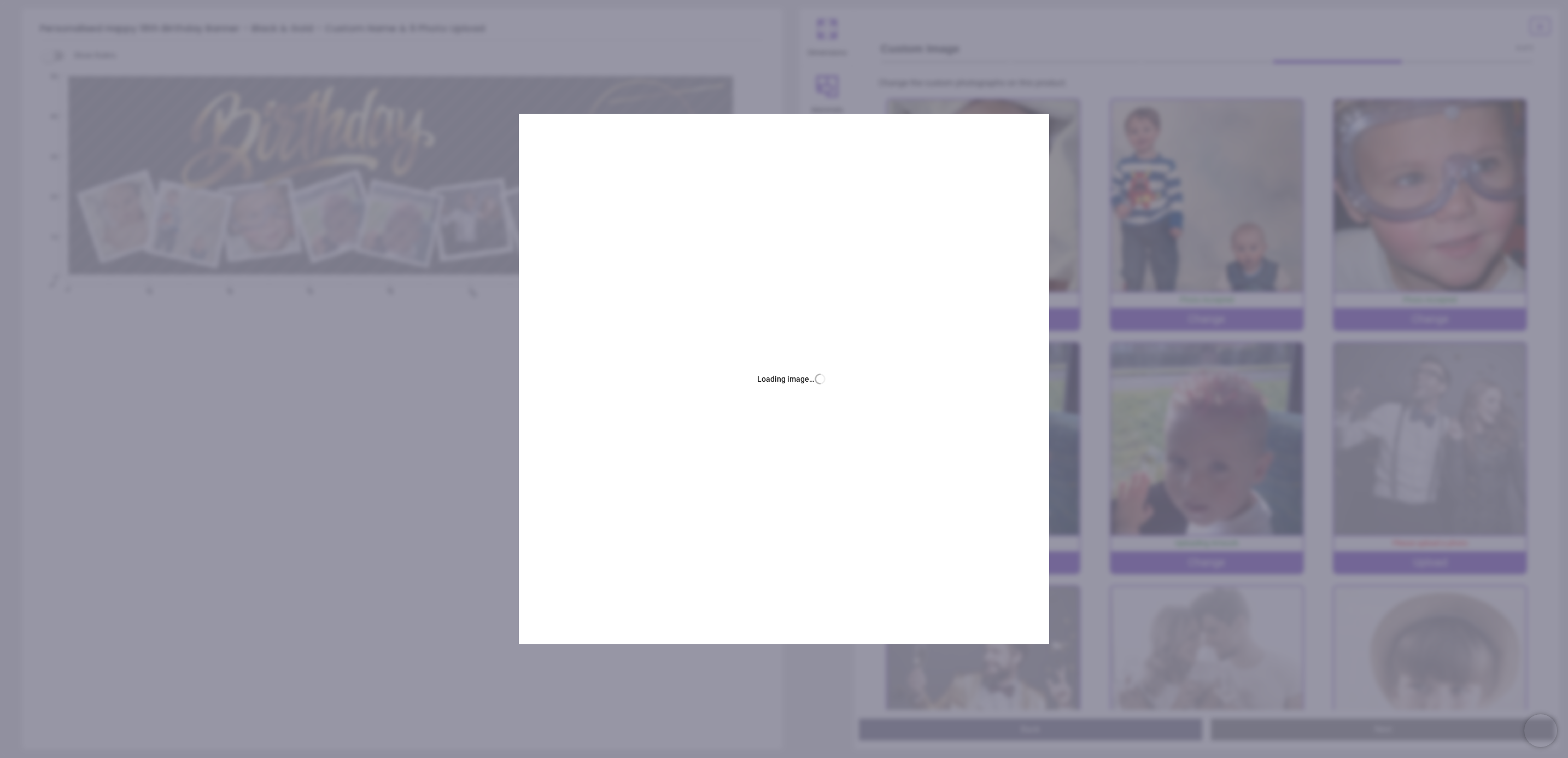
click at [361, 71] on div ".cls-1 { filter: url(#drop-shadow-2); } .cls-1, .cls-2, .cls-3, .cls-4, .cls-5,…" at bounding box center [401, 301] width 758 height 459
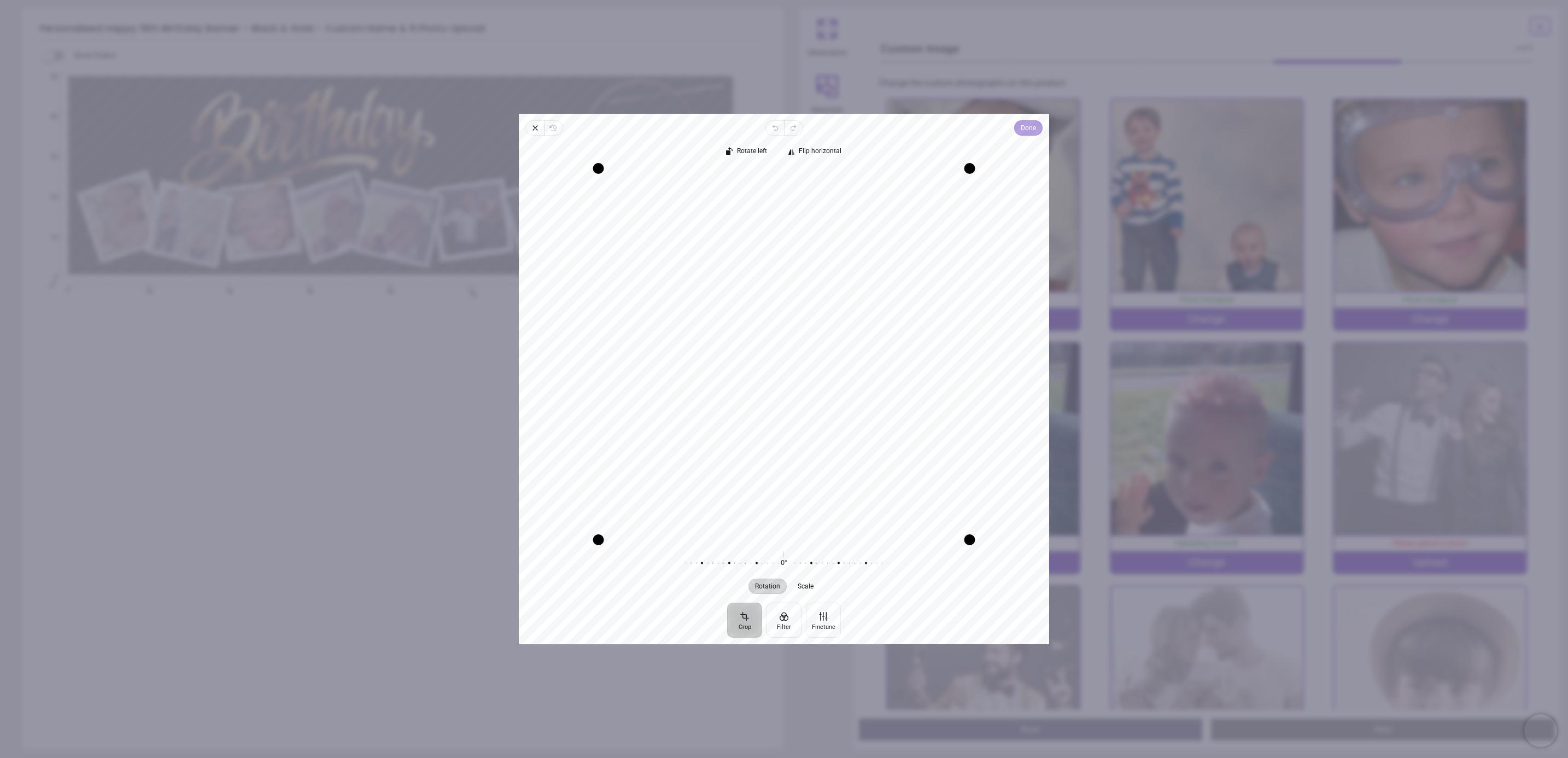
click at [1027, 127] on span "Done" at bounding box center [1028, 128] width 15 height 13
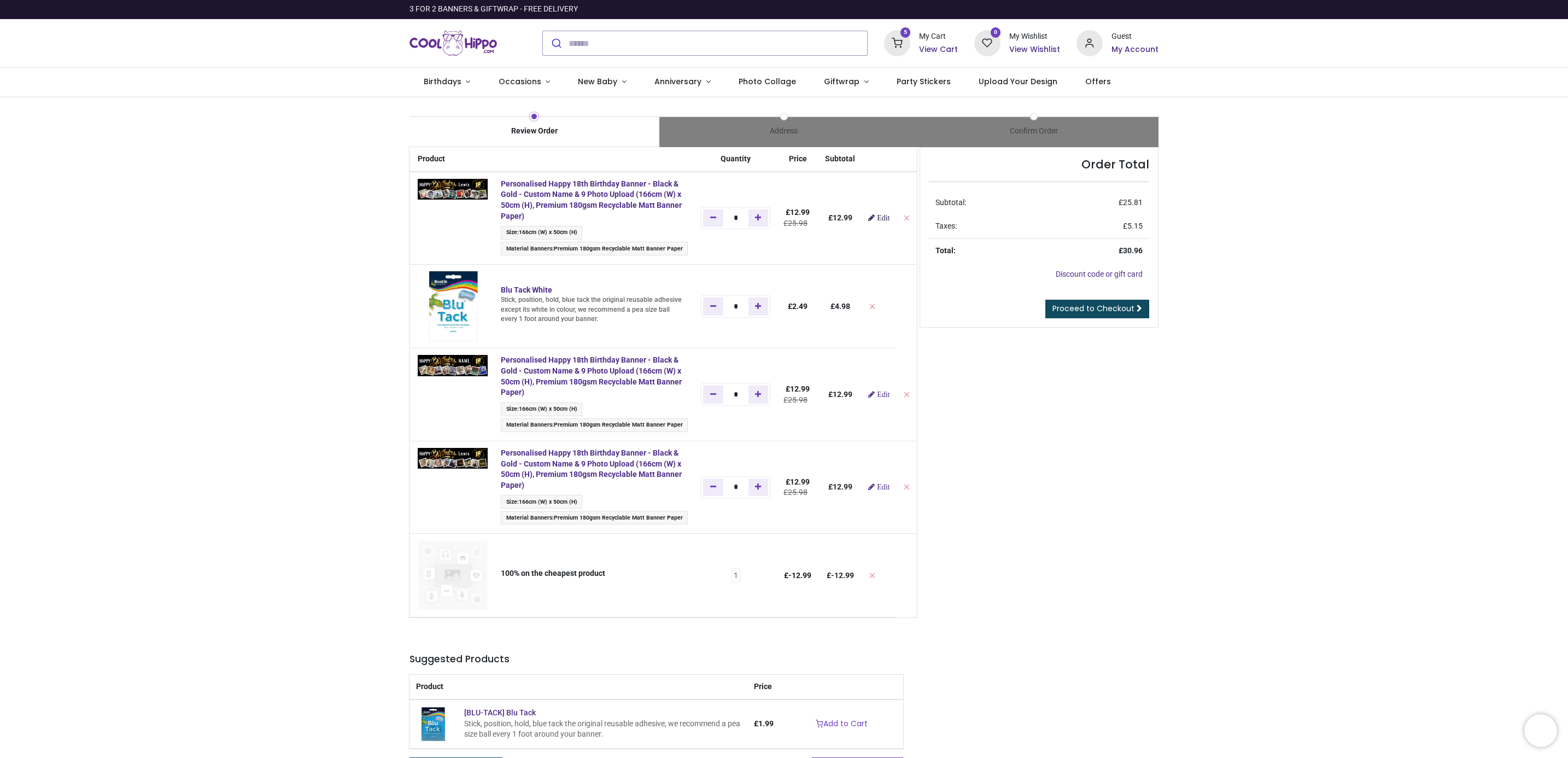
click at [878, 220] on span "Edit" at bounding box center [883, 217] width 13 height 8
click at [712, 304] on icon "Remove one" at bounding box center [713, 306] width 6 height 8
type input "*"
click at [877, 398] on span "Edit" at bounding box center [883, 394] width 13 height 8
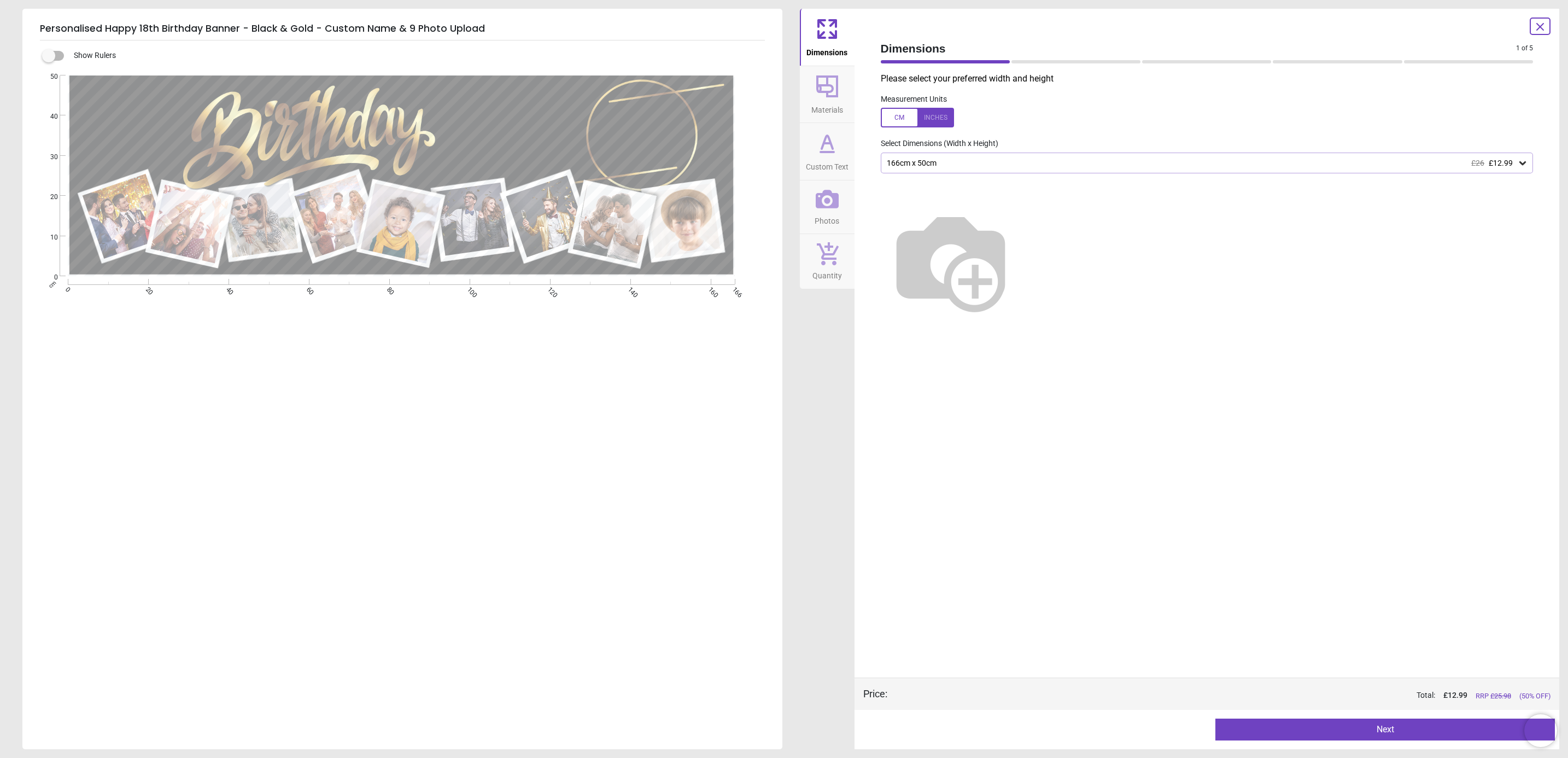
type textarea "****"
type textarea "**"
type textarea "*****"
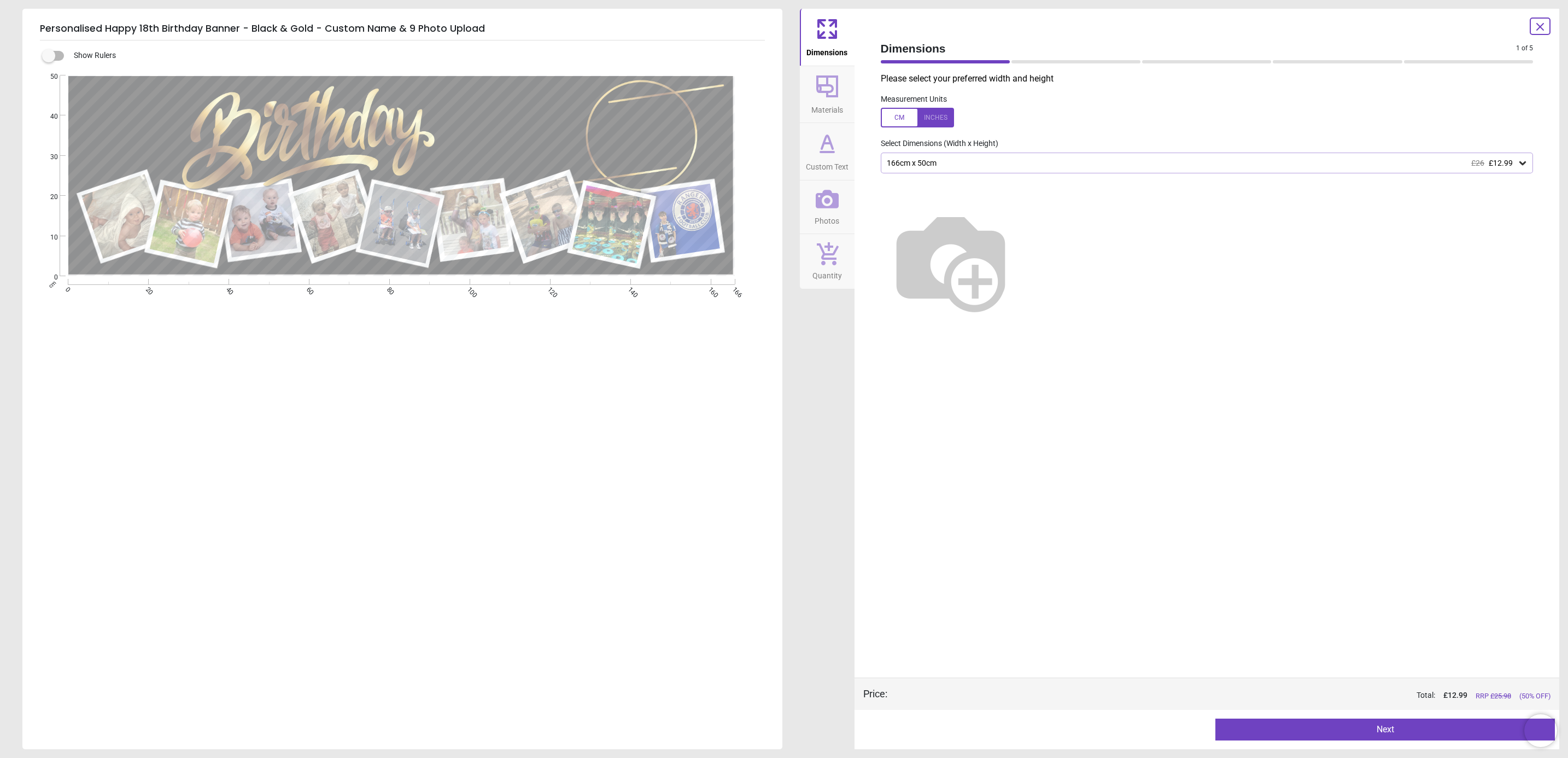
click at [831, 152] on icon at bounding box center [827, 152] width 13 height 0
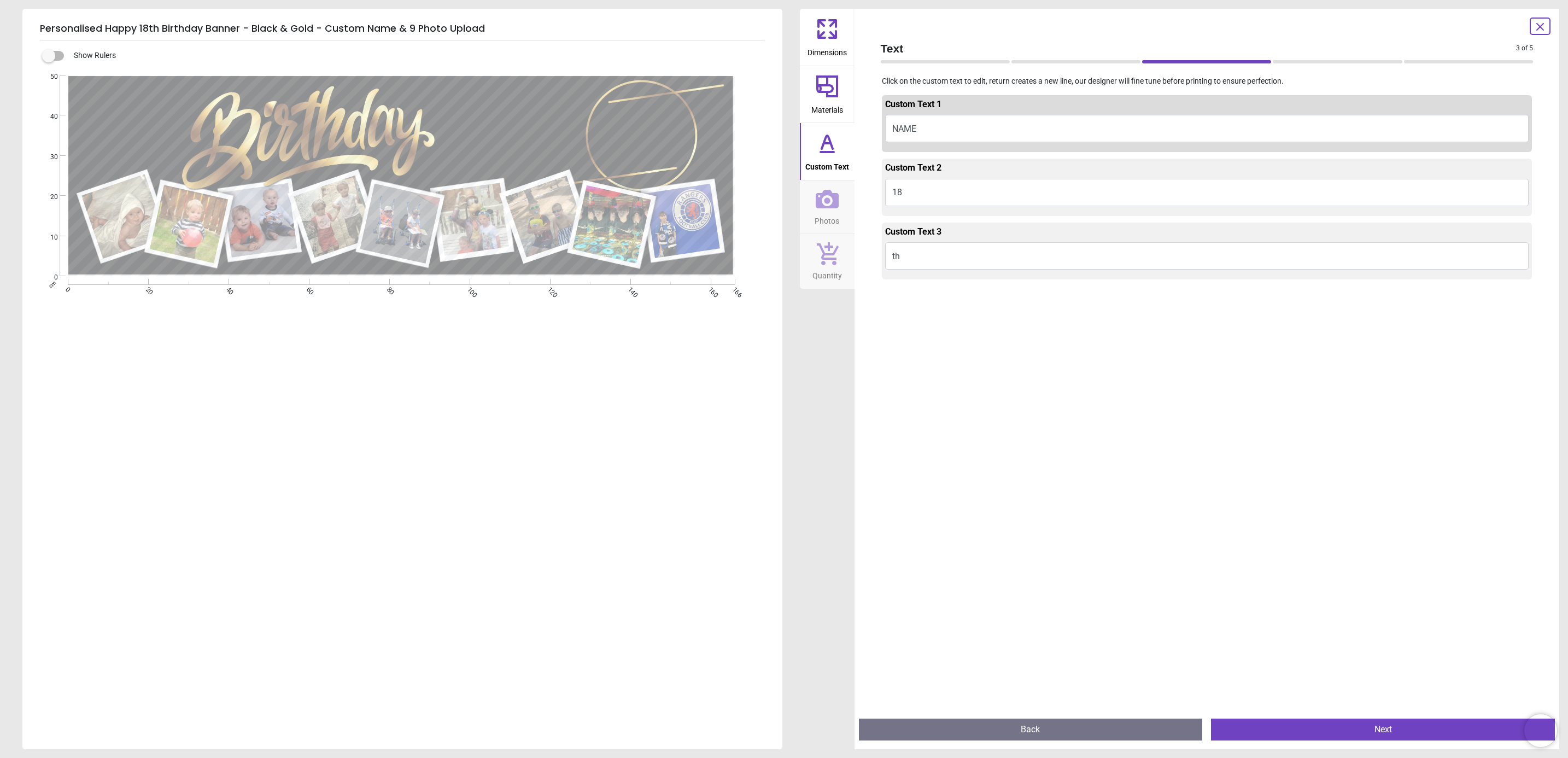
click at [930, 126] on button "NAME" at bounding box center [1207, 128] width 644 height 27
type textarea "*"
type textarea "*****"
click at [1328, 730] on button "Next" at bounding box center [1382, 729] width 344 height 22
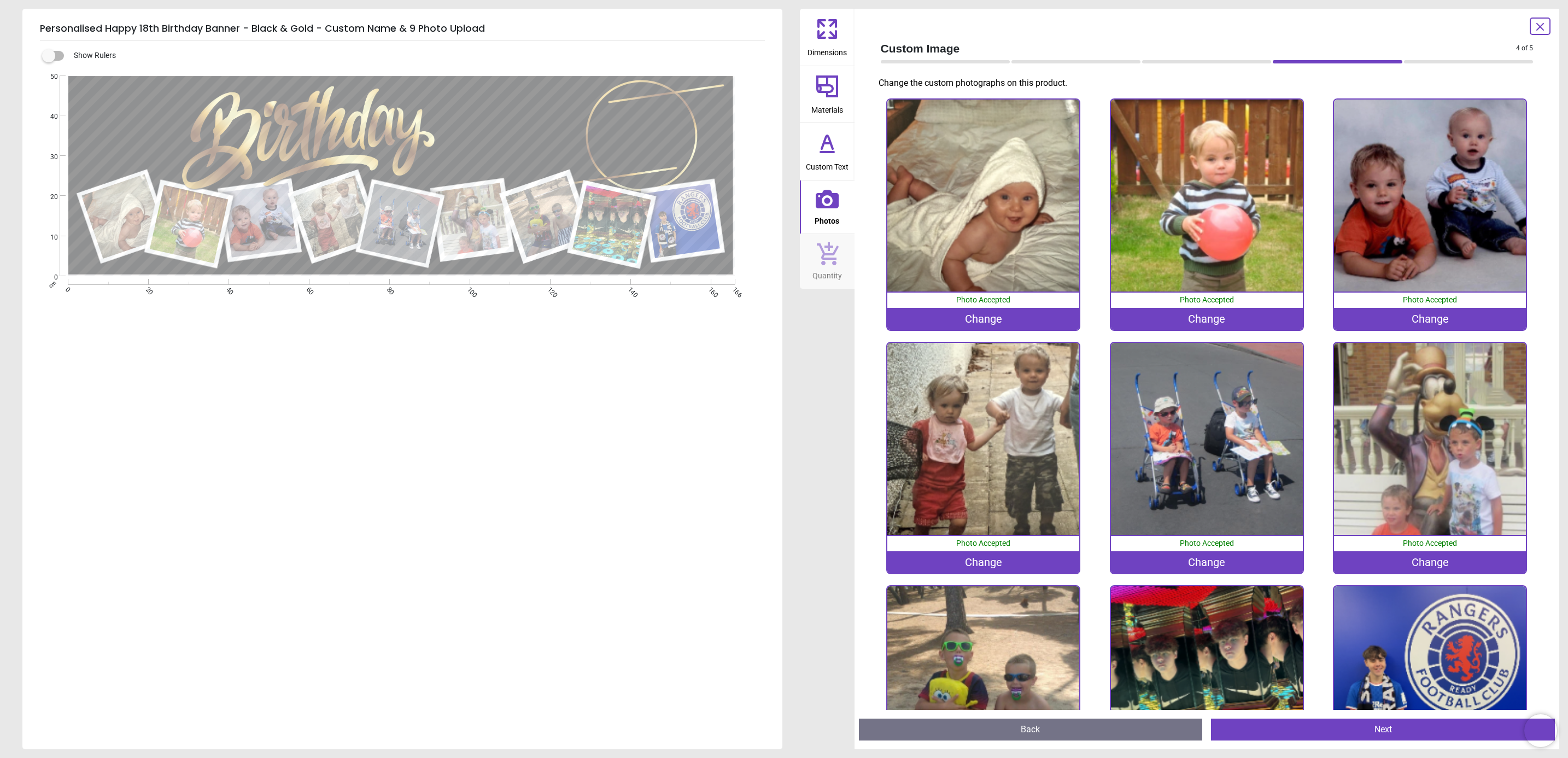
click at [1328, 730] on button "Next" at bounding box center [1382, 729] width 344 height 22
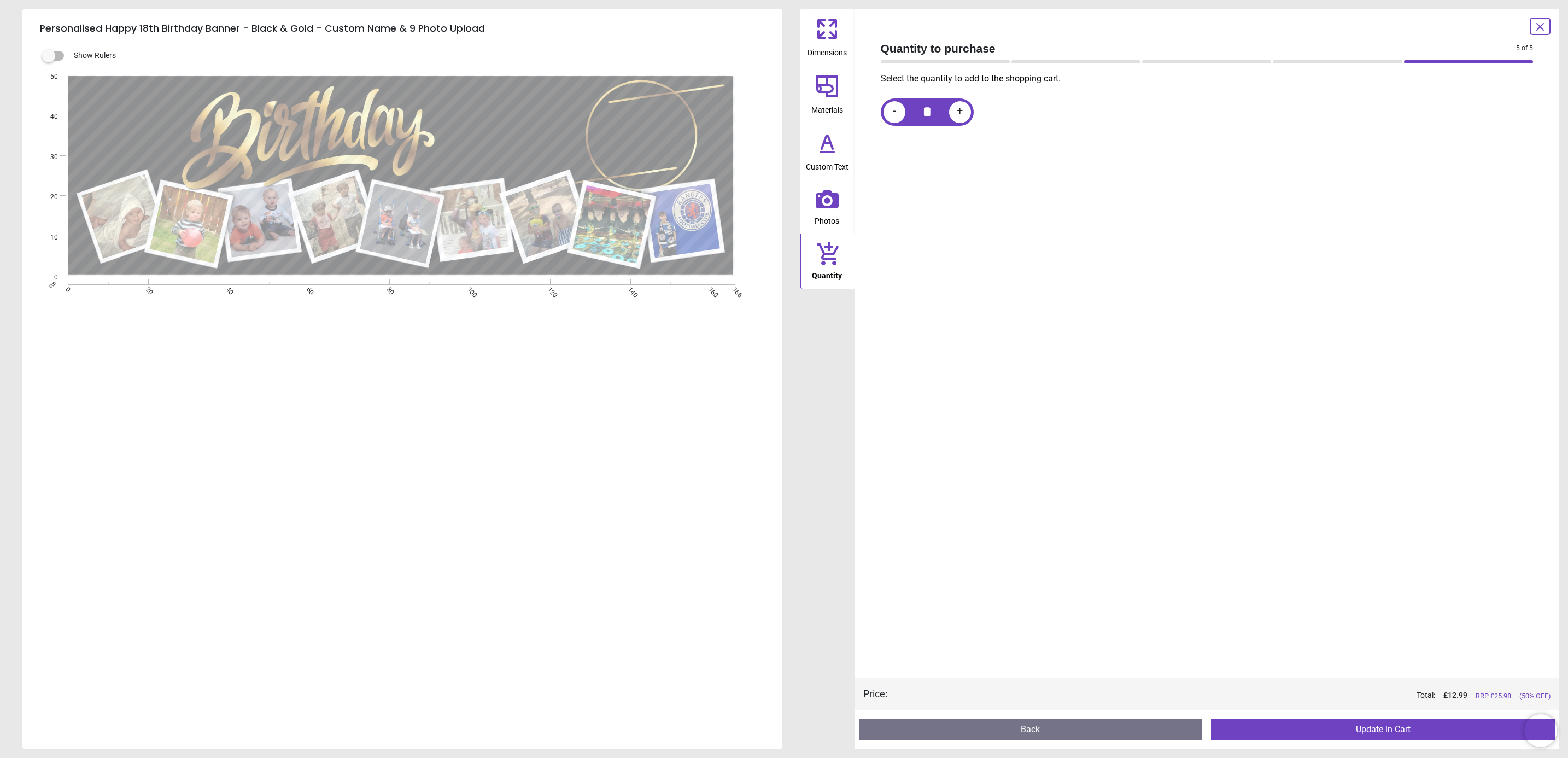
click at [1326, 728] on button "Update in Cart" at bounding box center [1382, 729] width 344 height 22
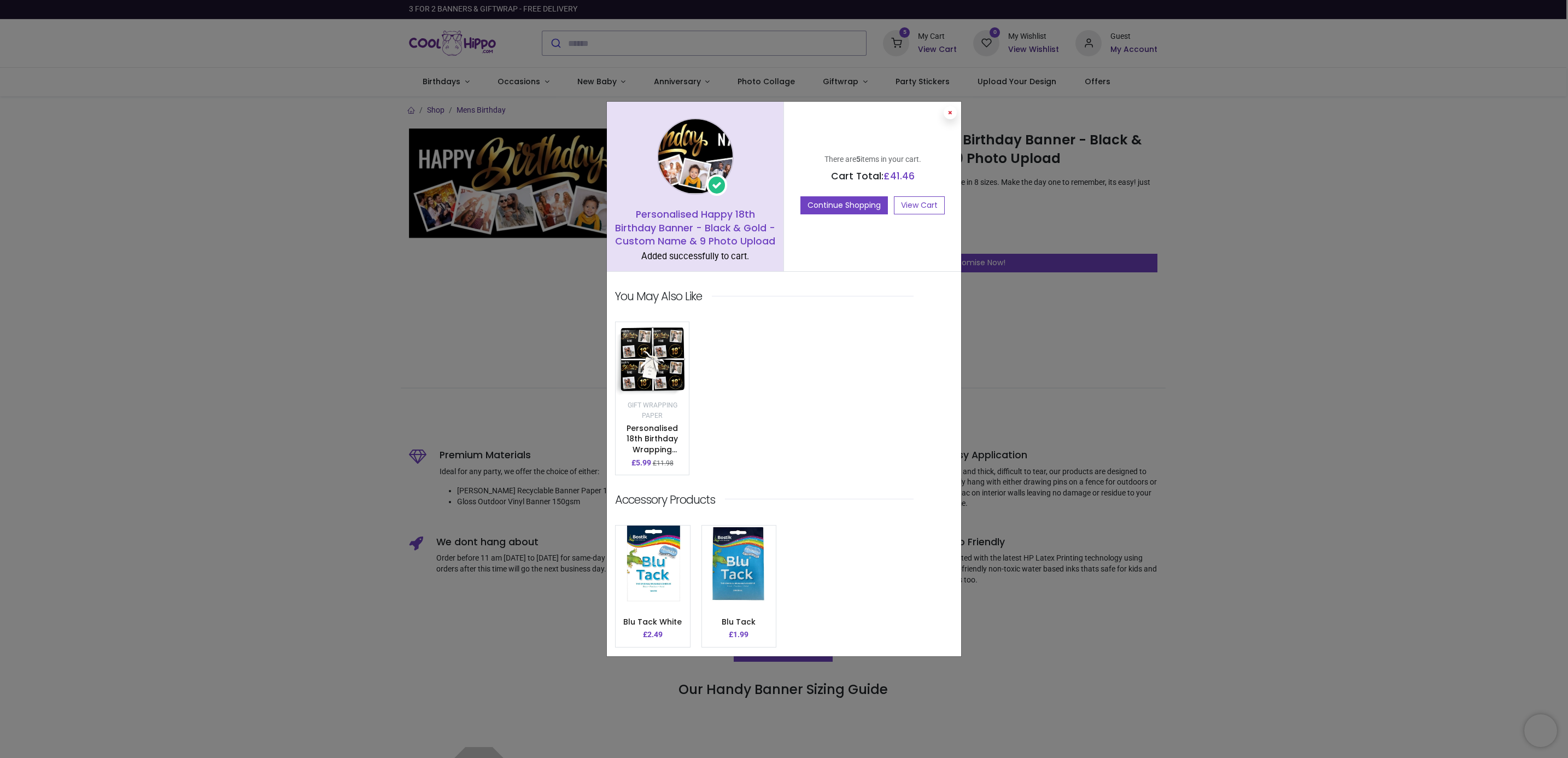
click at [948, 114] on icon at bounding box center [950, 113] width 4 height 5
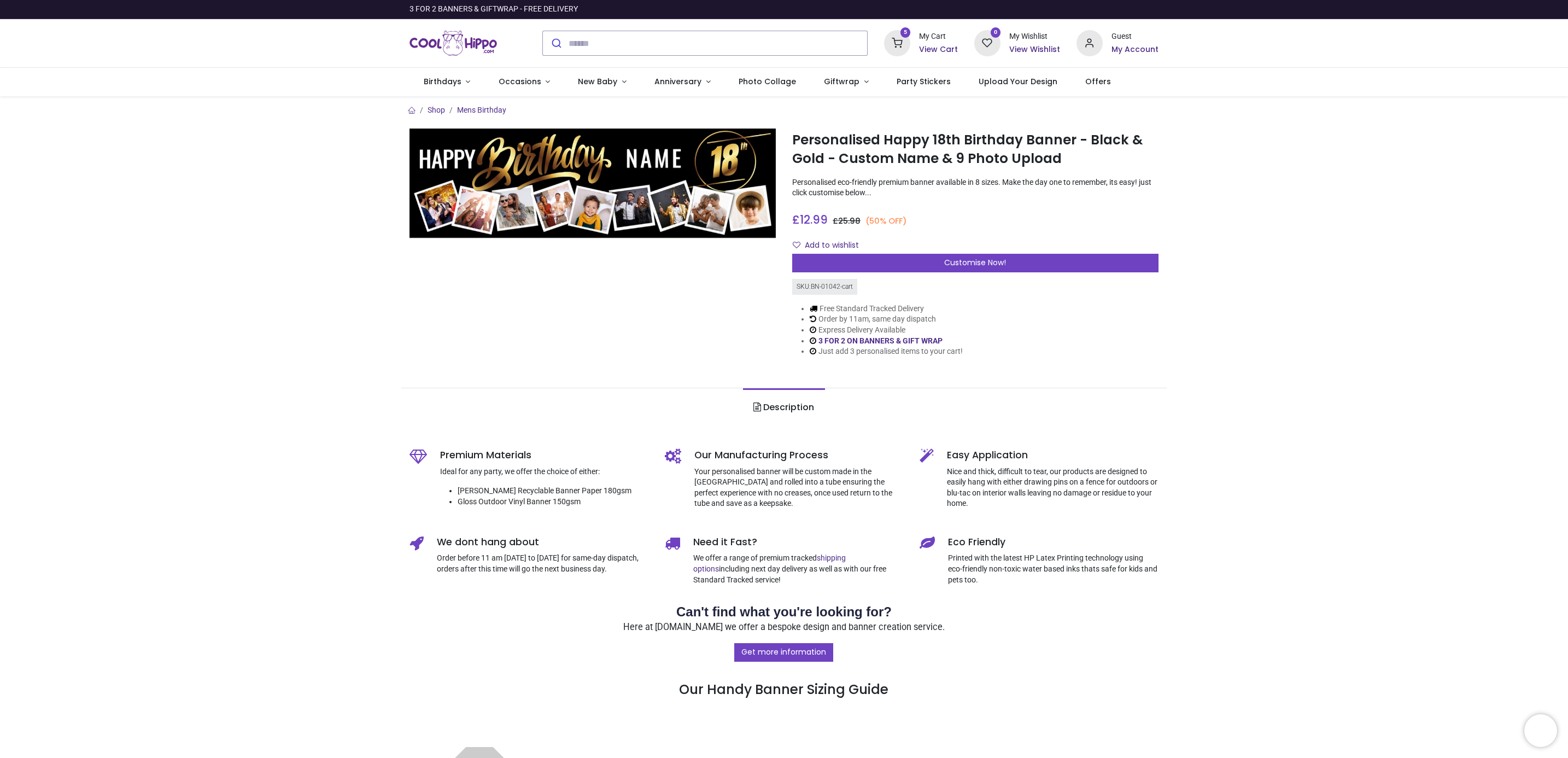
click at [934, 47] on h6 "View Cart" at bounding box center [939, 50] width 39 height 11
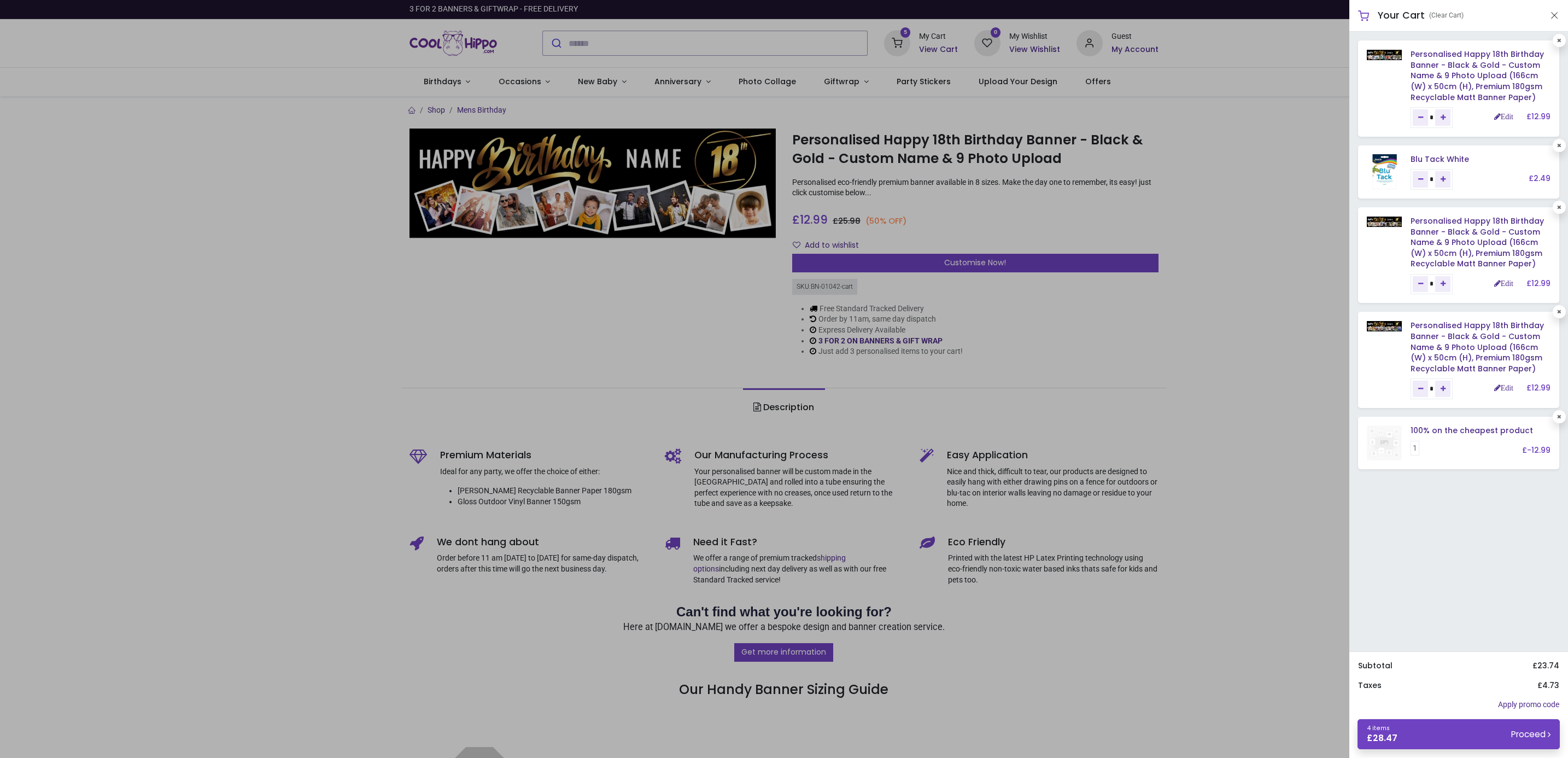
click at [934, 40] on div at bounding box center [784, 379] width 1568 height 758
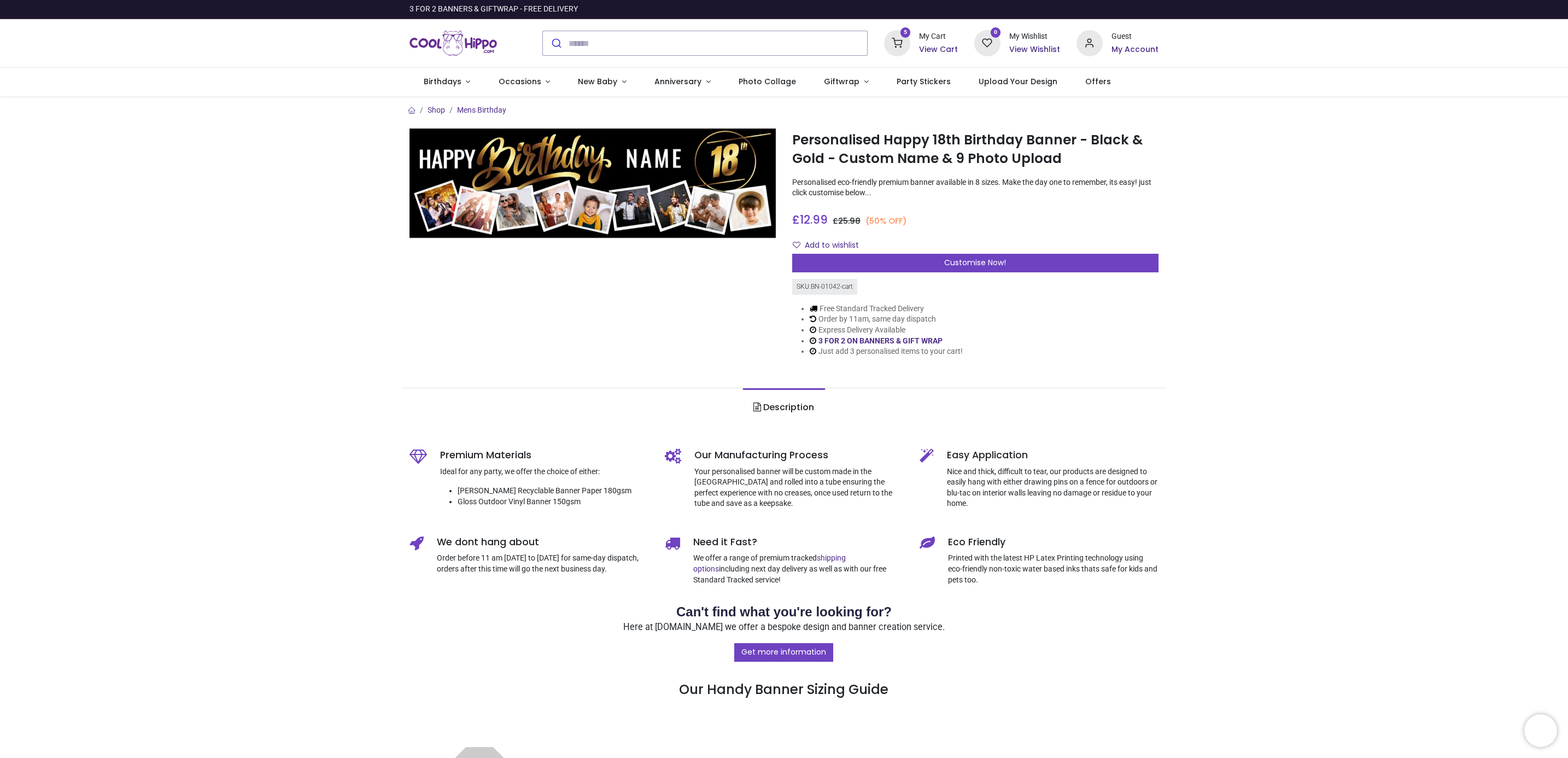
click at [898, 50] on icon at bounding box center [897, 43] width 26 height 26
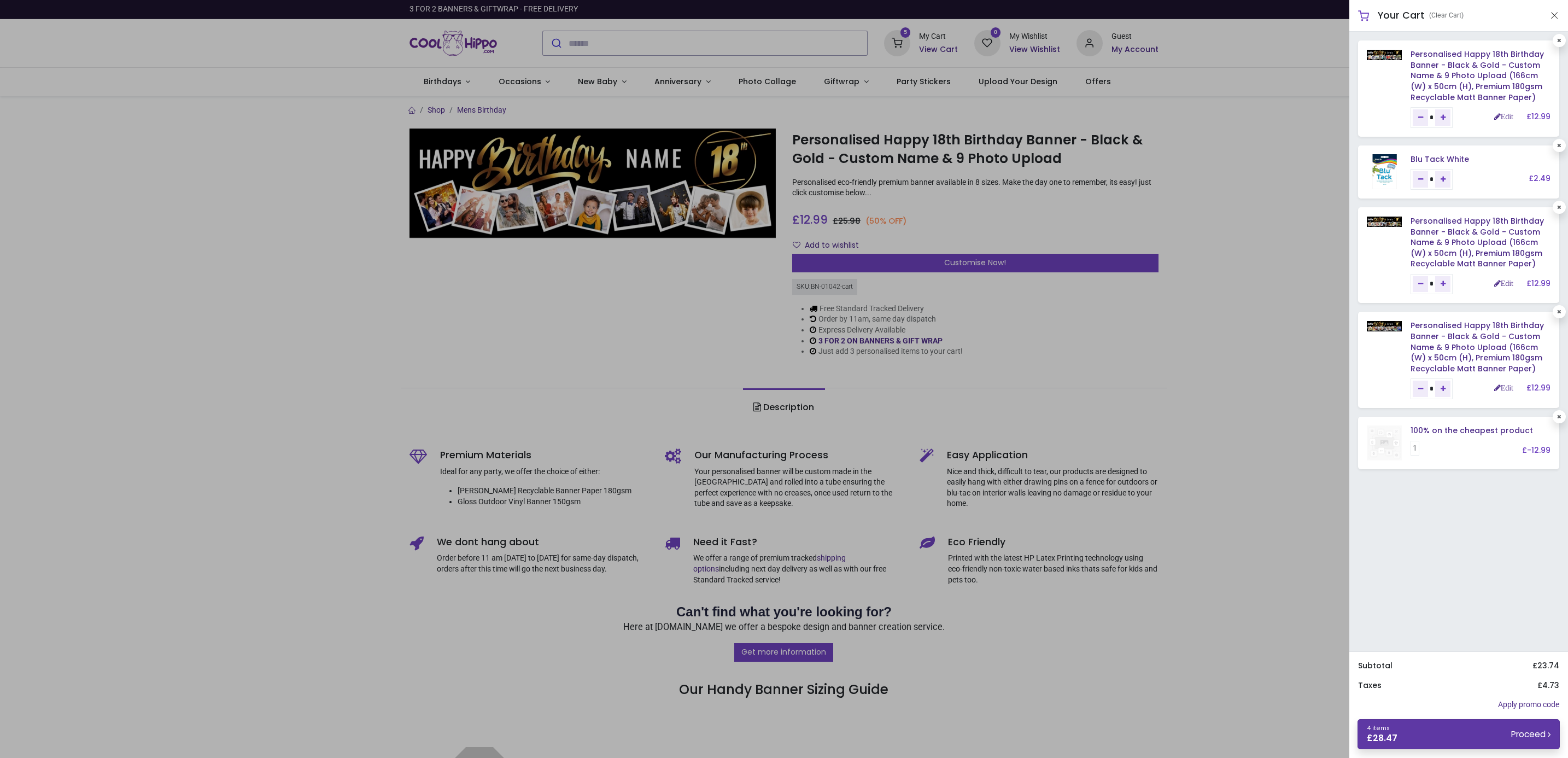
click at [1517, 731] on small "Proceed" at bounding box center [1531, 734] width 40 height 12
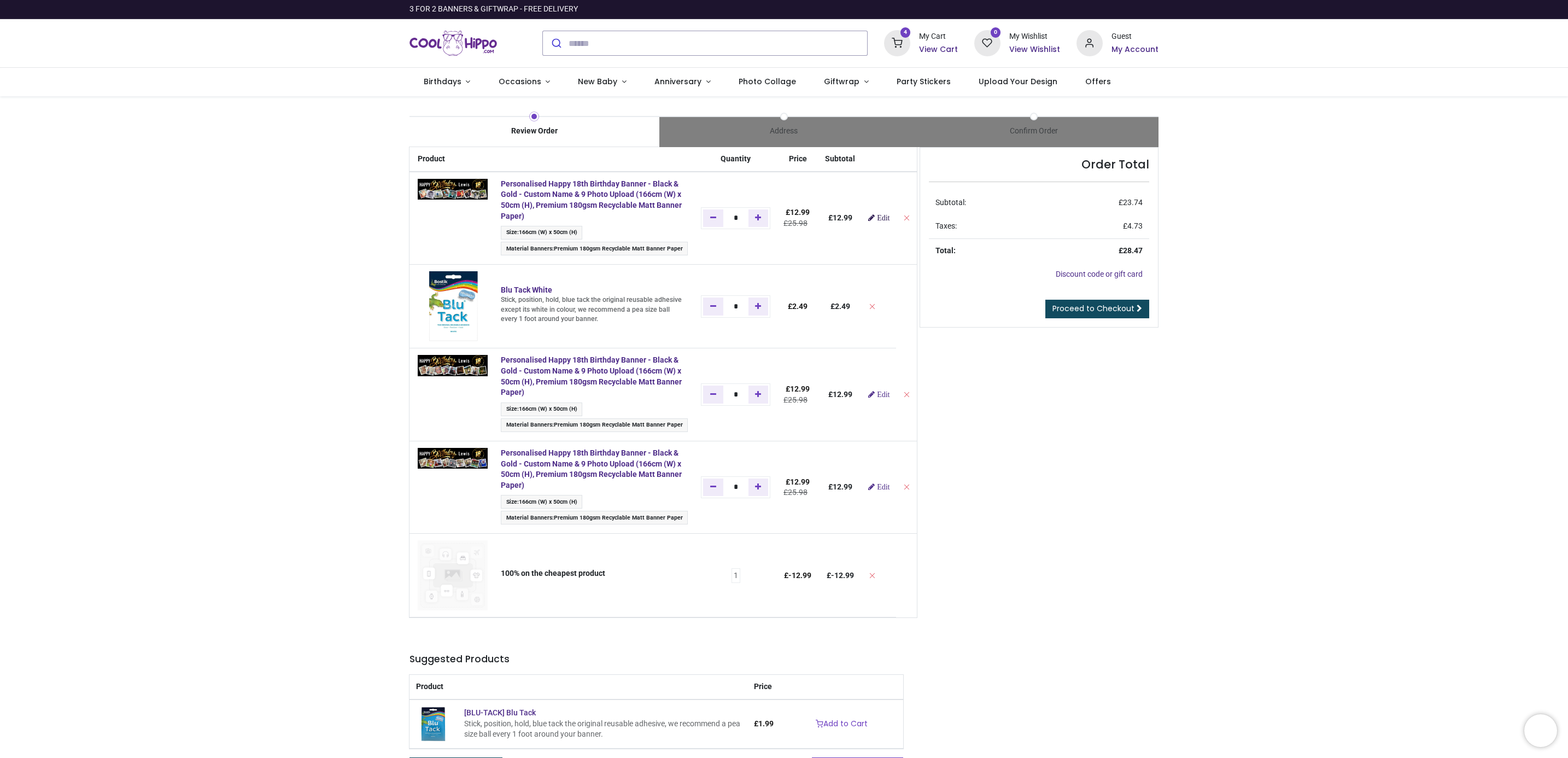
click at [877, 218] on span "Edit" at bounding box center [883, 217] width 13 height 8
click at [877, 398] on span "Edit" at bounding box center [883, 394] width 13 height 8
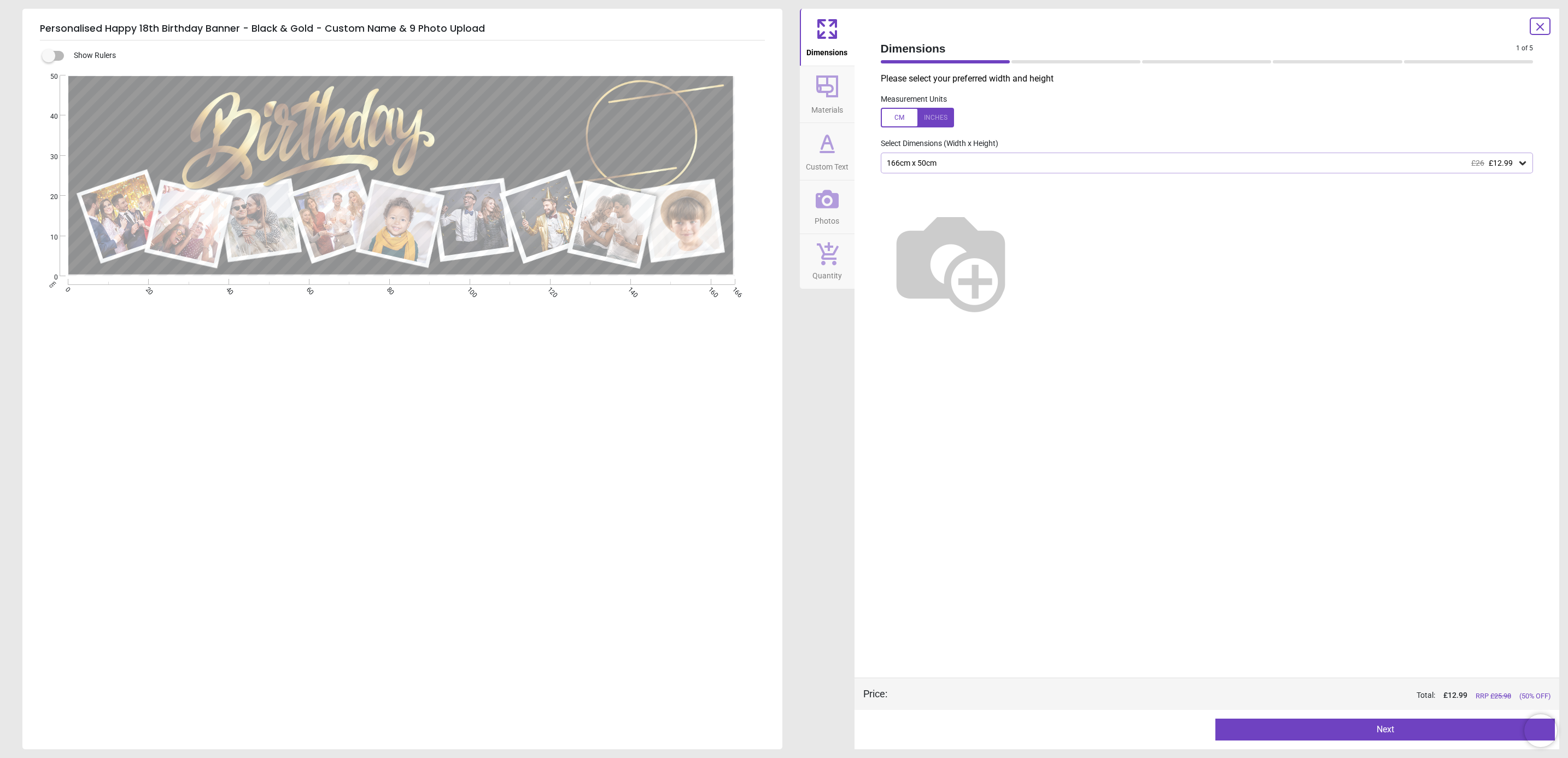
type textarea "*****"
type textarea "**"
type textarea "*****"
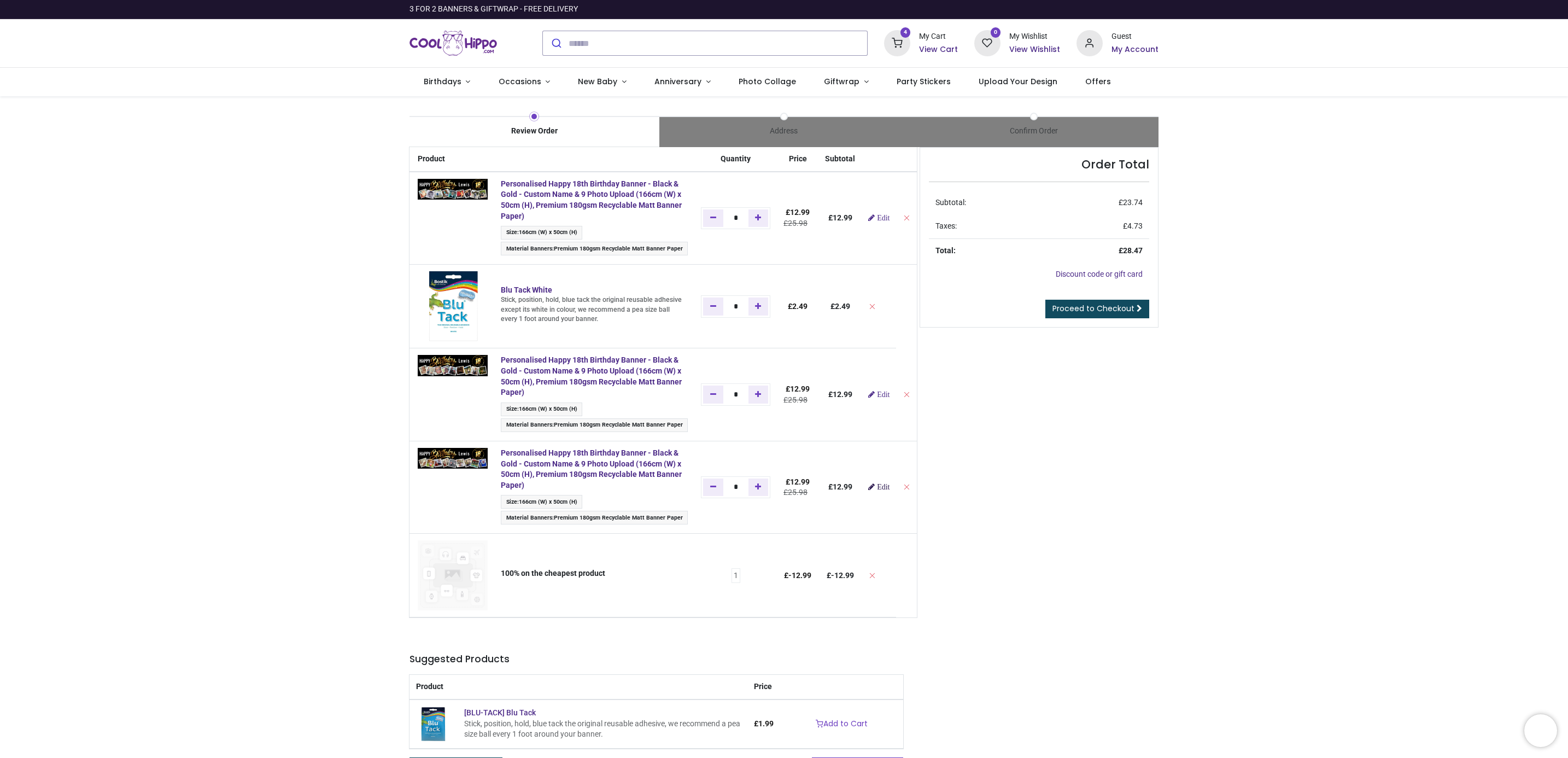
click at [881, 491] on span "Edit" at bounding box center [883, 486] width 13 height 8
click at [877, 222] on span "Edit" at bounding box center [883, 217] width 13 height 8
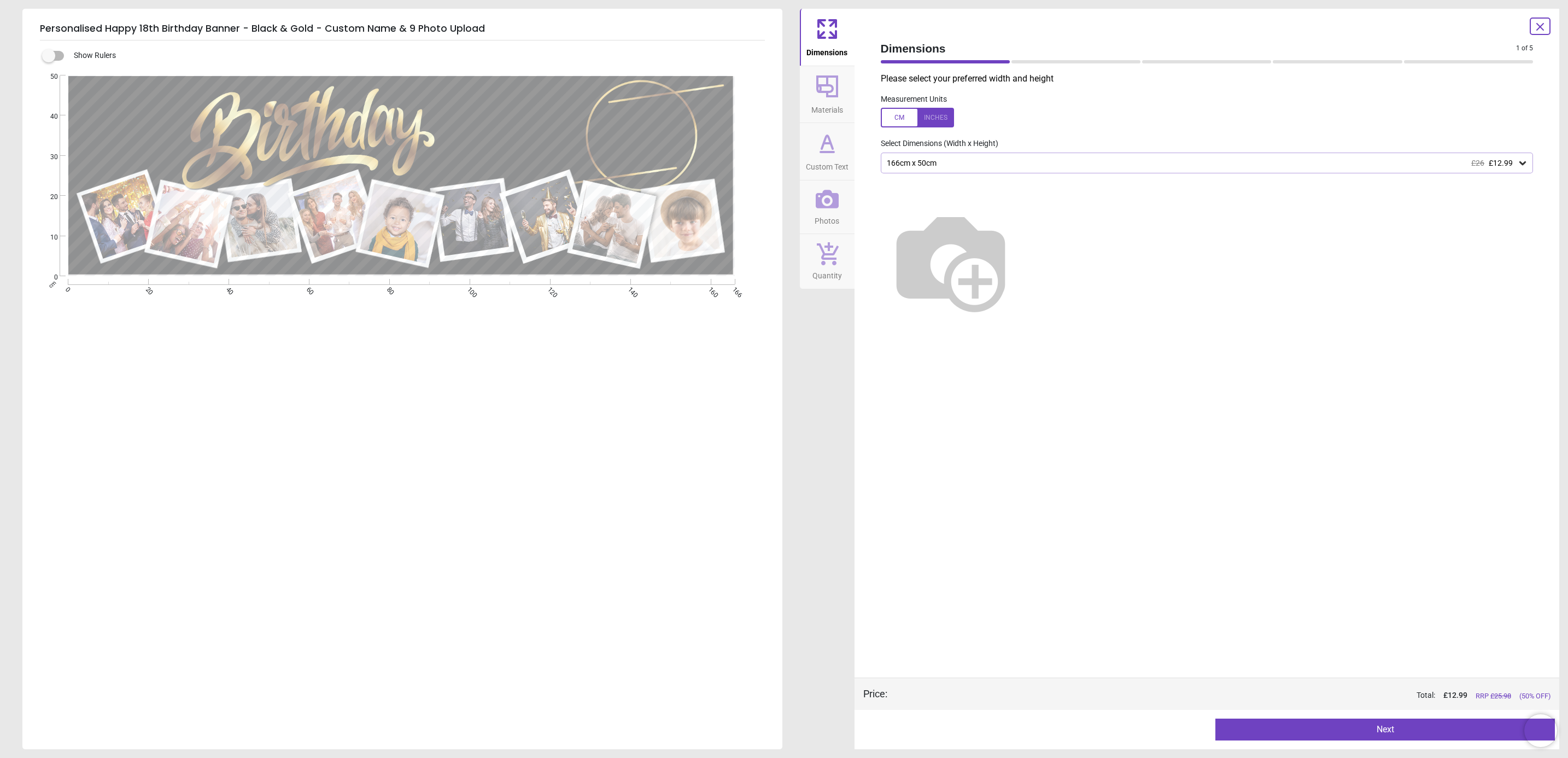
type textarea "*****"
type textarea "**"
type textarea "*****"
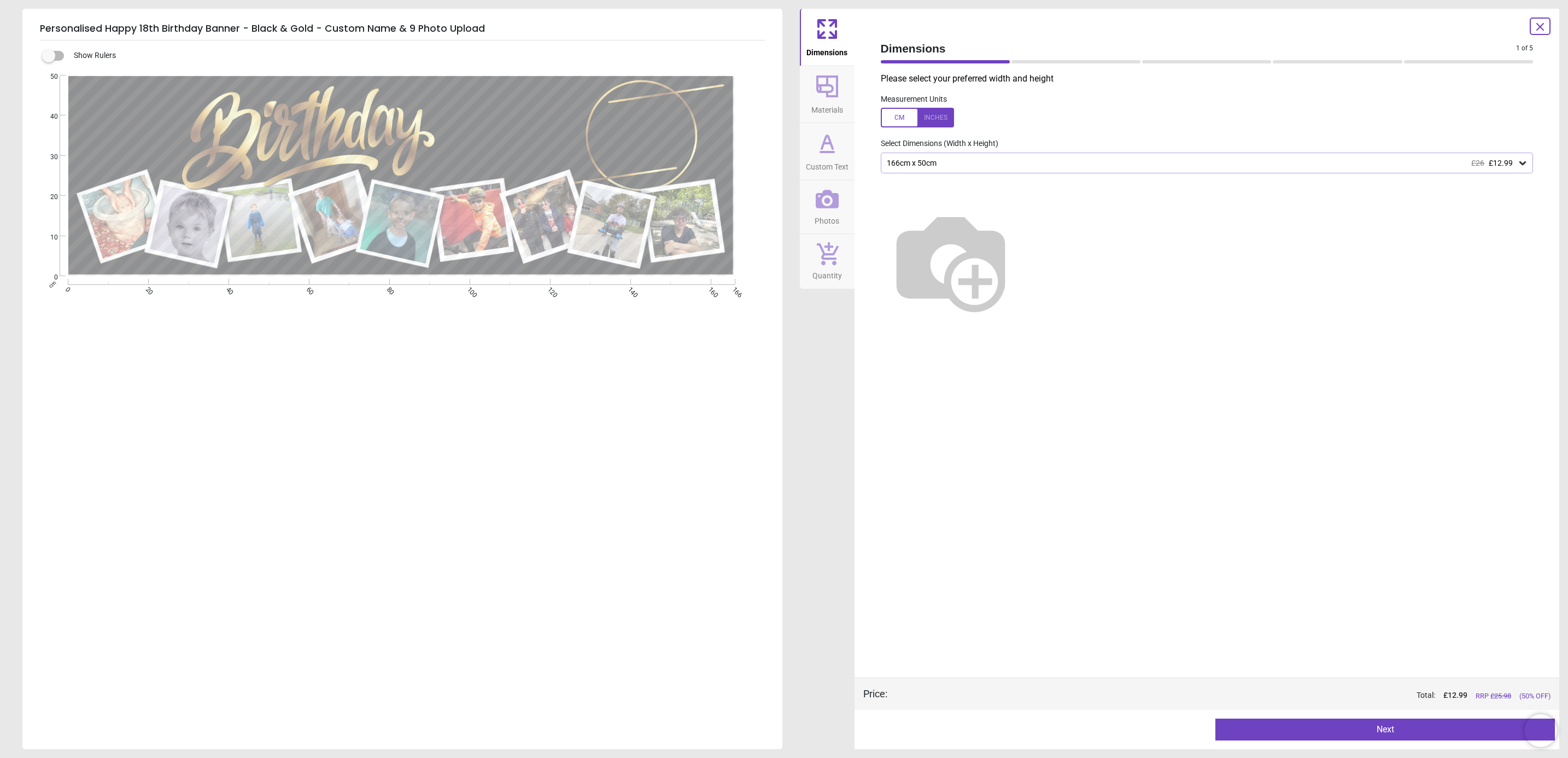
click at [827, 96] on icon at bounding box center [827, 86] width 22 height 22
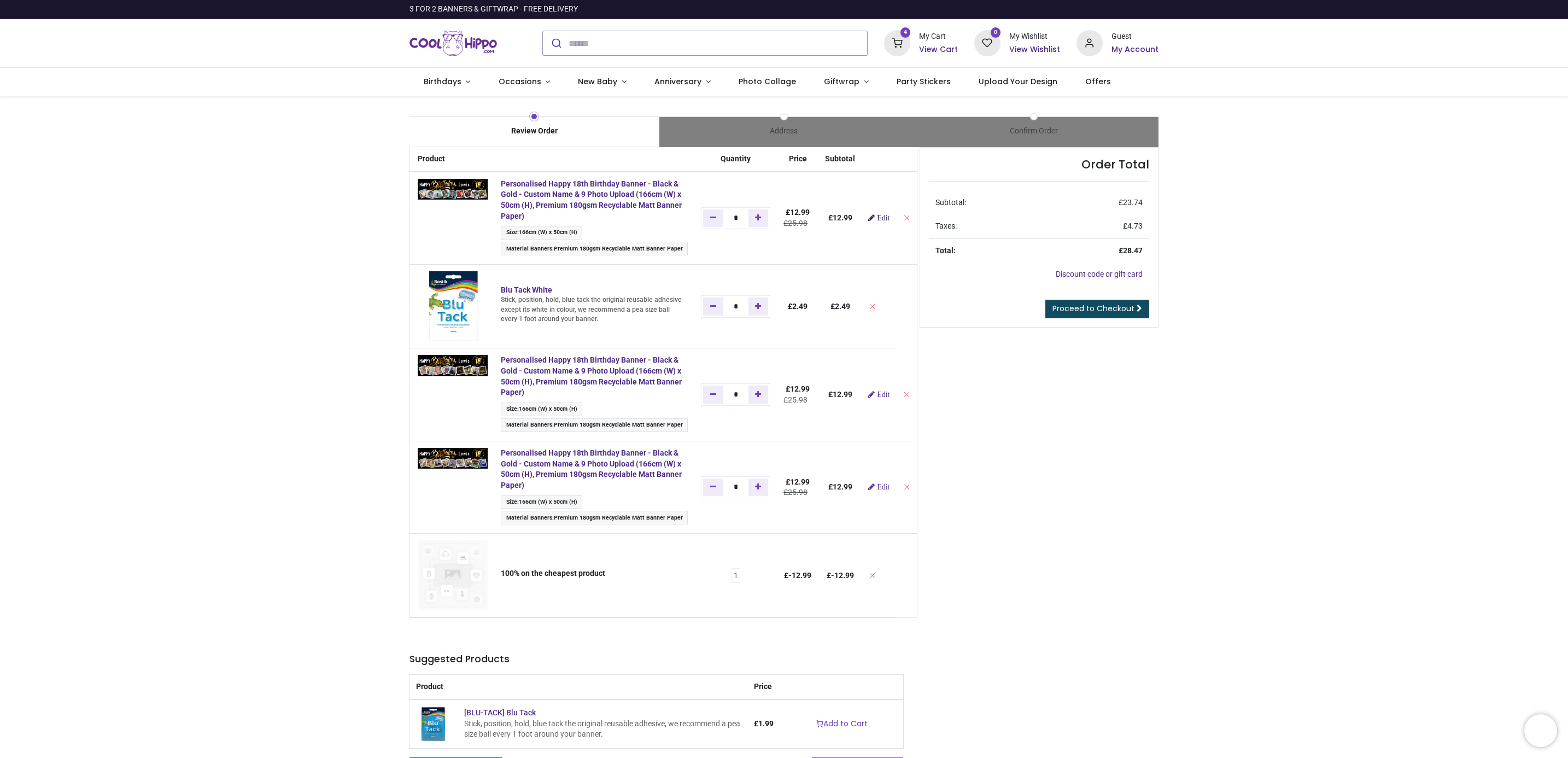
click at [877, 220] on span "Edit" at bounding box center [883, 217] width 13 height 8
click at [876, 394] on link "Edit" at bounding box center [878, 394] width 21 height 8
click at [872, 486] on link "Edit" at bounding box center [878, 486] width 21 height 8
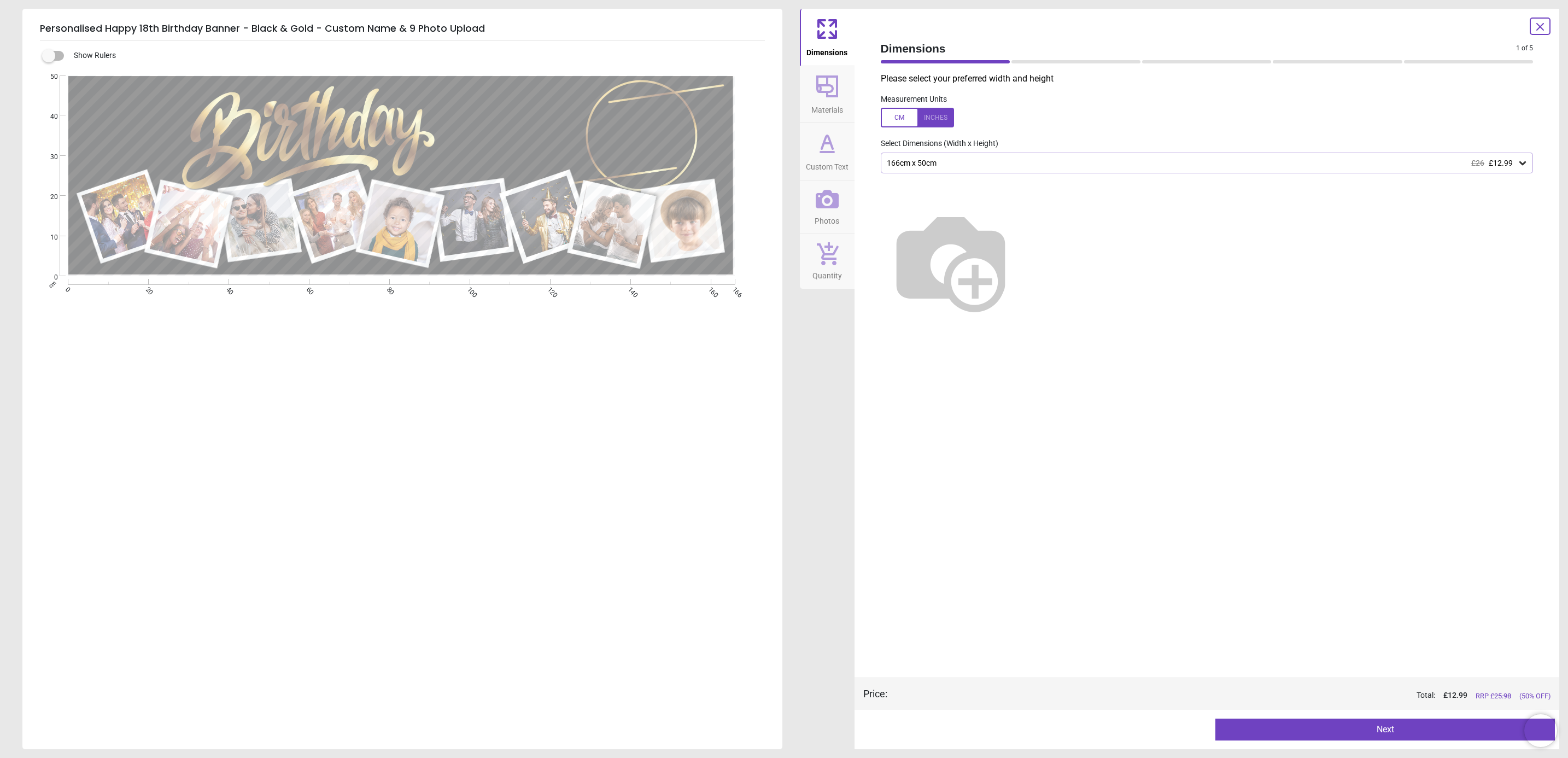
type textarea "*****"
type textarea "**"
type textarea "*****"
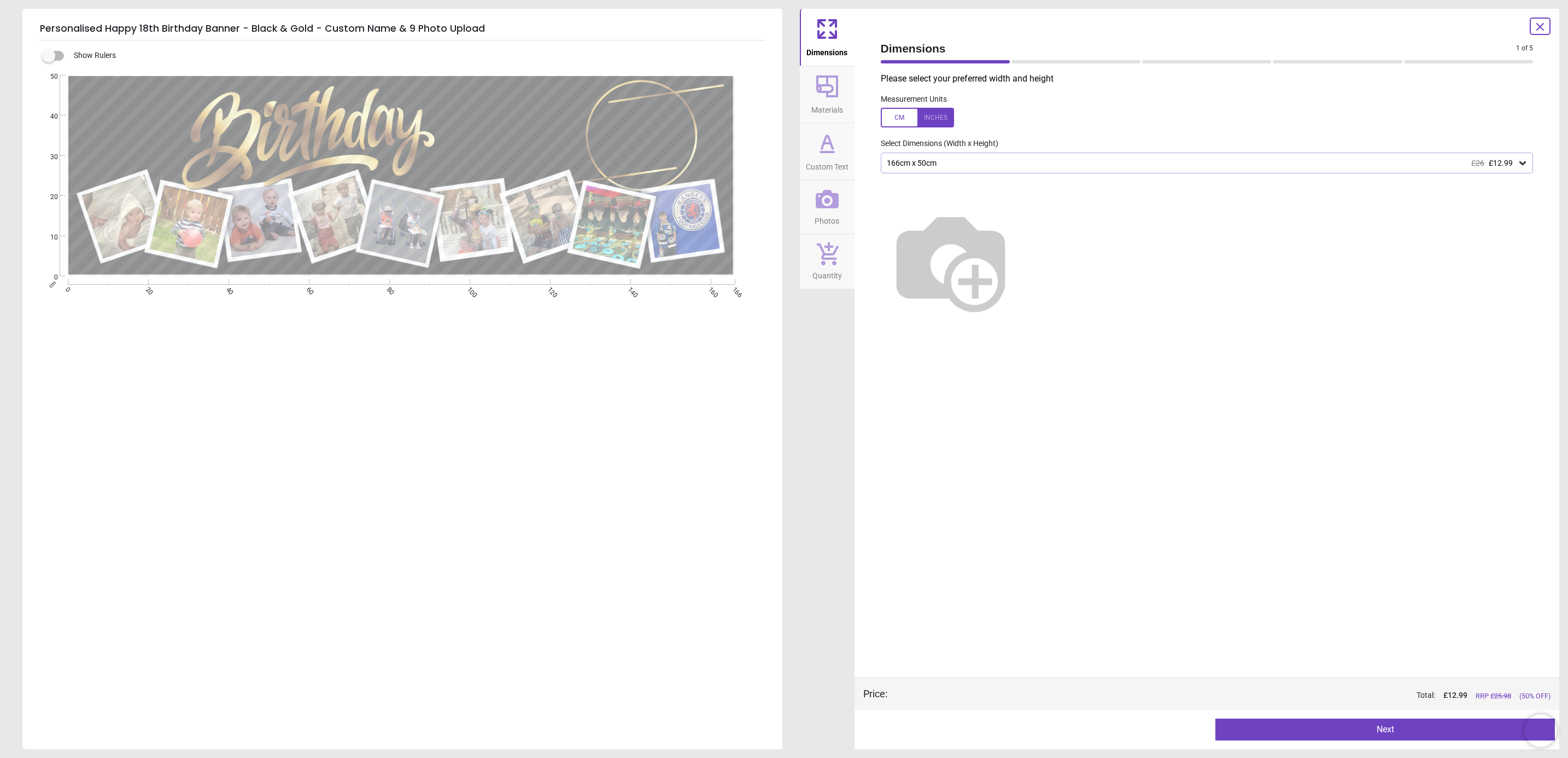
click at [840, 107] on span "Materials" at bounding box center [827, 107] width 32 height 16
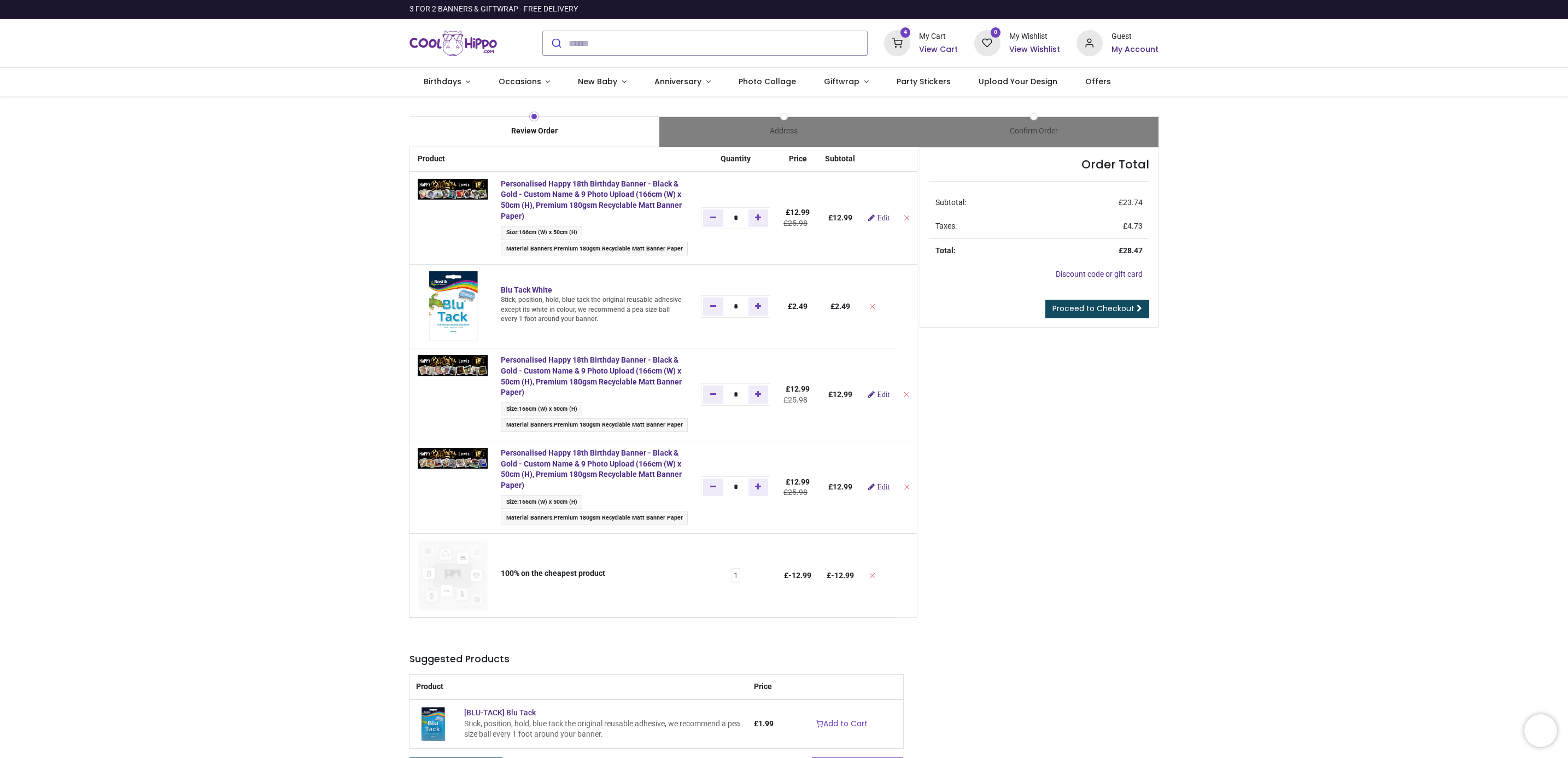
click at [906, 46] on icon at bounding box center [897, 43] width 26 height 26
click at [1125, 572] on div at bounding box center [784, 379] width 1568 height 758
click at [1102, 306] on span "Proceed to Checkout" at bounding box center [1093, 309] width 82 height 11
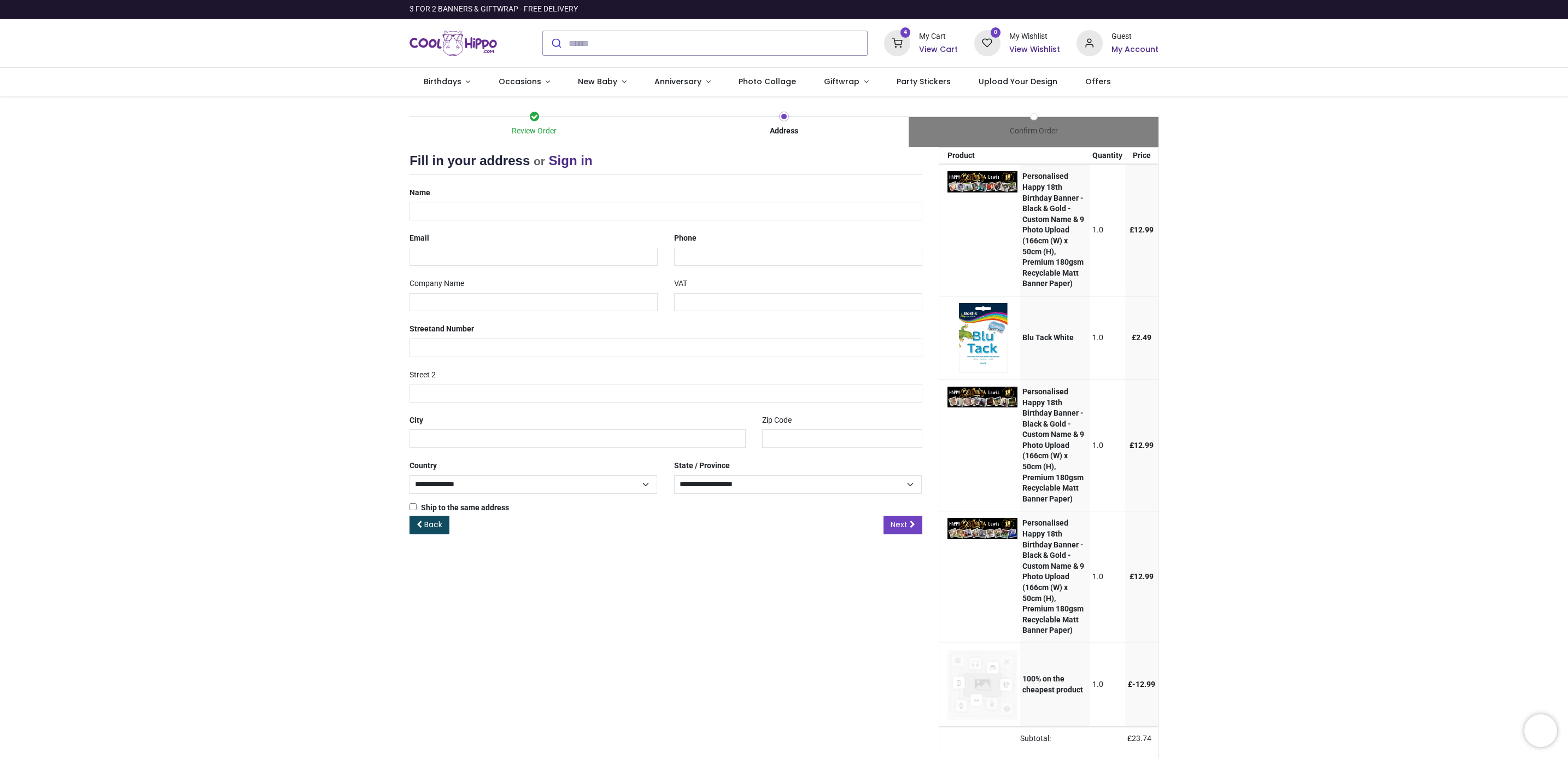
select select "***"
click at [489, 217] on input "text" at bounding box center [666, 211] width 513 height 19
type input "**********"
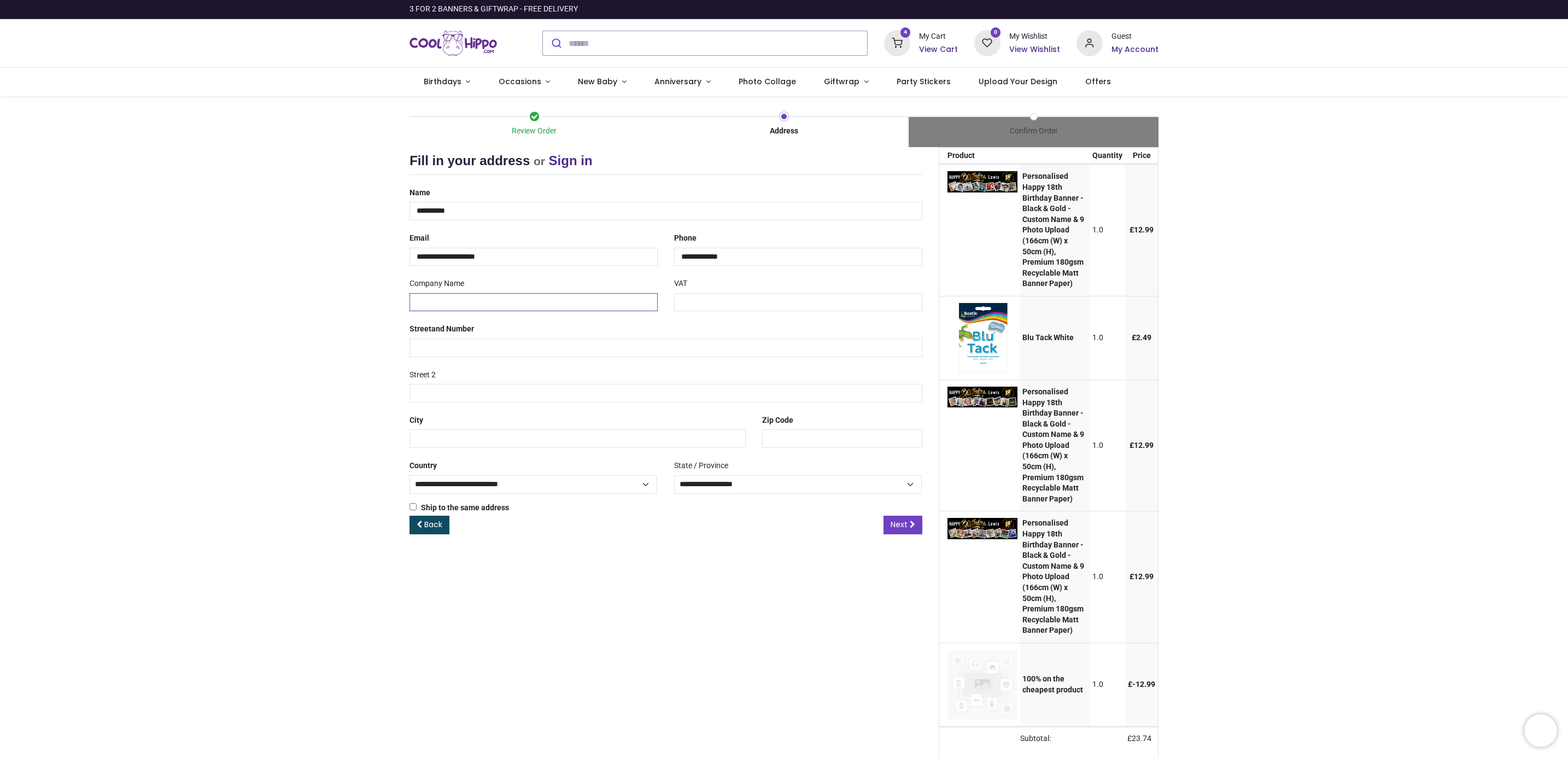
type input "**********"
type input "*********"
type input "******"
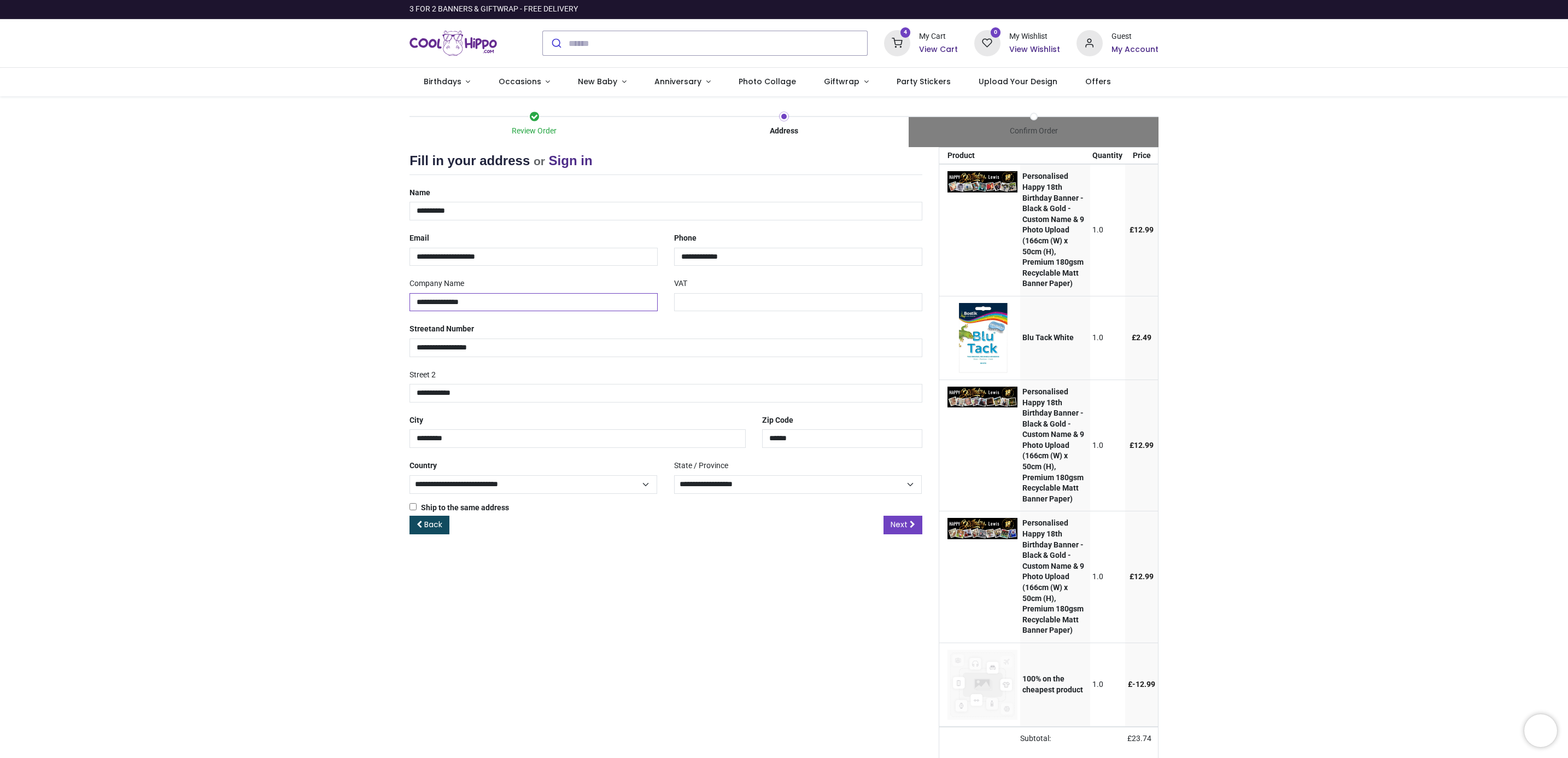
click at [527, 304] on input "**********" at bounding box center [534, 302] width 248 height 19
drag, startPoint x: 520, startPoint y: 303, endPoint x: 365, endPoint y: 297, distance: 155.1
click at [365, 297] on div "Review Order Address Confirm Order Your order: £ 28.47 Product Price" at bounding box center [784, 450] width 1568 height 707
click at [914, 488] on select "**********" at bounding box center [797, 485] width 248 height 19
select select "***"
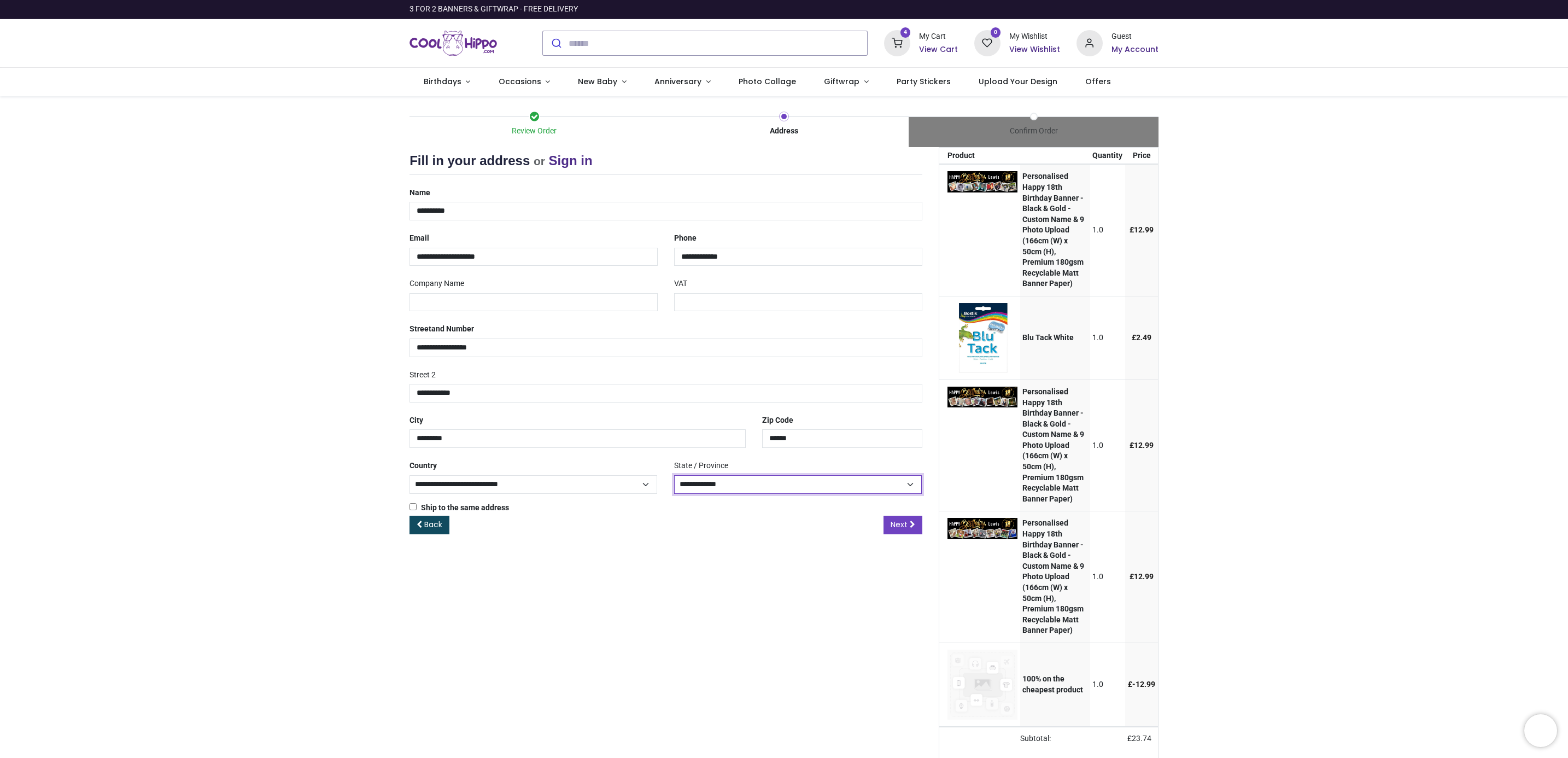
click at [674, 479] on select "**********" at bounding box center [797, 485] width 248 height 19
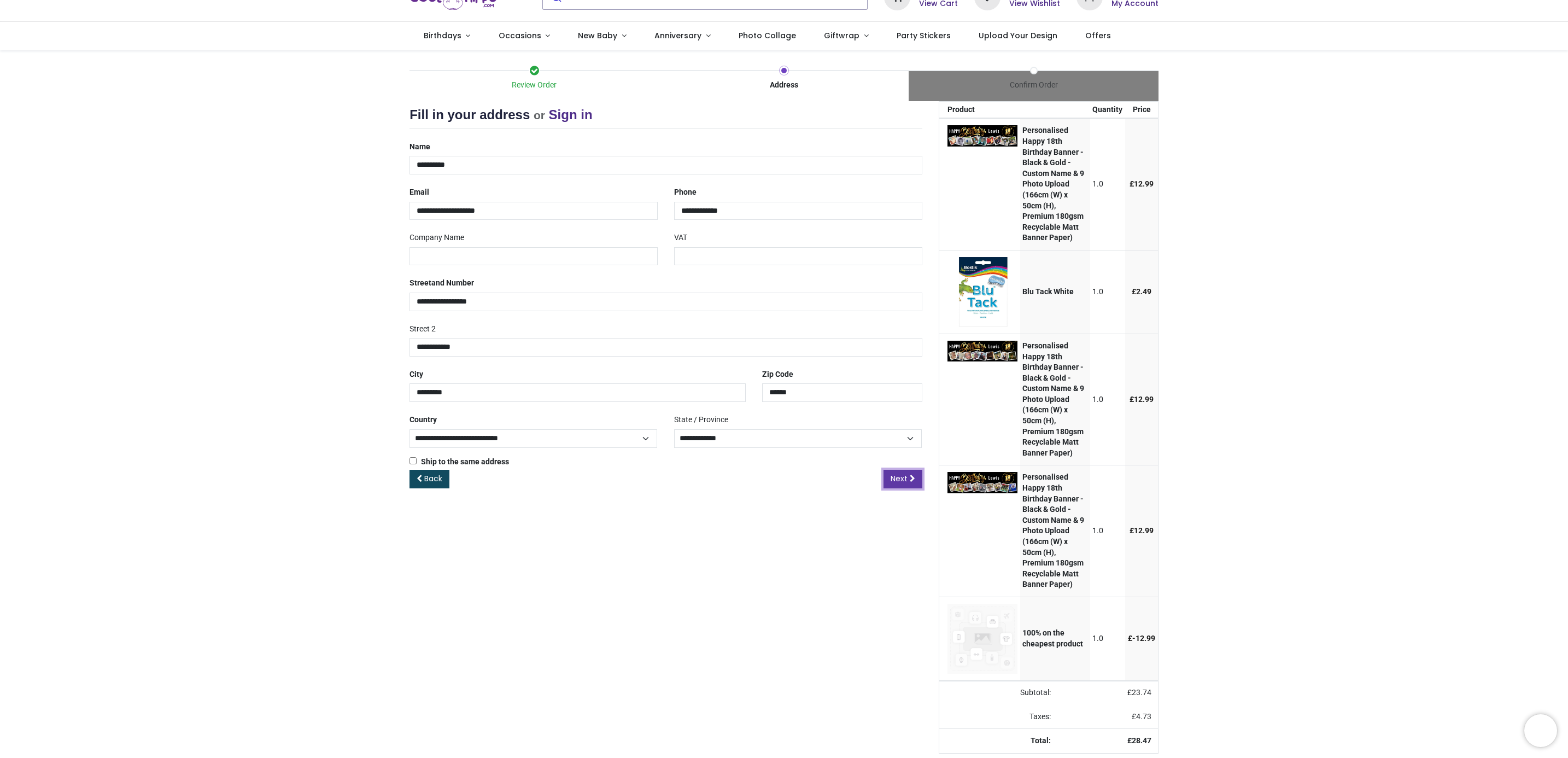
click at [894, 473] on span "Next" at bounding box center [899, 479] width 17 height 11
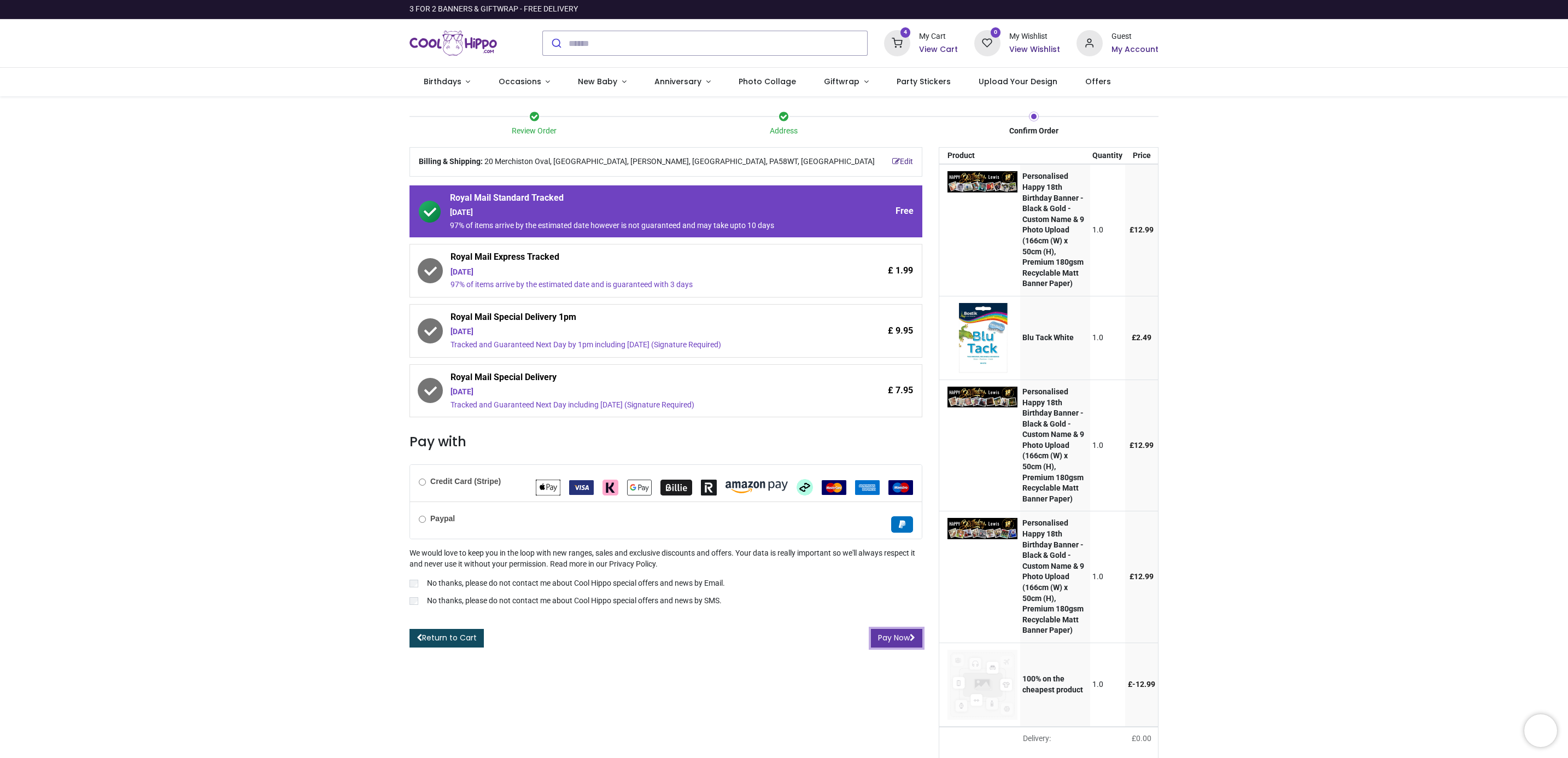
click at [879, 645] on button "Pay Now" at bounding box center [897, 638] width 51 height 19
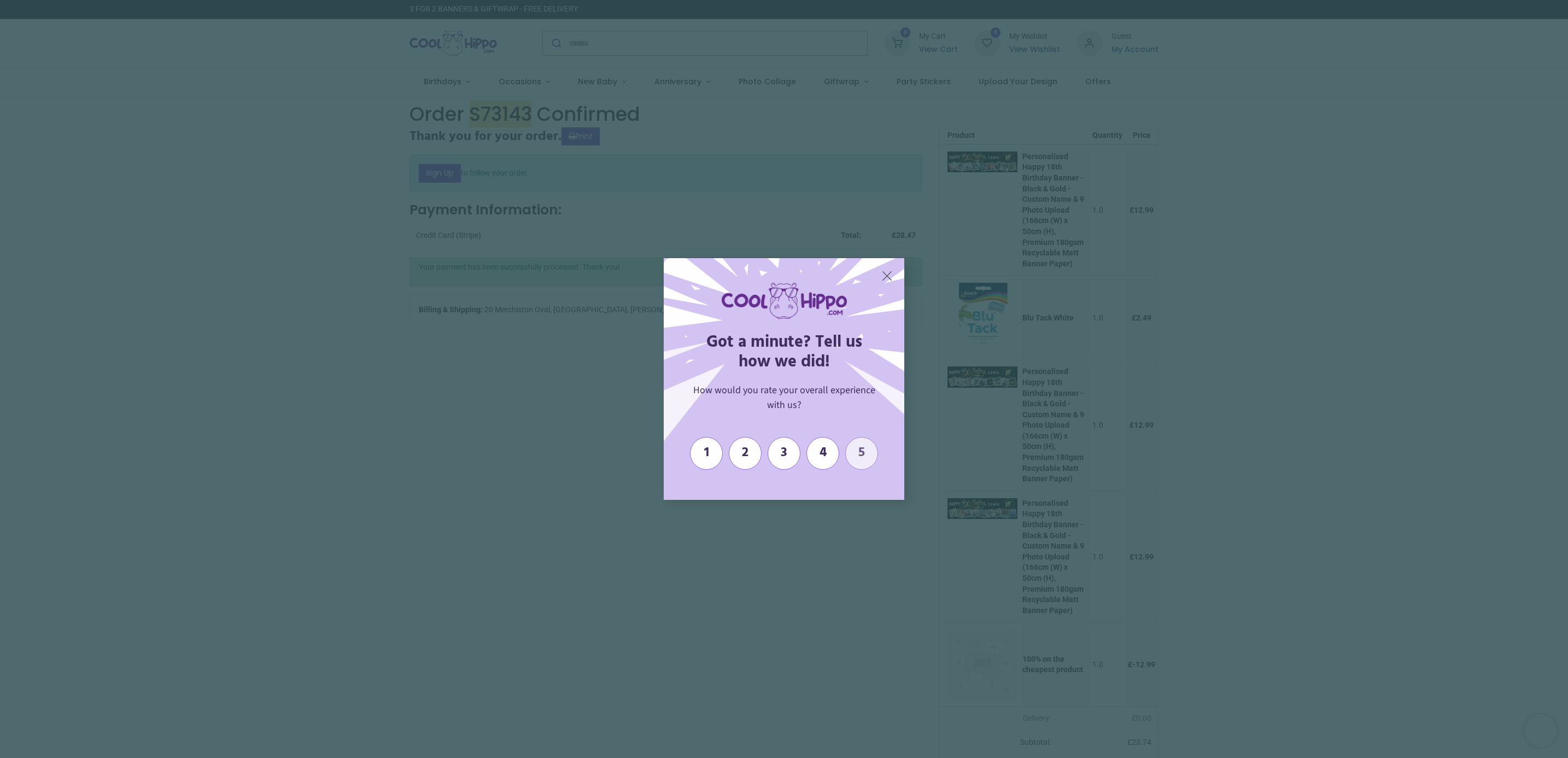
click at [862, 454] on span "5" at bounding box center [861, 453] width 21 height 16
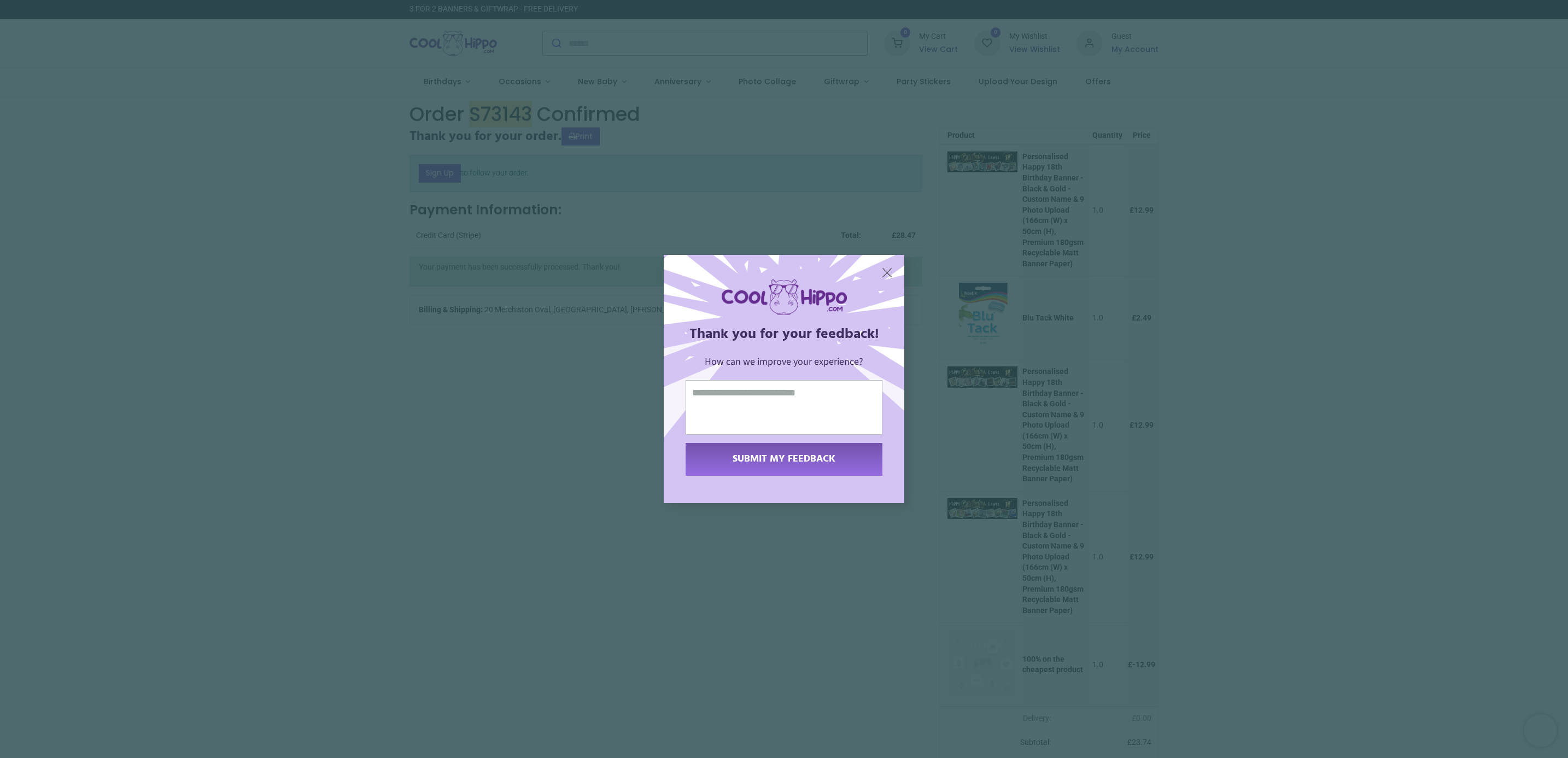
click at [778, 457] on span "SUBMIT MY FEEDBACK" at bounding box center [784, 459] width 103 height 16
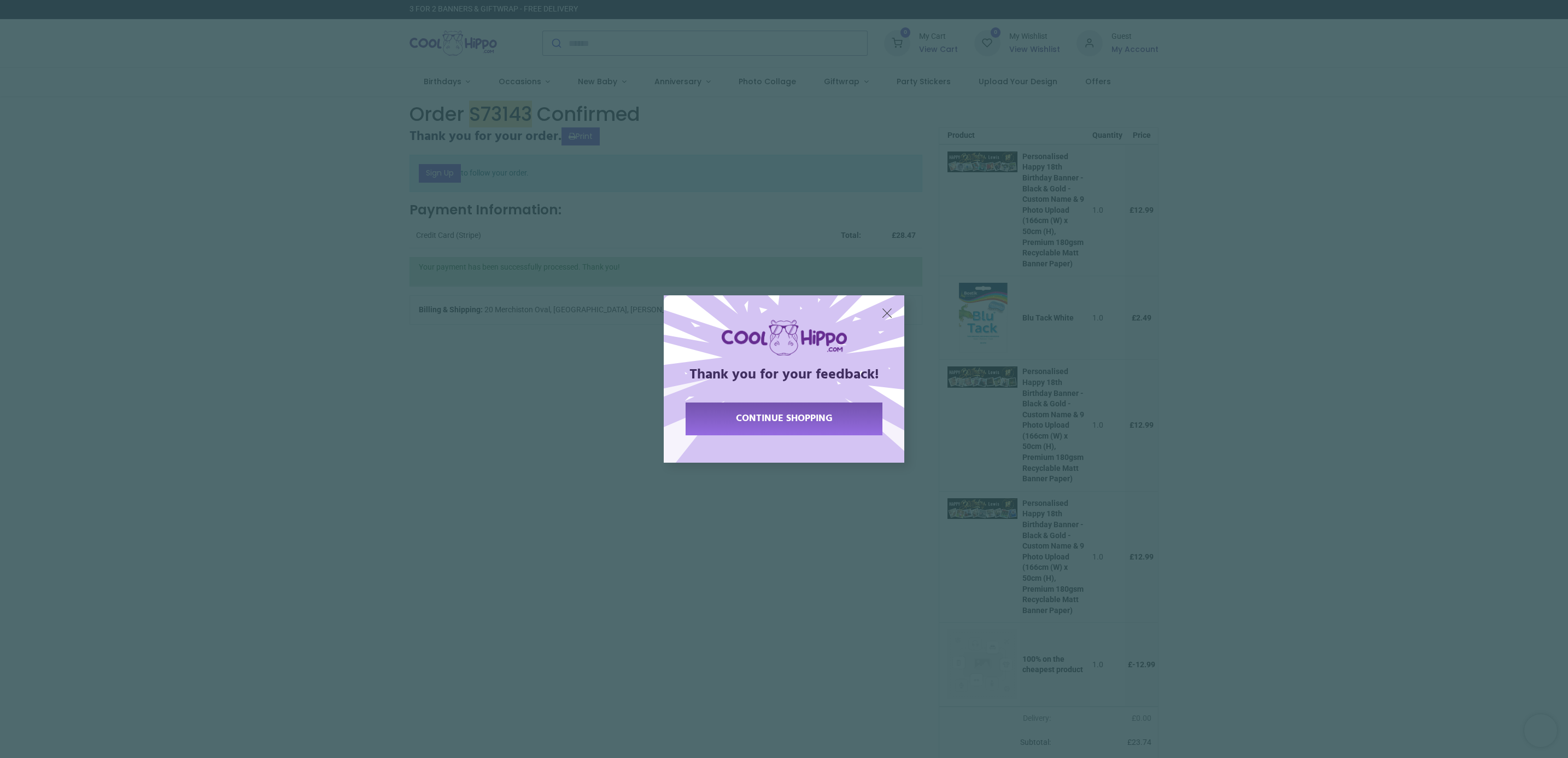
click at [771, 422] on span "continue shopping" at bounding box center [784, 419] width 97 height 16
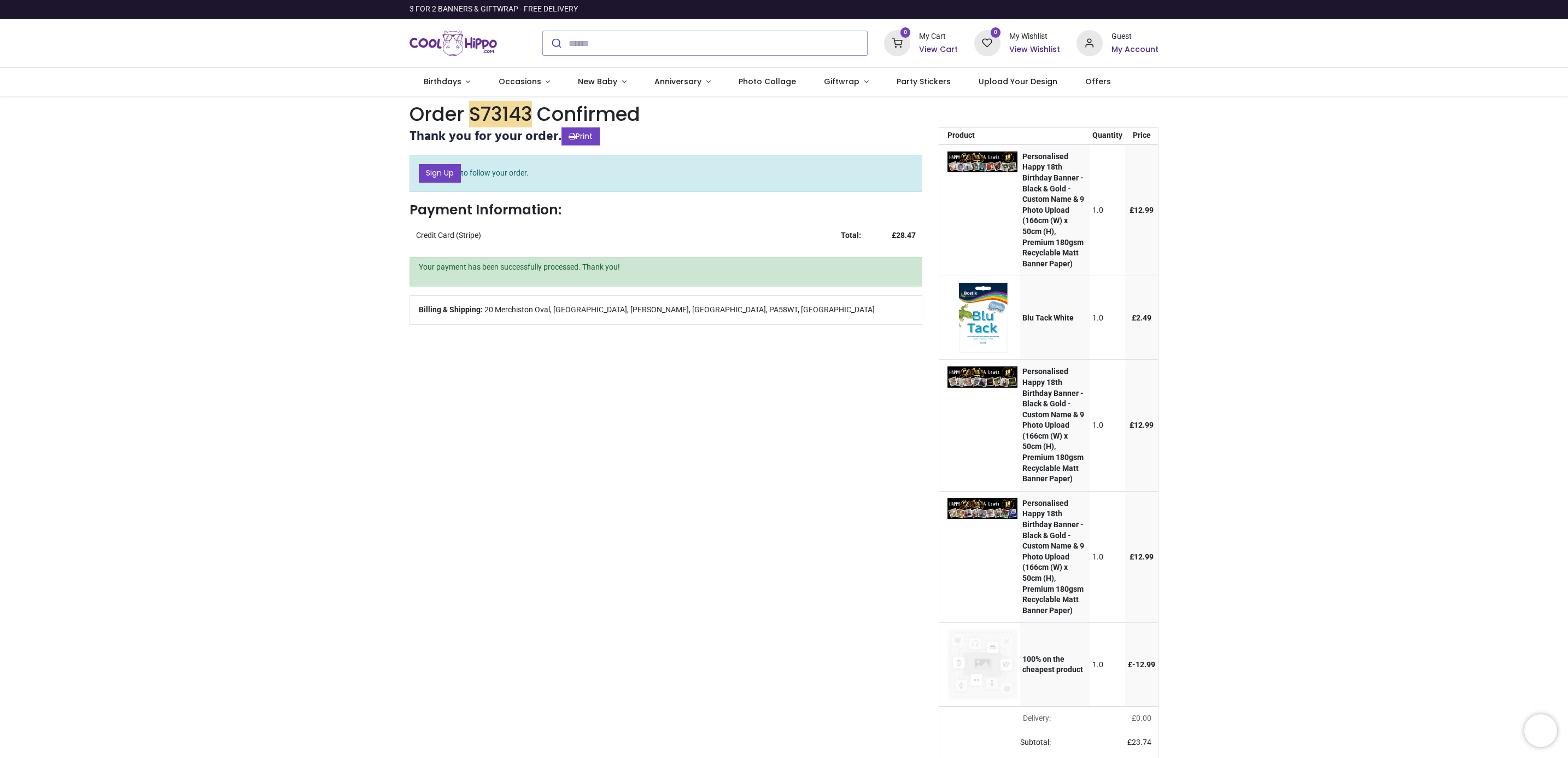
click at [927, 45] on h6 "View Cart" at bounding box center [939, 50] width 39 height 11
click at [1034, 49] on div at bounding box center [784, 379] width 1568 height 758
click at [1130, 52] on h6 "My Account" at bounding box center [1135, 50] width 47 height 11
drag, startPoint x: 337, startPoint y: 551, endPoint x: 328, endPoint y: 93, distance: 458.1
click at [337, 552] on div at bounding box center [784, 379] width 1568 height 758
